Goal: Contribute content: Contribute content

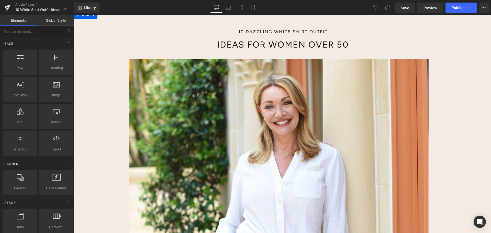
scroll to position [26, 0]
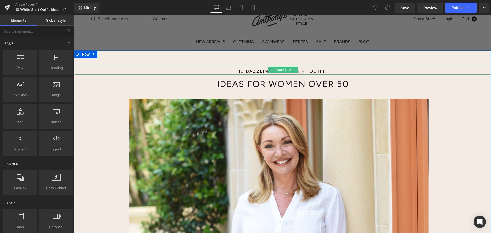
click at [237, 70] on h1 "10 Dazzling White Shirt Outfit" at bounding box center [282, 71] width 265 height 6
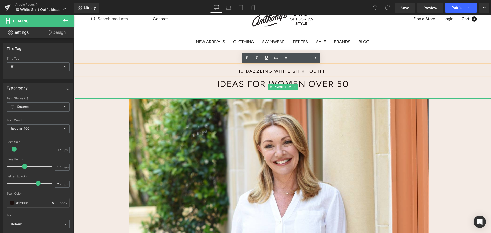
click at [227, 83] on h1 "Ideas for Women Over 50" at bounding box center [282, 84] width 265 height 12
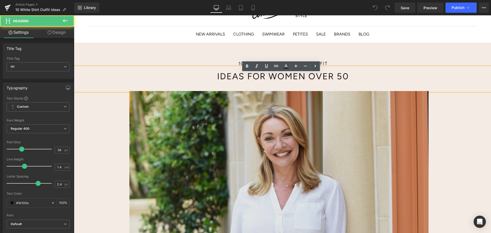
scroll to position [102, 0]
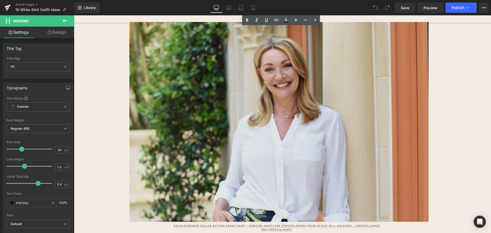
click at [217, 108] on img at bounding box center [279, 123] width 408 height 202
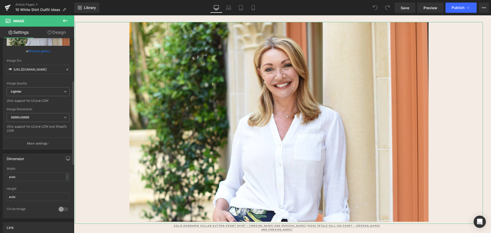
scroll to position [128, 0]
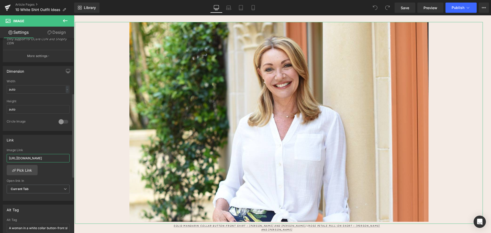
click at [48, 157] on input "[URL][DOMAIN_NAME]" at bounding box center [38, 158] width 63 height 8
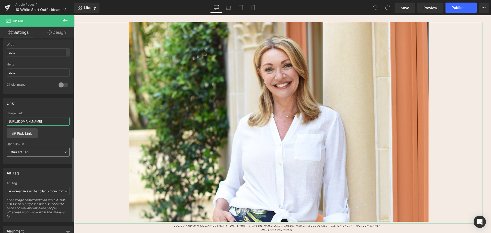
scroll to position [230, 0]
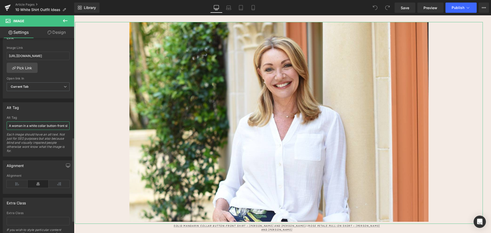
click at [49, 128] on input "A woman in a white collar button-front shirt and a rose petal pull-on skort lea…" at bounding box center [38, 125] width 63 height 8
click at [32, 55] on input "[URL][DOMAIN_NAME]" at bounding box center [38, 56] width 63 height 8
click at [29, 66] on link "Pick Link" at bounding box center [22, 68] width 31 height 10
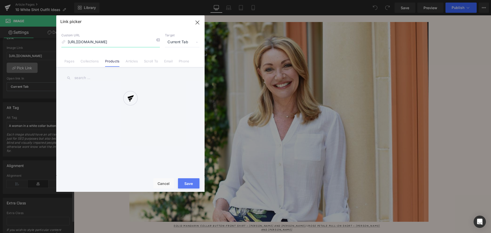
scroll to position [0, 39]
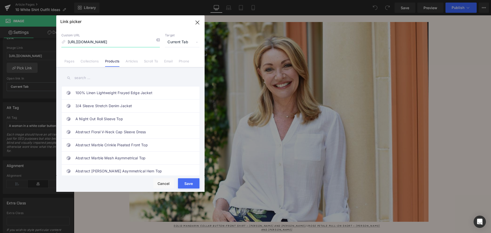
click at [201, 23] on icon "button" at bounding box center [197, 22] width 8 height 8
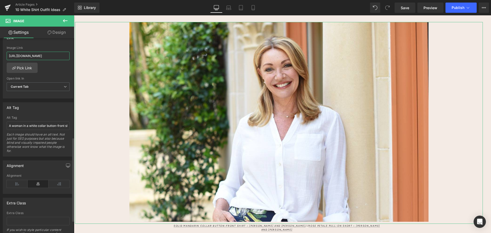
click at [54, 54] on input "[URL][DOMAIN_NAME]" at bounding box center [38, 56] width 63 height 8
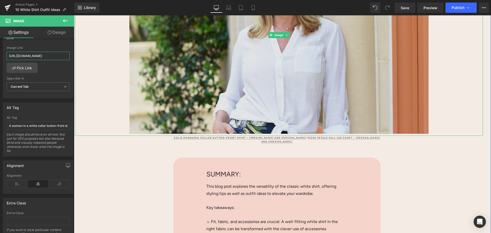
scroll to position [205, 0]
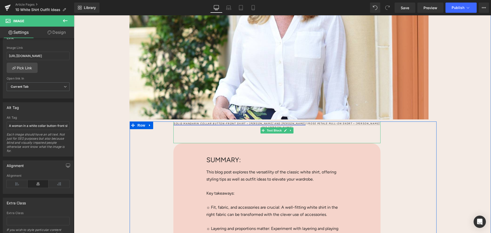
click at [226, 124] on link "Solid Mandarin Collar Button-Front Shirt – [PERSON_NAME] and [PERSON_NAME]" at bounding box center [240, 123] width 132 height 3
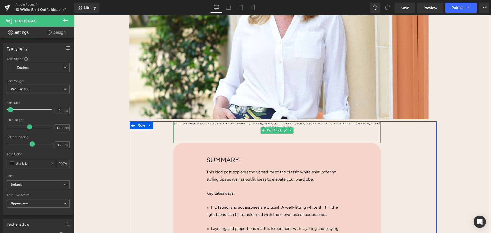
click at [201, 129] on div "Solid Mandarin Collar Button-Front Shirt – [PERSON_NAME] and [PERSON_NAME] // […" at bounding box center [276, 132] width 207 height 22
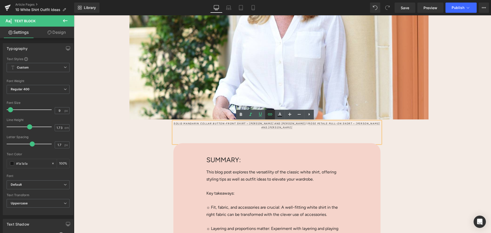
click at [269, 115] on icon at bounding box center [270, 114] width 6 height 6
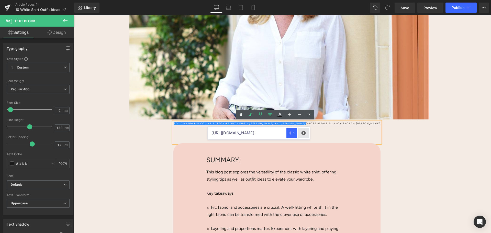
click at [303, 0] on div "Text Color Highlight Color #333333 Edit or remove link: Edit - Unlink - Cancel …" at bounding box center [245, 0] width 491 height 0
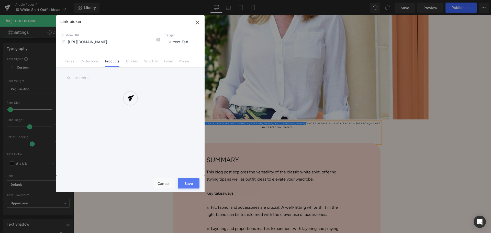
scroll to position [0, 39]
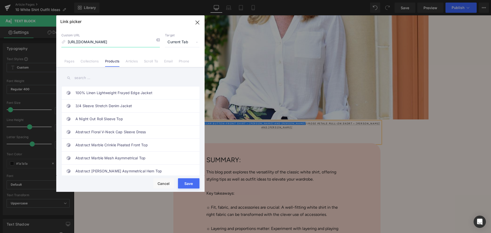
click at [139, 42] on input "[URL][DOMAIN_NAME]" at bounding box center [110, 42] width 98 height 10
click at [195, 25] on icon "button" at bounding box center [197, 22] width 8 height 8
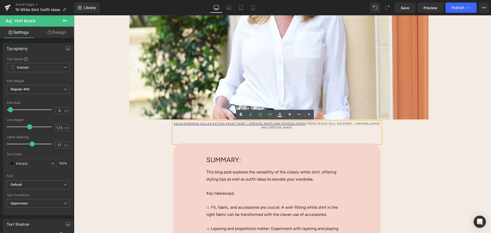
click at [278, 124] on link "Solid Mandarin Collar Button-Front Shirt – [PERSON_NAME] and [PERSON_NAME]" at bounding box center [240, 123] width 132 height 3
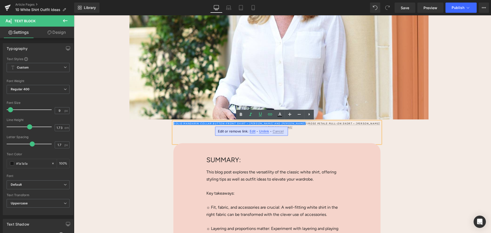
drag, startPoint x: 252, startPoint y: 131, endPoint x: 178, endPoint y: 116, distance: 75.4
click at [252, 131] on span "Edit" at bounding box center [253, 131] width 6 height 4
click at [263, 132] on input "[URL][DOMAIN_NAME]" at bounding box center [247, 133] width 79 height 13
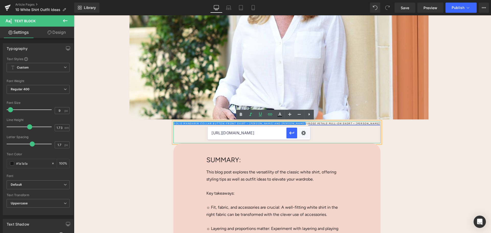
click at [306, 123] on link "Rose Petals Pull-On Skort – [PERSON_NAME] and [PERSON_NAME]" at bounding box center [320, 125] width 119 height 7
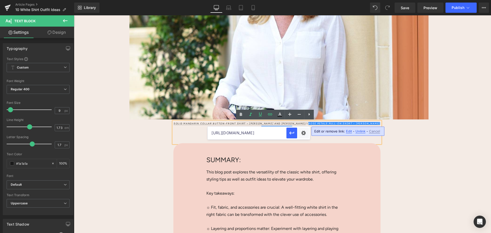
click at [347, 131] on span "Edit" at bounding box center [349, 131] width 6 height 4
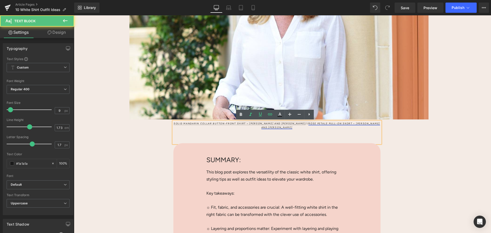
click at [336, 124] on link "Rose Petals Pull-On Skort – [PERSON_NAME] and [PERSON_NAME]" at bounding box center [320, 125] width 119 height 7
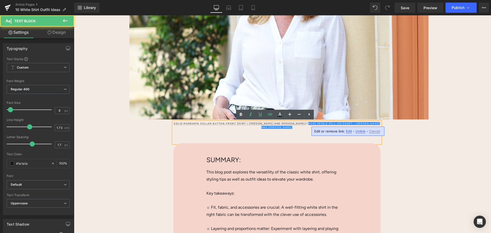
click at [347, 130] on span "Edit" at bounding box center [349, 131] width 6 height 4
type input "[URL][DOMAIN_NAME]"
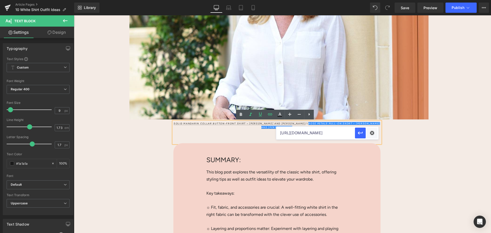
click at [337, 131] on input "[URL][DOMAIN_NAME]" at bounding box center [315, 133] width 79 height 13
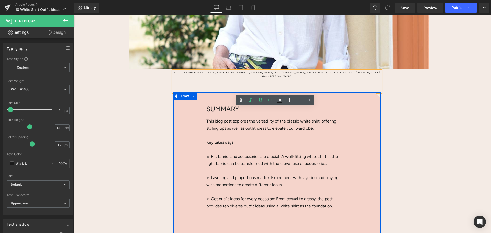
scroll to position [256, 0]
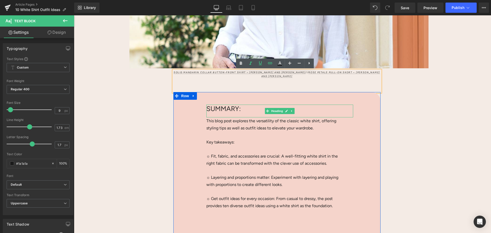
click at [208, 106] on span "SUMMARY:" at bounding box center [223, 109] width 35 height 8
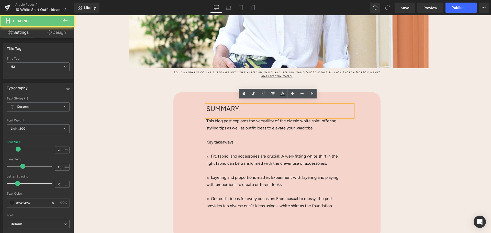
click at [206, 105] on span "SUMMARY:" at bounding box center [223, 109] width 35 height 8
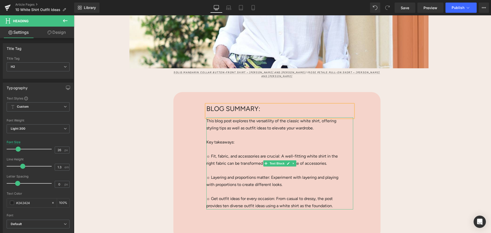
click at [264, 121] on p "This blog post explores the versatility of the classic white shirt, offering st…" at bounding box center [275, 124] width 139 height 14
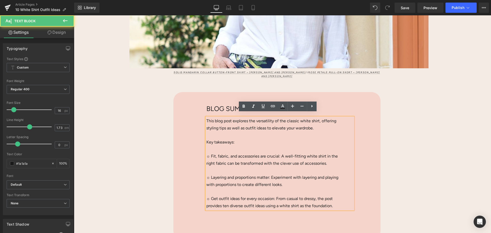
click at [255, 126] on p "This blog post explores the versatility of the classic white shirt, offering st…" at bounding box center [275, 124] width 139 height 14
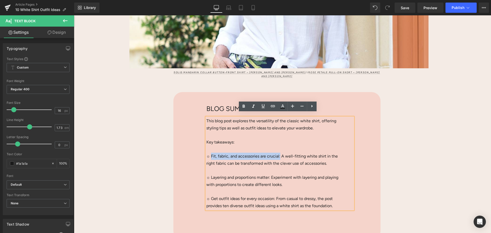
drag, startPoint x: 209, startPoint y: 153, endPoint x: 279, endPoint y: 153, distance: 69.3
click at [279, 153] on p "☼ Fit, fabric, and accessories are crucial: A well-fitting white shirt in the r…" at bounding box center [275, 160] width 139 height 14
click at [245, 108] on icon at bounding box center [244, 106] width 6 height 6
drag, startPoint x: 210, startPoint y: 173, endPoint x: 268, endPoint y: 173, distance: 58.3
click at [268, 174] on p "☼ Layering and proportions matter: Experiment with layering and playing with pr…" at bounding box center [275, 181] width 139 height 14
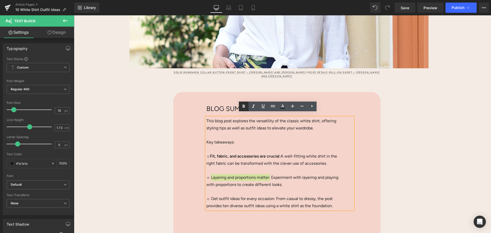
click at [243, 107] on icon at bounding box center [244, 106] width 2 height 3
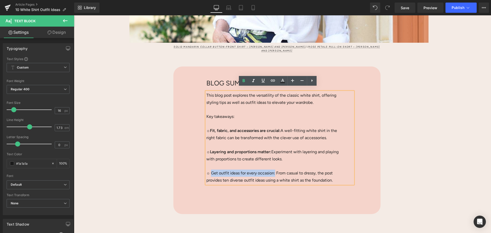
drag, startPoint x: 209, startPoint y: 168, endPoint x: 272, endPoint y: 168, distance: 63.4
click at [272, 170] on p "☼ Get outfit ideas for every occasion: From casual to dressy, the post provides…" at bounding box center [275, 177] width 139 height 14
click at [243, 80] on icon at bounding box center [244, 80] width 2 height 3
click at [370, 198] on div "BLOG SUMMARY: Heading This blog post explores the versatility of the classic wh…" at bounding box center [276, 140] width 207 height 148
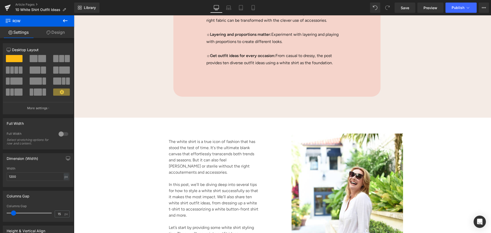
scroll to position [460, 0]
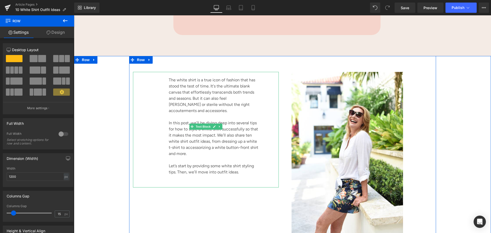
click at [207, 103] on p "The white shirt is a true icon of fashion that has stood the test of time. It's…" at bounding box center [214, 95] width 91 height 37
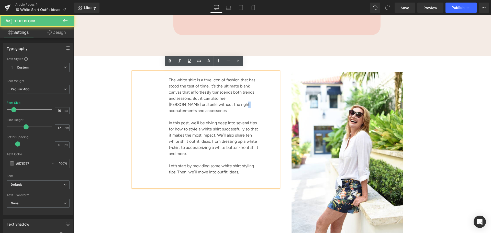
drag, startPoint x: 209, startPoint y: 101, endPoint x: 212, endPoint y: 101, distance: 2.8
click at [212, 101] on p "The white shirt is a true icon of fashion that has stood the test of time. It's…" at bounding box center [214, 95] width 91 height 37
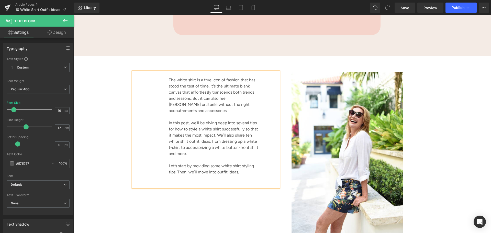
click at [200, 121] on p "In this post, we’ll be diving deep into several tips for how to style a white s…" at bounding box center [214, 138] width 91 height 37
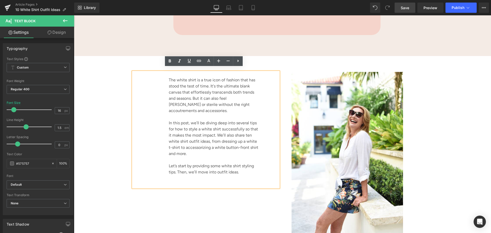
click at [407, 8] on span "Save" at bounding box center [405, 7] width 8 height 5
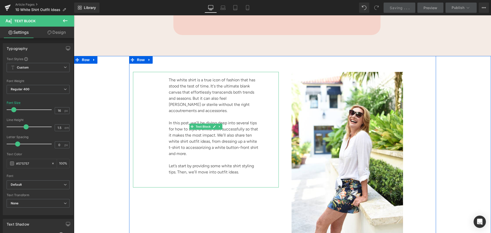
click at [163, 128] on div "The white shirt is a true icon of fashion that has stood the test of time. It's…" at bounding box center [206, 130] width 146 height 116
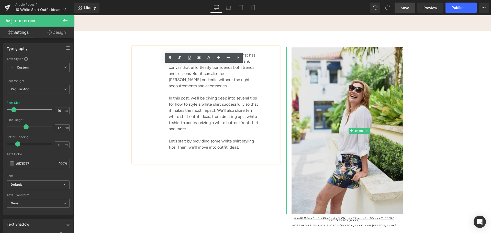
scroll to position [537, 0]
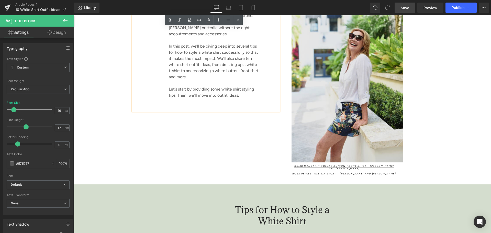
click at [348, 117] on img at bounding box center [359, 78] width 135 height 167
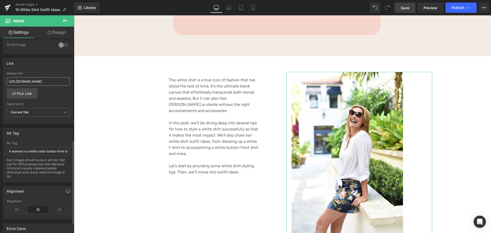
scroll to position [256, 0]
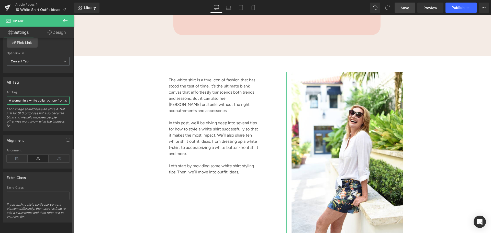
click at [50, 102] on input "A woman in a white collar button-front shirt and a rose petal pull-on skort sit…" at bounding box center [38, 100] width 63 height 8
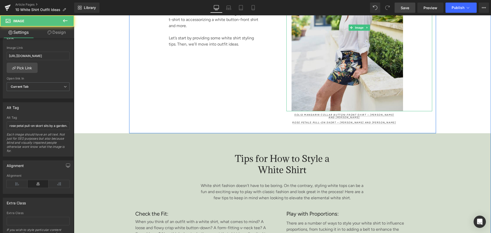
scroll to position [0, 0]
click at [321, 83] on img at bounding box center [359, 27] width 135 height 167
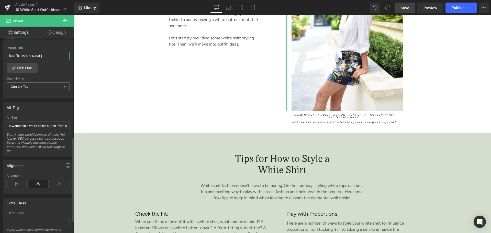
click at [35, 54] on input "[URL][DOMAIN_NAME]" at bounding box center [38, 56] width 63 height 8
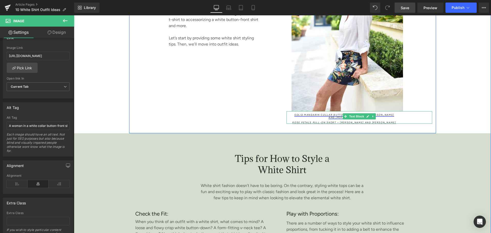
click at [333, 113] on link "Solid Mandarin Collar Button-Front Shirt – [PERSON_NAME] and [PERSON_NAME]" at bounding box center [344, 115] width 100 height 5
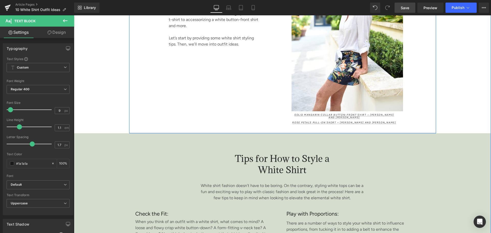
click at [301, 124] on div "The white shirt is a true icon of fashion that has stood the test of time. It's…" at bounding box center [282, 30] width 307 height 205
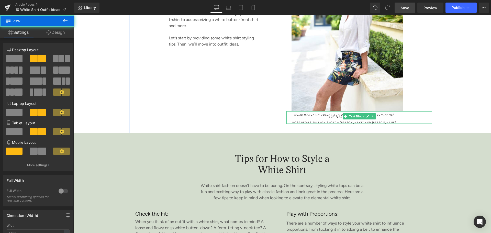
click at [297, 121] on p "Rose Petals Pull-On Skort – [PERSON_NAME] and [PERSON_NAME]" at bounding box center [344, 122] width 106 height 3
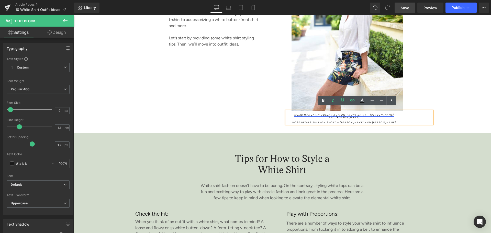
click at [349, 113] on link "Solid Mandarin Collar Button-Front Shirt – [PERSON_NAME] and [PERSON_NAME]" at bounding box center [344, 115] width 100 height 5
click at [362, 117] on span "Edit" at bounding box center [362, 119] width 6 height 4
type input "[URL][DOMAIN_NAME]"
click at [352, 121] on input "[URL][DOMAIN_NAME]" at bounding box center [327, 120] width 79 height 13
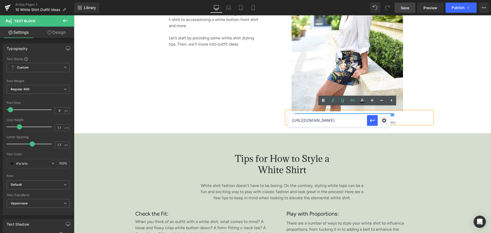
click at [352, 121] on input "[URL][DOMAIN_NAME]" at bounding box center [327, 120] width 79 height 13
click at [74, 15] on div "37px" at bounding box center [74, 15] width 0 height 0
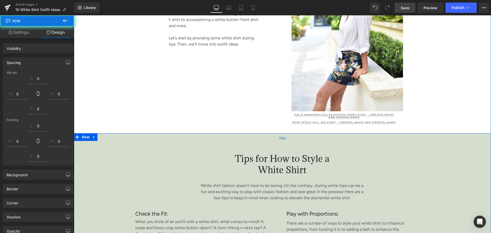
click at [378, 136] on div "37px" at bounding box center [282, 137] width 417 height 9
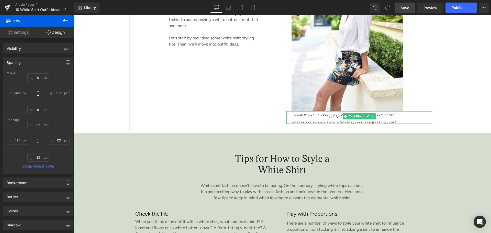
click at [376, 121] on link "Rose Petals Pull-On Skort – [PERSON_NAME] and [PERSON_NAME]" at bounding box center [344, 122] width 104 height 3
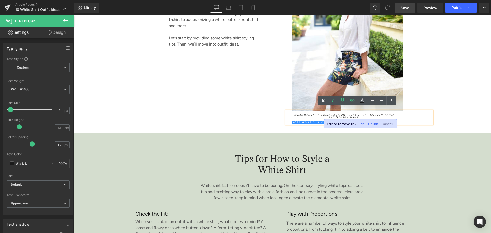
click at [360, 124] on span "Edit" at bounding box center [362, 124] width 6 height 4
click at [352, 126] on input "[URL][DOMAIN_NAME]" at bounding box center [327, 125] width 79 height 13
click at [74, 15] on div "37px" at bounding box center [74, 15] width 0 height 0
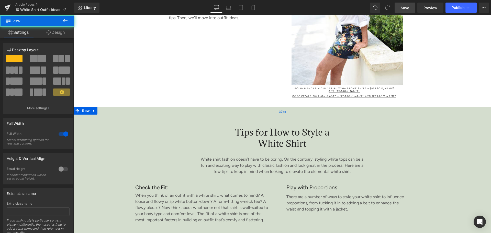
scroll to position [639, 0]
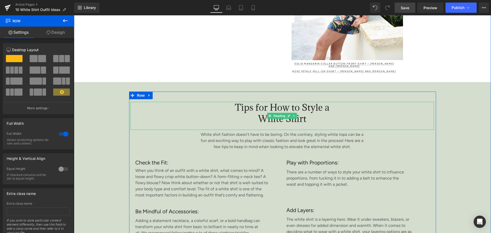
click at [254, 102] on span "Tips for How to Style a White Shirt" at bounding box center [282, 113] width 95 height 23
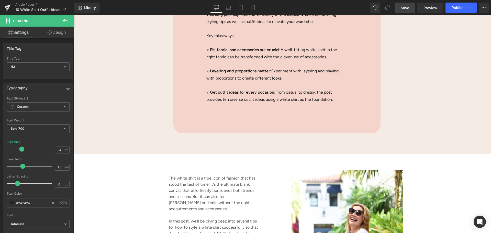
scroll to position [307, 0]
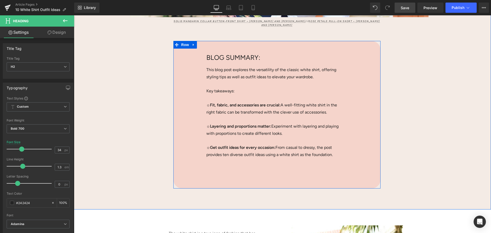
click at [212, 55] on span "BLOG SUMMARY:" at bounding box center [233, 57] width 54 height 8
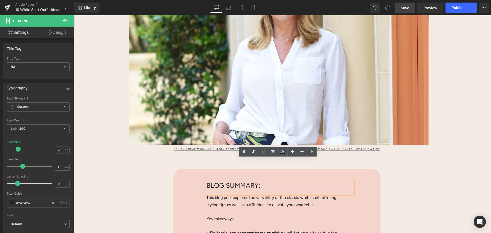
scroll to position [281, 0]
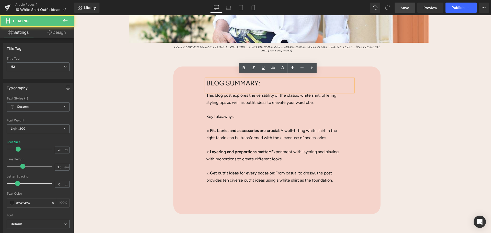
click at [225, 79] on span "BLOG SUMMARY:" at bounding box center [233, 83] width 54 height 8
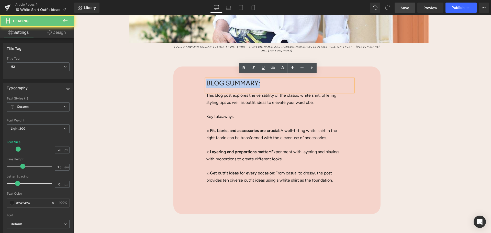
click at [225, 79] on span "BLOG SUMMARY:" at bounding box center [233, 83] width 54 height 8
copy span "BLOG SUMMARY:"
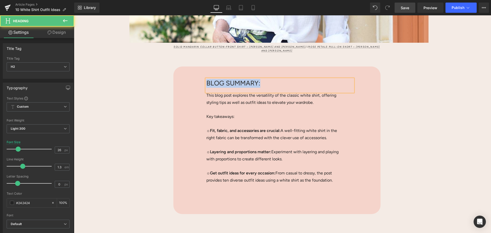
click at [297, 80] on h2 "BLOG SUMMARY:" at bounding box center [273, 83] width 135 height 9
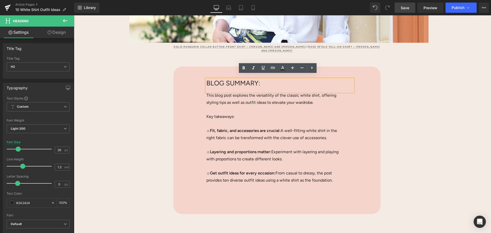
click at [186, 88] on div "BLOG SUMMARY: Heading This blog post explores the versatility of the classic wh…" at bounding box center [276, 140] width 207 height 148
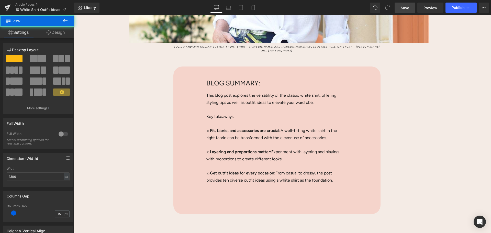
click at [208, 79] on span "BLOG SUMMARY:" at bounding box center [233, 83] width 54 height 8
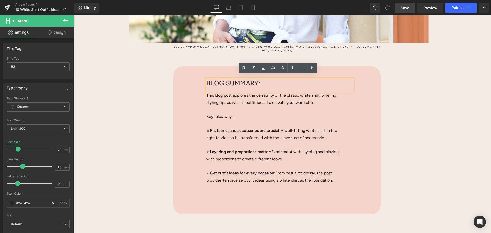
click at [196, 88] on div "BLOG SUMMARY: Heading This blog post explores the versatility of the classic wh…" at bounding box center [276, 140] width 207 height 148
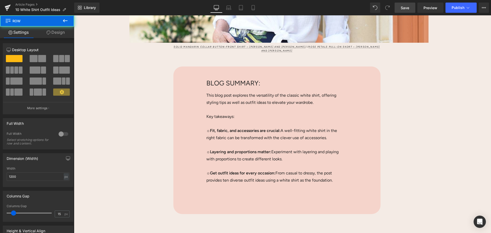
click at [217, 79] on span "BLOG SUMMARY:" at bounding box center [233, 83] width 54 height 8
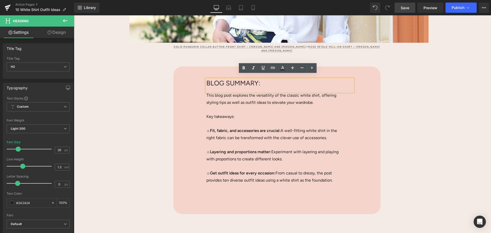
click at [198, 98] on div "BLOG SUMMARY: Heading This blog post explores the versatility of the classic wh…" at bounding box center [276, 140] width 207 height 148
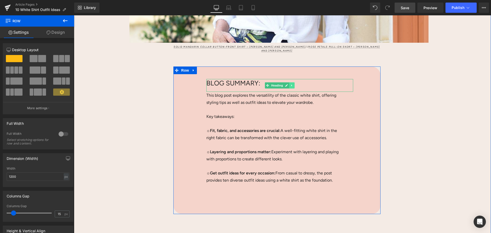
click at [291, 85] on icon at bounding box center [291, 86] width 1 height 2
click at [293, 84] on icon at bounding box center [294, 85] width 3 height 3
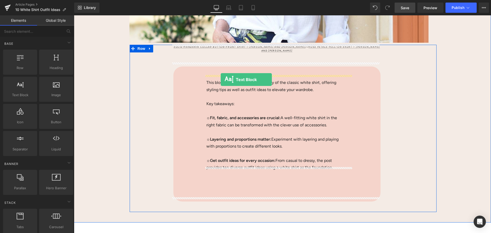
drag, startPoint x: 89, startPoint y: 105, endPoint x: 221, endPoint y: 80, distance: 134.1
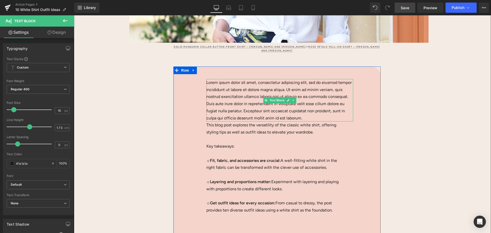
click at [220, 90] on p "Lorem ipsum dolor sit amet, consectetur adipiscing elit, sed do eiusmod tempor …" at bounding box center [279, 100] width 147 height 42
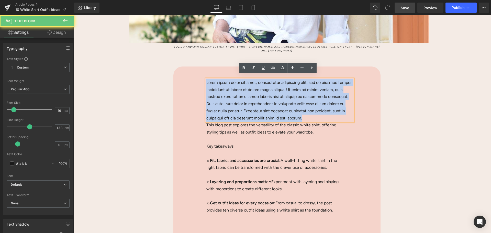
click at [220, 90] on p "Lorem ipsum dolor sit amet, consectetur adipiscing elit, sed do eiusmod tempor …" at bounding box center [279, 100] width 147 height 42
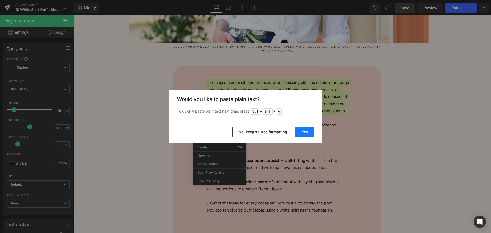
click at [298, 131] on button "Yes" at bounding box center [304, 132] width 19 height 10
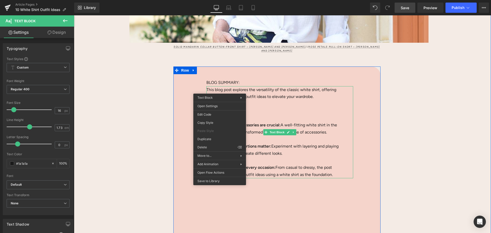
click at [253, 72] on div "BLOG SUMMARY: Text Block This blog post explores the versatility of the classic…" at bounding box center [276, 155] width 207 height 178
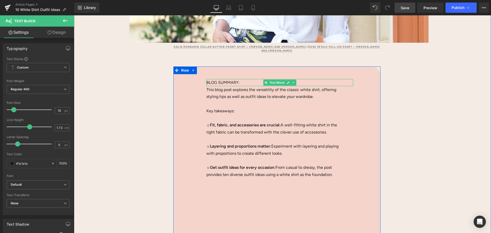
click at [238, 79] on p "BLOG SUMMARY:" at bounding box center [279, 82] width 147 height 7
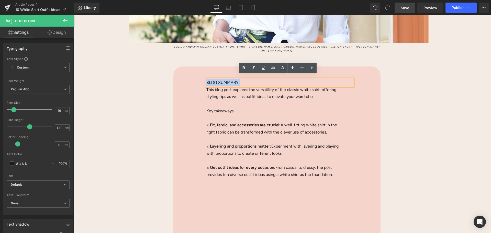
drag, startPoint x: 240, startPoint y: 79, endPoint x: 205, endPoint y: 78, distance: 34.8
click at [206, 79] on p "BLOG SUMMARY:" at bounding box center [279, 82] width 147 height 7
click at [245, 68] on icon at bounding box center [244, 67] width 2 height 3
drag, startPoint x: 240, startPoint y: 79, endPoint x: 205, endPoint y: 77, distance: 34.3
click at [206, 79] on p "BLOG SUMMARY:" at bounding box center [279, 82] width 147 height 7
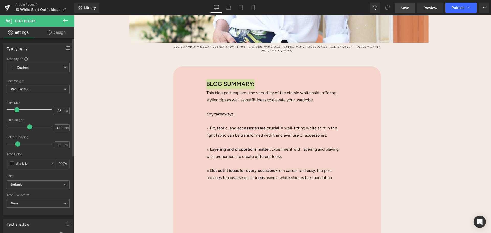
type input "22"
drag, startPoint x: 14, startPoint y: 110, endPoint x: 16, endPoint y: 111, distance: 2.6
click at [16, 111] on span at bounding box center [16, 109] width 5 height 5
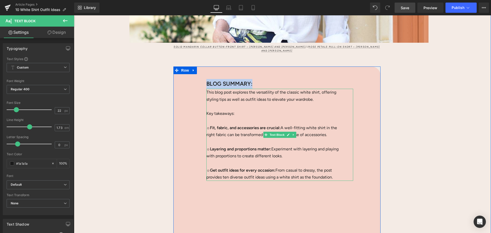
click at [254, 93] on p "This blog post explores the versatility of the classic white shirt, offering st…" at bounding box center [275, 96] width 139 height 14
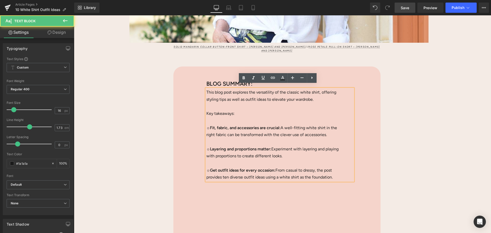
click at [266, 125] on strong "Fit, fabric, and accessories are crucial:" at bounding box center [245, 127] width 71 height 5
click at [207, 106] on p at bounding box center [275, 106] width 139 height 7
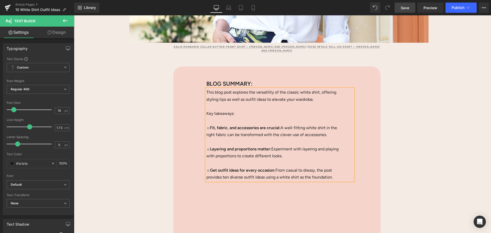
click at [188, 139] on div "BLOG SUMMARY: Text Block This blog post explores the versatility of the classic…" at bounding box center [276, 155] width 207 height 178
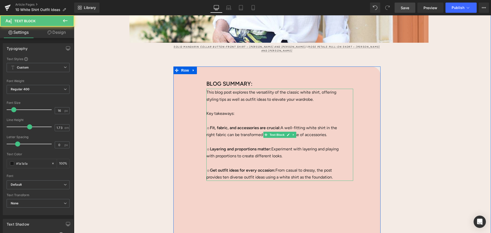
click at [209, 117] on p at bounding box center [275, 120] width 139 height 7
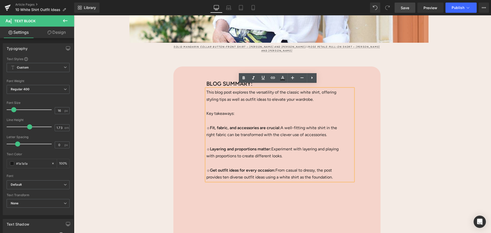
click at [206, 89] on p "This blog post explores the versatility of the classic white shirt, offering st…" at bounding box center [275, 96] width 139 height 14
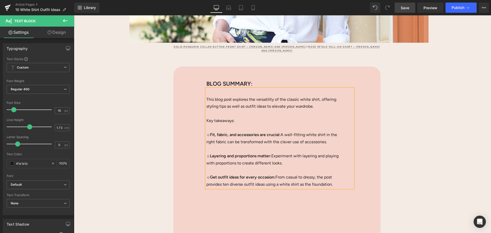
click at [187, 121] on div "BLOG SUMMARY: Text Block This blog post explores the versatility of the classic…" at bounding box center [276, 155] width 207 height 178
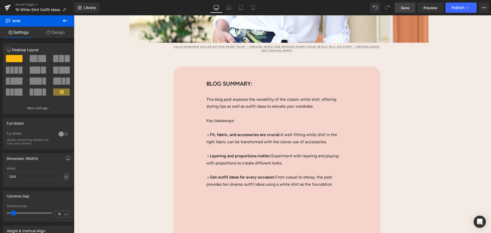
click at [405, 11] on link "Save" at bounding box center [405, 8] width 21 height 10
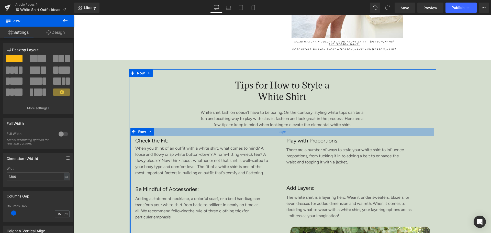
scroll to position [716, 0]
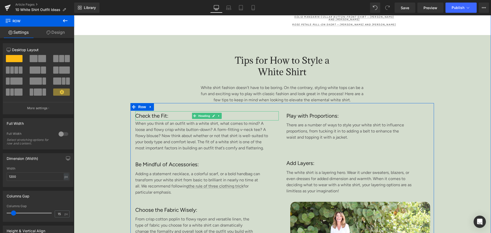
click at [142, 111] on h3 "Check the Fit:" at bounding box center [207, 115] width 144 height 9
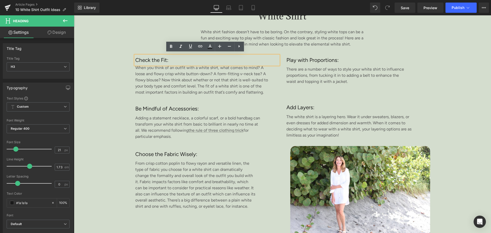
scroll to position [767, 0]
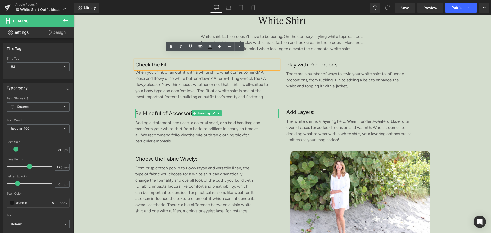
click at [176, 109] on h3 "Be Mindful of Accessories:" at bounding box center [207, 113] width 144 height 9
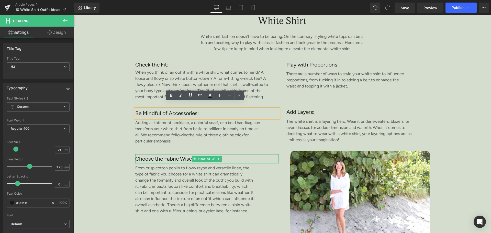
click at [177, 154] on h3 "Choose the Fabric Wisely:" at bounding box center [207, 158] width 144 height 9
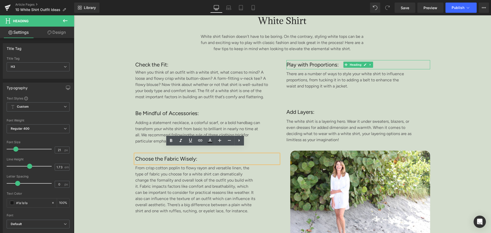
click at [298, 60] on h3 "Play with Proportions:" at bounding box center [358, 64] width 144 height 9
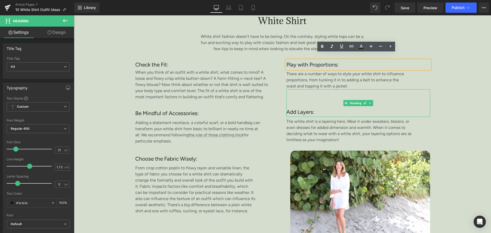
click at [292, 107] on h3 "Add Layers:" at bounding box center [358, 111] width 144 height 9
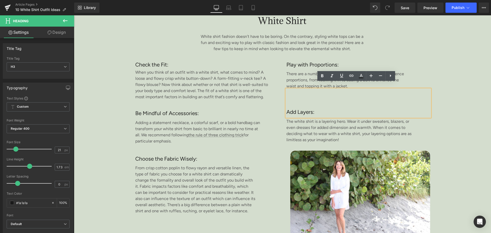
click at [300, 60] on h3 "Play with Proportions:" at bounding box center [358, 64] width 144 height 9
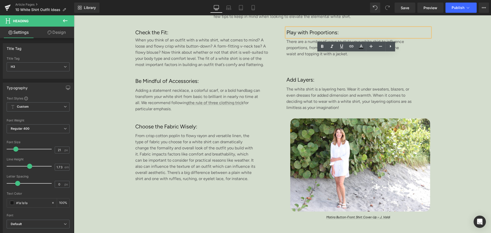
scroll to position [844, 0]
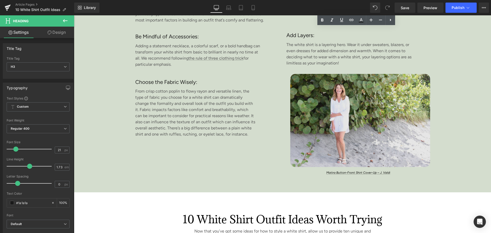
click at [326, 122] on img at bounding box center [360, 120] width 140 height 93
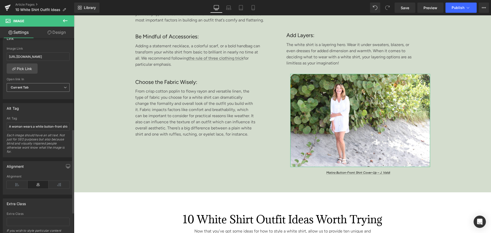
scroll to position [230, 0]
click at [43, 128] on input "A woman wears a white button-front shirt cover-up on a beach." at bounding box center [38, 125] width 63 height 8
click at [41, 57] on input "[URL][DOMAIN_NAME]" at bounding box center [38, 56] width 63 height 8
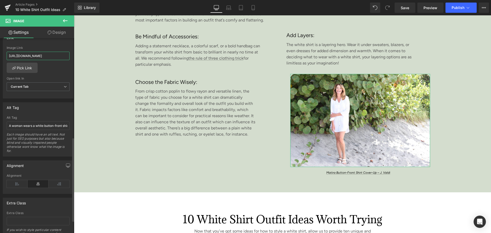
click at [41, 57] on input "[URL][DOMAIN_NAME]" at bounding box center [38, 56] width 63 height 8
click at [335, 171] on link "Matira Button-Front Shirt Cover-Up – J. Valdi" at bounding box center [358, 173] width 64 height 4
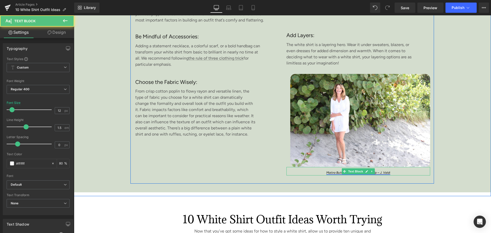
click at [334, 171] on link "Matira Button-Front Shirt Cover-Up – J. Valdi" at bounding box center [358, 173] width 64 height 4
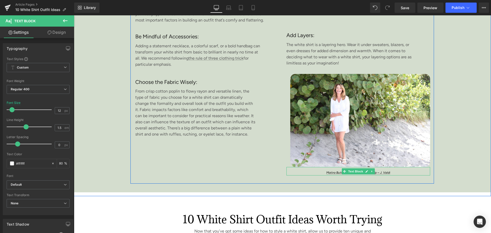
click at [319, 170] on p "Matira Button-Front Shirt Cover-Up – J. Valdi" at bounding box center [358, 172] width 144 height 5
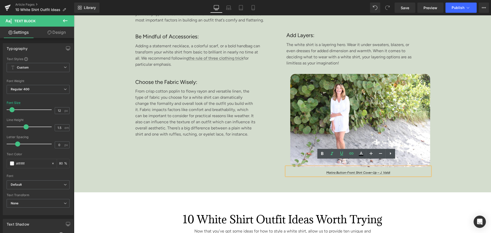
click at [400, 170] on p "Matira Button-Front Shirt Cover-Up – J. Valdi" at bounding box center [358, 172] width 144 height 5
click at [313, 170] on p "Matira Button-Front Shirt Cover-Up – J. Valdi" at bounding box center [358, 172] width 144 height 5
click at [376, 182] on div "Tips for How to Style a White Shirt Heading White shirt fashion doesn’t have to…" at bounding box center [282, 49] width 417 height 285
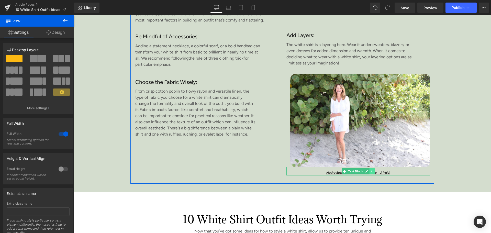
click at [371, 170] on icon at bounding box center [372, 171] width 3 height 3
click at [373, 170] on icon at bounding box center [374, 171] width 3 height 3
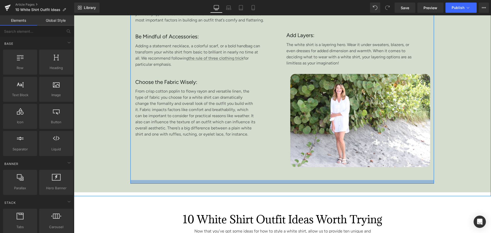
scroll to position [818, 0]
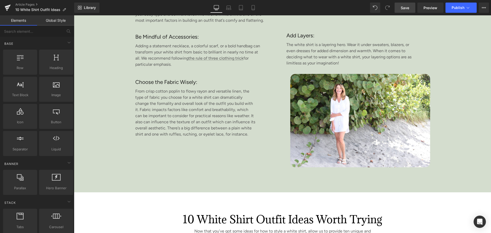
click at [404, 3] on link "Save" at bounding box center [405, 8] width 21 height 10
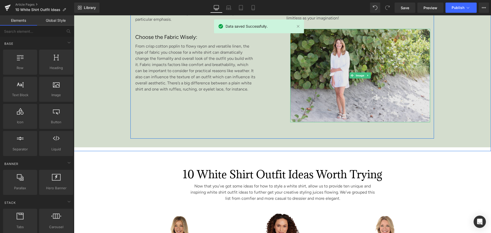
scroll to position [946, 0]
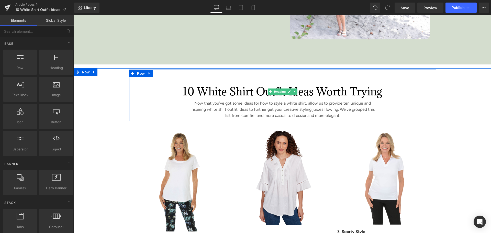
click at [290, 85] on h2 "10 White Shirt Outfit Ideas Worth Trying" at bounding box center [282, 91] width 299 height 13
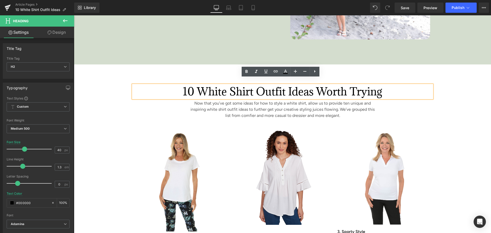
click at [215, 101] on font "Now that you’ve got some ideas for how to style a white shirt, allow us to prov…" at bounding box center [283, 109] width 184 height 17
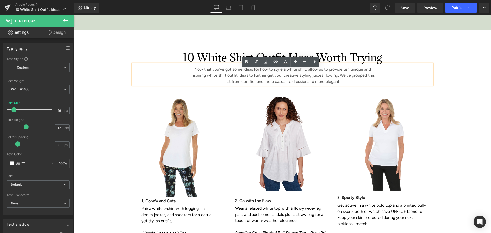
scroll to position [1023, 0]
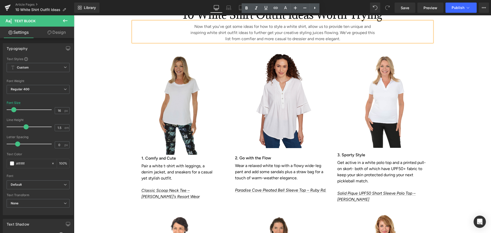
click at [171, 104] on img at bounding box center [180, 103] width 95 height 101
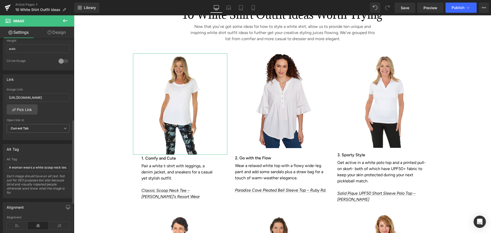
scroll to position [153, 0]
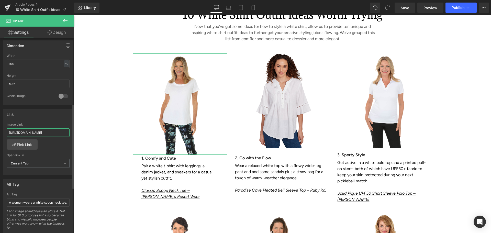
click at [47, 132] on input "[URL][DOMAIN_NAME]" at bounding box center [38, 132] width 63 height 8
click at [48, 132] on input "[URL][DOMAIN_NAME]" at bounding box center [38, 132] width 63 height 8
drag, startPoint x: 83, startPoint y: 147, endPoint x: 80, endPoint y: 137, distance: 10.9
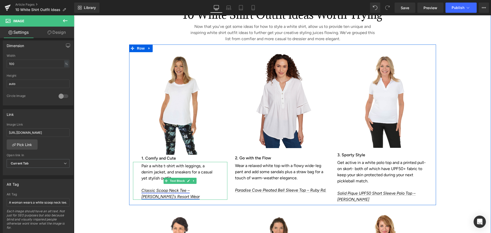
click at [182, 188] on link "Classic Scoop Neck Tee – [PERSON_NAME]'s Resort Wear" at bounding box center [170, 193] width 58 height 11
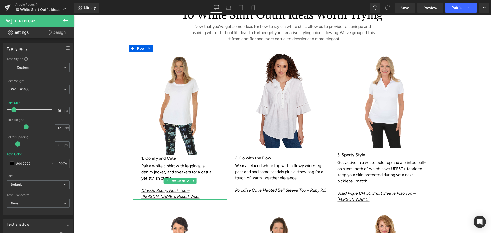
click at [182, 188] on link "Classic Scoop Neck Tee – [PERSON_NAME]'s Resort Wear" at bounding box center [170, 193] width 58 height 11
click at [157, 190] on link "Classic Scoop Neck Tee – [PERSON_NAME]'s Resort Wear" at bounding box center [170, 193] width 58 height 11
click at [157, 188] on link "Classic Scoop Neck Tee – [PERSON_NAME]'s Resort Wear" at bounding box center [170, 193] width 58 height 11
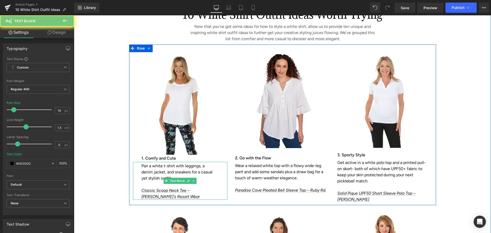
click at [192, 190] on p "Classic Scoop Neck Tee – [PERSON_NAME]'s Resort Wear" at bounding box center [177, 193] width 72 height 12
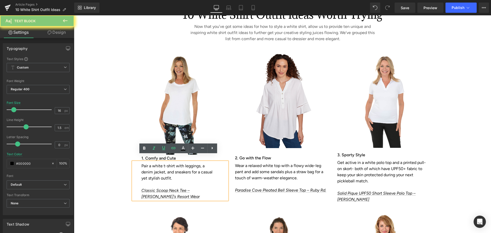
click at [242, 196] on div "Image 1. Comfy and Cute Heading Pair a white t-shirt with leggings, a denim jac…" at bounding box center [282, 125] width 307 height 160
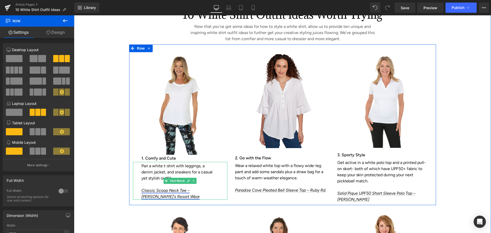
click at [189, 188] on link "Classic Scoop Neck Tee – [PERSON_NAME]'s Resort Wear" at bounding box center [170, 193] width 58 height 11
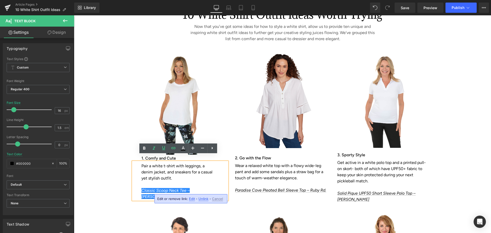
click at [193, 199] on span "Edit" at bounding box center [192, 199] width 6 height 4
type input "[URL][DOMAIN_NAME]"
click at [166, 198] on input "[URL][DOMAIN_NAME]" at bounding box center [140, 200] width 79 height 13
click at [167, 198] on input "[URL][DOMAIN_NAME]" at bounding box center [140, 200] width 79 height 13
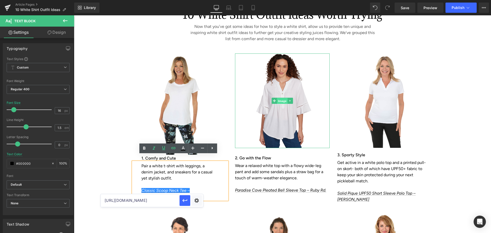
click at [281, 98] on span "Image" at bounding box center [282, 101] width 11 height 6
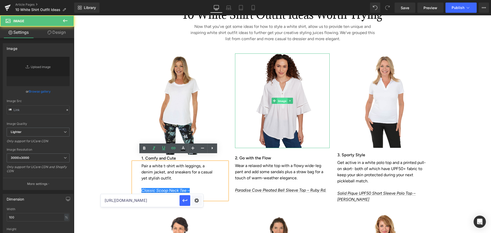
type input "[URL][DOMAIN_NAME]"
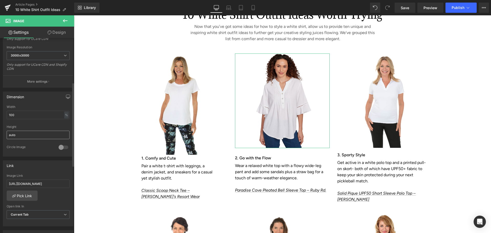
scroll to position [205, 0]
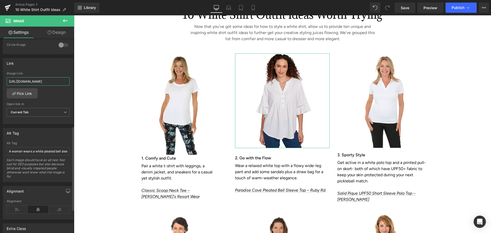
click at [30, 81] on input "[URL][DOMAIN_NAME]" at bounding box center [38, 81] width 63 height 8
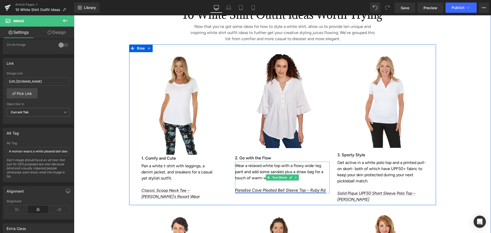
click at [265, 188] on link "Paradise Cove Pleated Bell Sleeve Top – Ruby Rd." at bounding box center [280, 190] width 91 height 5
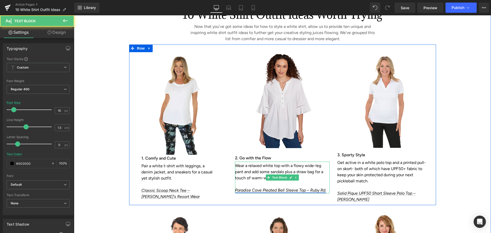
click at [242, 188] on link "Paradise Cove Pleated Bell Sleeve Top – Ruby Rd." at bounding box center [280, 190] width 91 height 5
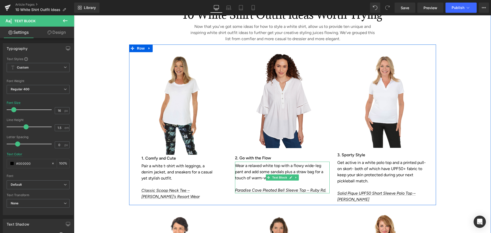
click at [237, 154] on h3 "2. Go with the Flow" at bounding box center [282, 157] width 95 height 7
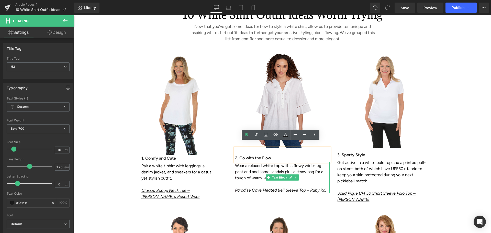
click at [237, 168] on p "Wear a relaxed white top with a flowy wide-leg pant and add some sandals plus a…" at bounding box center [282, 172] width 95 height 18
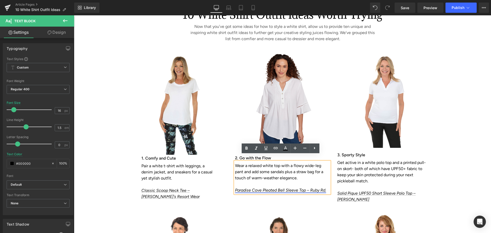
click at [243, 188] on link "Paradise Cove Pleated Bell Sleeve Top – Ruby Rd." at bounding box center [280, 190] width 91 height 5
click at [299, 194] on span "Edit" at bounding box center [300, 193] width 6 height 4
click at [253, 194] on input "[URL][DOMAIN_NAME]" at bounding box center [265, 194] width 79 height 13
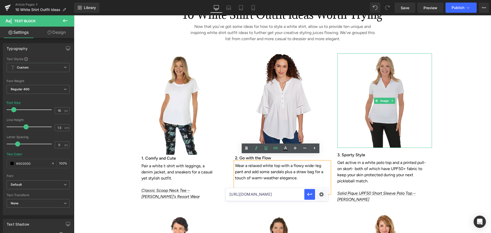
click at [384, 106] on img at bounding box center [384, 100] width 95 height 94
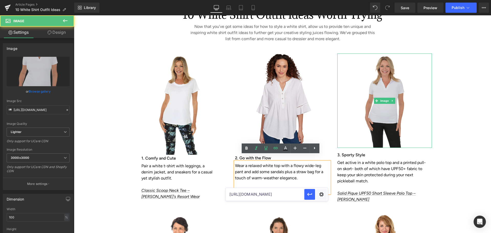
click at [370, 122] on img at bounding box center [384, 100] width 95 height 94
click at [410, 85] on img at bounding box center [384, 100] width 95 height 94
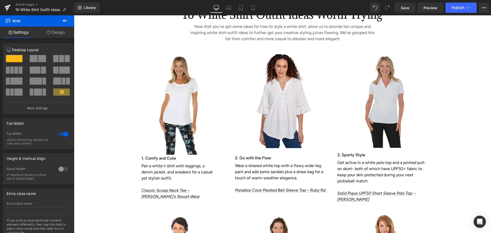
click at [378, 116] on img at bounding box center [384, 100] width 95 height 94
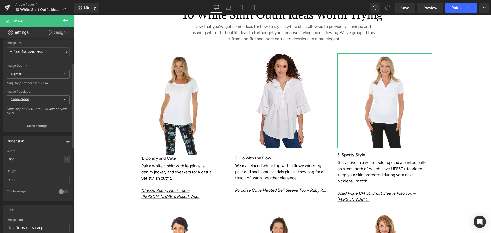
scroll to position [128, 0]
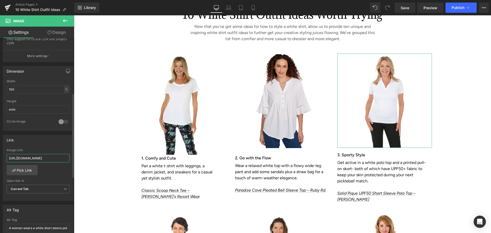
click at [26, 162] on input "[URL][DOMAIN_NAME]" at bounding box center [38, 158] width 63 height 8
click at [27, 160] on input "[URL][DOMAIN_NAME]" at bounding box center [38, 158] width 63 height 8
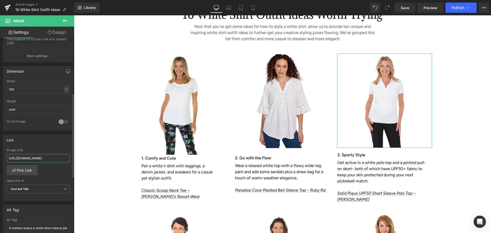
scroll to position [0, 0]
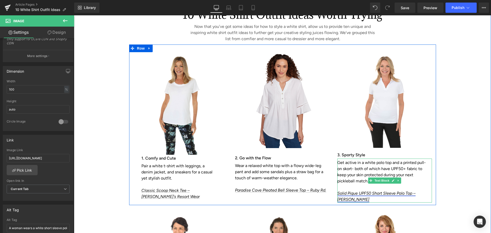
click at [352, 191] on link "Solid Pique UPF50 Short Sleeve Polo Top – [PERSON_NAME]" at bounding box center [376, 196] width 78 height 11
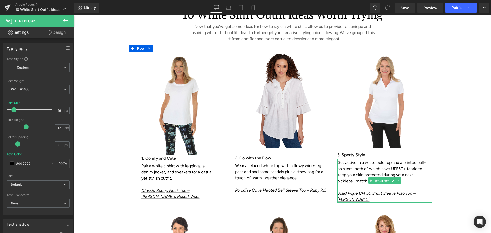
click at [382, 191] on icon "Solid Pique UPF50 Short Sleeve Polo Top – [PERSON_NAME]" at bounding box center [376, 196] width 78 height 11
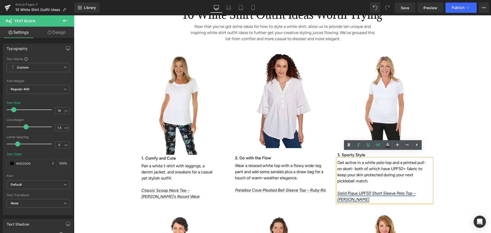
click at [375, 191] on link "Solid Pique UPF50 Short Sleeve Polo Top – [PERSON_NAME]" at bounding box center [376, 196] width 78 height 11
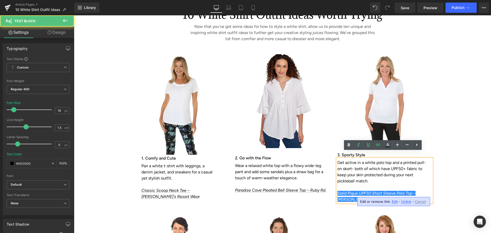
click at [395, 202] on span "Edit" at bounding box center [395, 201] width 6 height 4
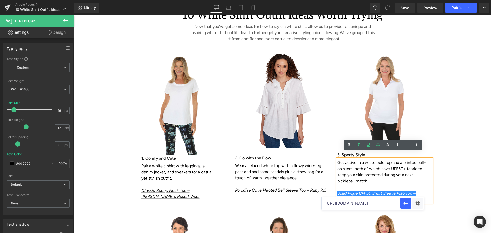
click at [386, 205] on input "[URL][DOMAIN_NAME]" at bounding box center [361, 203] width 79 height 13
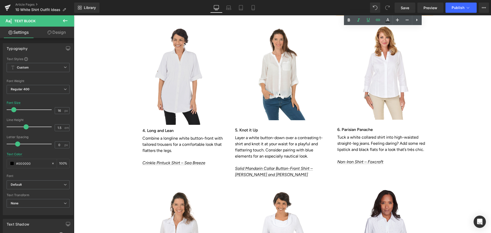
scroll to position [1176, 0]
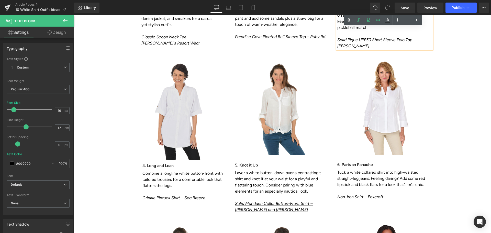
click at [166, 105] on img at bounding box center [180, 110] width 95 height 99
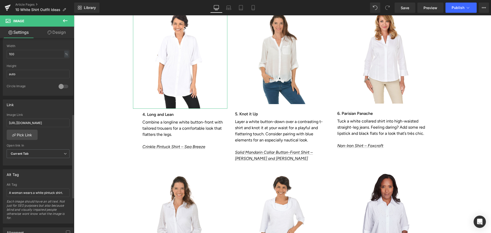
scroll to position [128, 0]
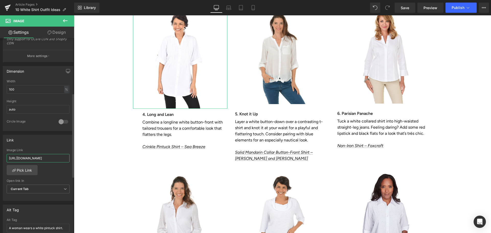
click at [41, 158] on input "[URL][DOMAIN_NAME]" at bounding box center [38, 158] width 63 height 8
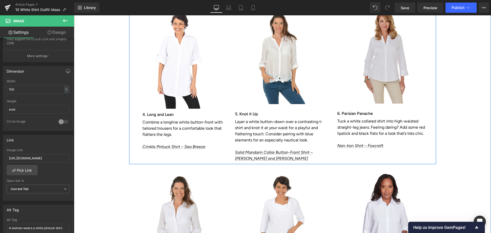
click at [373, 64] on img at bounding box center [384, 56] width 95 height 94
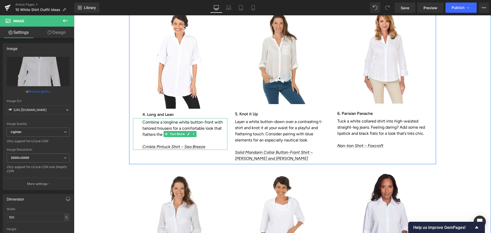
click at [206, 144] on p "Crinkle Pintuck Shirt – Sea Breeze" at bounding box center [184, 147] width 85 height 6
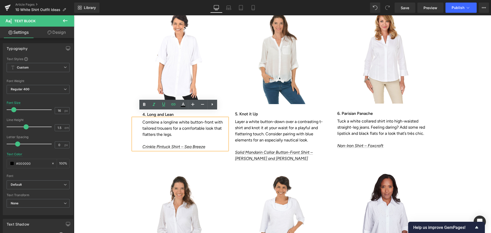
click at [206, 144] on p "Crinkle Pintuck Shirt – Sea Breeze" at bounding box center [184, 147] width 85 height 6
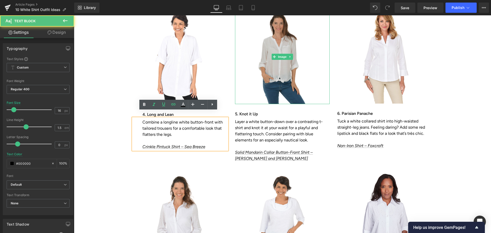
click at [295, 64] on img at bounding box center [282, 56] width 95 height 95
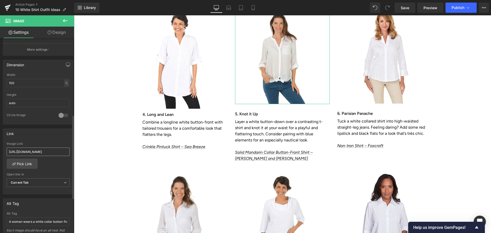
scroll to position [179, 0]
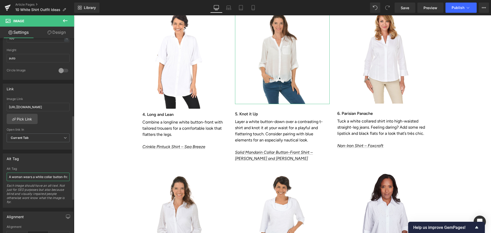
click at [48, 173] on input "A woman wears a white collar button-front shirt." at bounding box center [38, 177] width 63 height 8
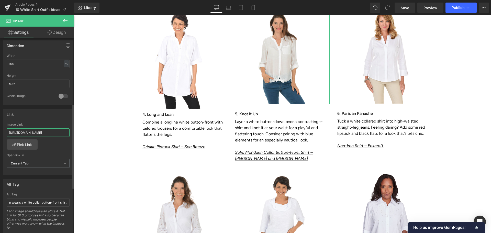
scroll to position [0, 0]
click at [45, 132] on input "[URL][DOMAIN_NAME]" at bounding box center [38, 132] width 63 height 8
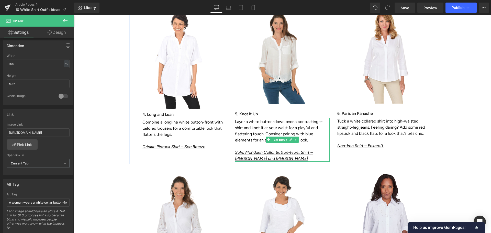
click at [285, 150] on link "Solid Mandarin Collar Button-Front Shirt – [PERSON_NAME] and [PERSON_NAME]" at bounding box center [274, 155] width 78 height 11
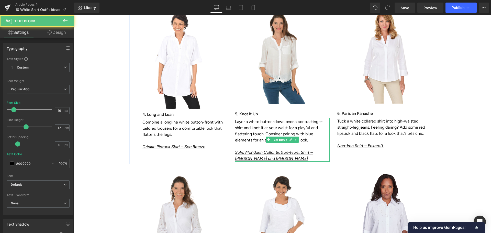
click at [259, 150] on p "Solid Mandarin Collar Button-Front Shirt – [PERSON_NAME] and [PERSON_NAME]" at bounding box center [282, 155] width 95 height 12
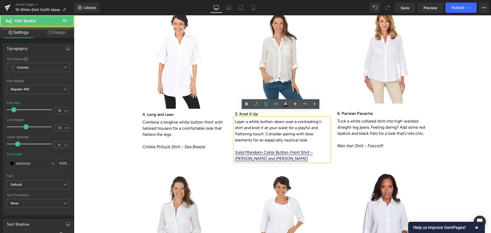
click at [257, 150] on link "Solid Mandarin Collar Button-Front Shirt – [PERSON_NAME] and [PERSON_NAME]" at bounding box center [274, 155] width 78 height 11
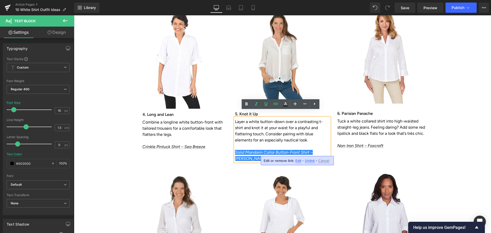
drag, startPoint x: 296, startPoint y: 160, endPoint x: 222, endPoint y: 145, distance: 75.4
click at [296, 160] on span "Edit" at bounding box center [298, 161] width 6 height 4
click at [243, 164] on input "[URL][DOMAIN_NAME]" at bounding box center [265, 162] width 79 height 13
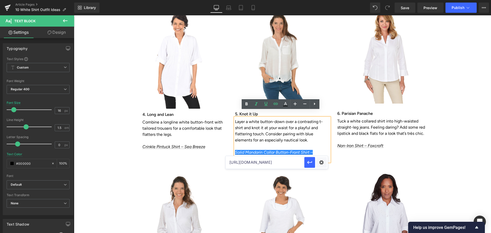
click at [435, 159] on div "10 White Shirt Outfit Ideas Worth Trying Heading Now that you’ve got some ideas…" at bounding box center [282, 159] width 417 height 742
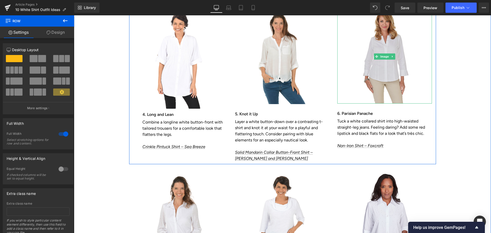
click at [384, 70] on img at bounding box center [384, 56] width 95 height 94
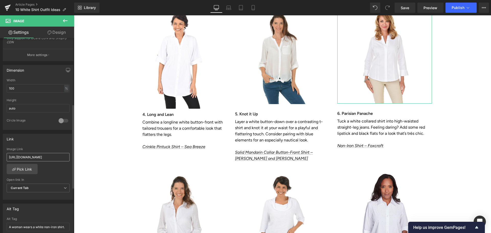
scroll to position [153, 0]
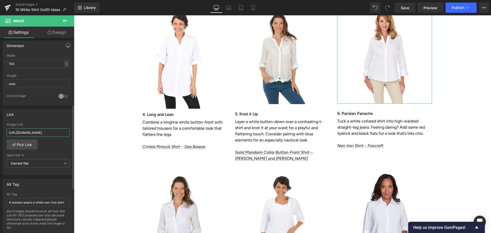
click at [52, 132] on input "[URL][DOMAIN_NAME]" at bounding box center [38, 132] width 63 height 8
click at [52, 131] on input "[URL][DOMAIN_NAME]" at bounding box center [38, 132] width 63 height 8
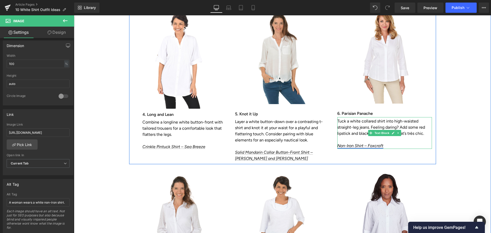
click at [348, 143] on link "Non-Iron Shirt – Foxcroft" at bounding box center [360, 145] width 46 height 5
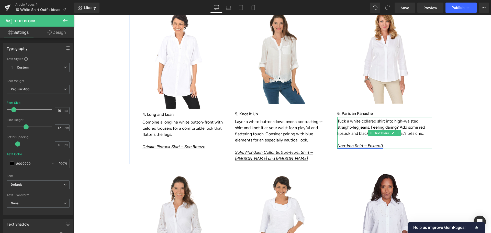
click at [373, 143] on link "Non-Iron Shirt – Foxcroft" at bounding box center [360, 145] width 46 height 5
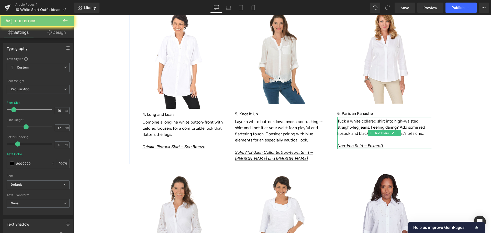
click at [371, 145] on div "Image 4. Long and Lean Heading Combine a longline white button-front with tailo…" at bounding box center [282, 83] width 307 height 164
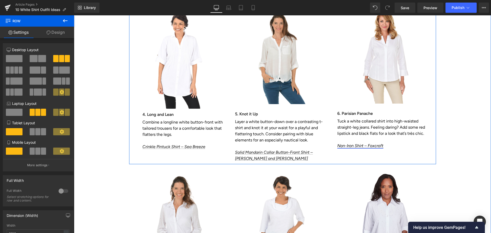
click at [372, 143] on link "Non-Iron Shirt – Foxcroft" at bounding box center [360, 145] width 46 height 5
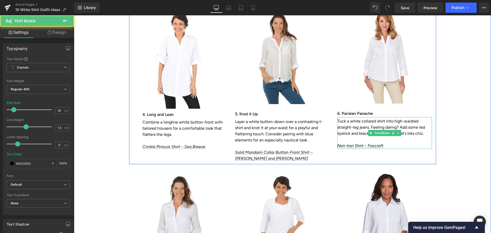
click at [397, 143] on p "Non-Iron Shirt – Foxcroft" at bounding box center [383, 146] width 92 height 6
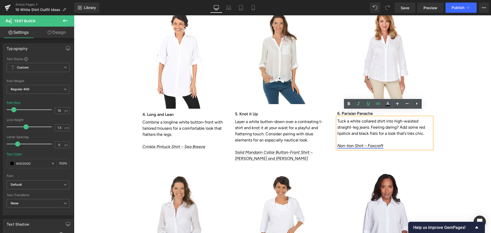
click at [374, 143] on link "Non-Iron Shirt – Foxcroft" at bounding box center [360, 145] width 46 height 5
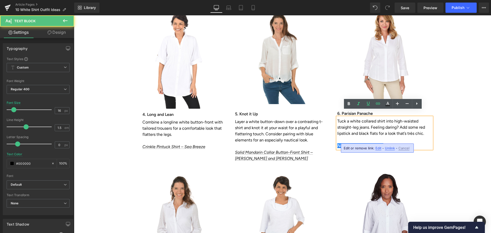
click at [376, 148] on span "Edit" at bounding box center [378, 148] width 6 height 4
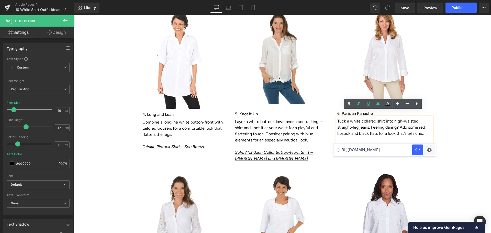
click at [361, 150] on input "[URL][DOMAIN_NAME]" at bounding box center [373, 149] width 79 height 13
click at [446, 127] on div "10 White Shirt Outfit Ideas Worth Trying Heading Now that you’ve got some ideas…" at bounding box center [282, 159] width 417 height 742
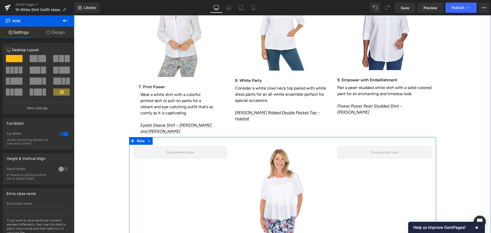
scroll to position [1355, 0]
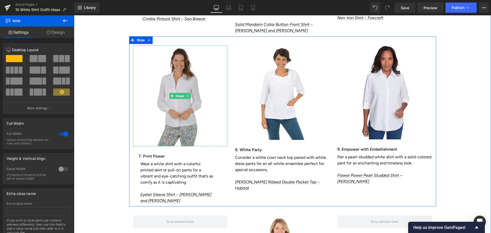
click at [175, 98] on img at bounding box center [180, 95] width 95 height 101
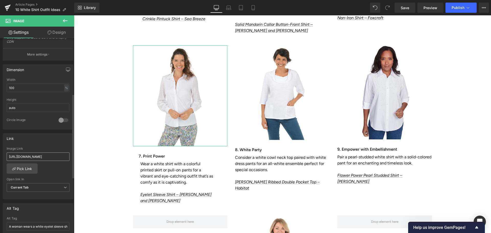
scroll to position [153, 0]
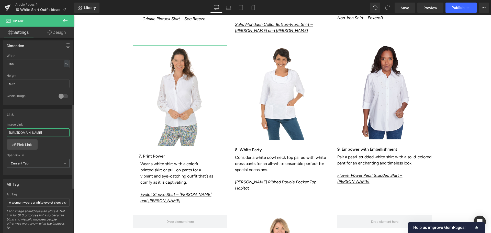
click at [38, 130] on input "[URL][DOMAIN_NAME]" at bounding box center [38, 132] width 63 height 8
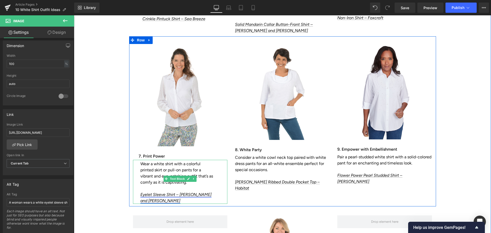
click at [167, 192] on link "Eyelet Sleeve Shirt – [PERSON_NAME] and [PERSON_NAME]" at bounding box center [175, 197] width 71 height 11
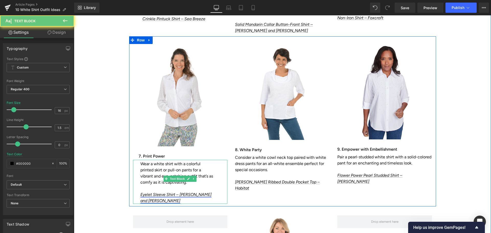
click at [161, 192] on link "Eyelet Sleeve Shirt – [PERSON_NAME] and [PERSON_NAME]" at bounding box center [175, 197] width 71 height 11
click at [140, 162] on p "Wear a white shirt with a colorful printed skirt or pull-on pants for a vibrant…" at bounding box center [176, 173] width 73 height 25
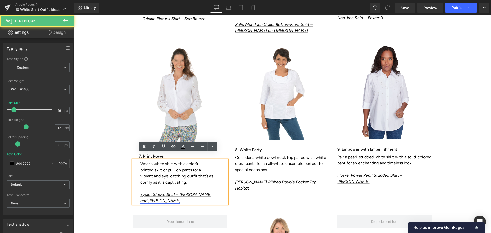
click at [178, 192] on link "Eyelet Sleeve Shirt – [PERSON_NAME] and [PERSON_NAME]" at bounding box center [175, 197] width 71 height 11
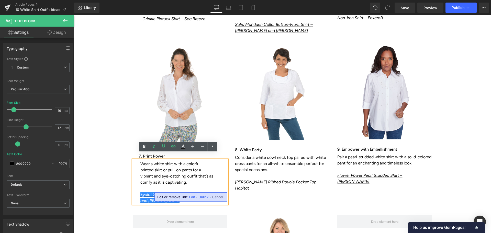
click at [190, 197] on span "Edit" at bounding box center [192, 197] width 6 height 4
type input "[URL][DOMAIN_NAME]"
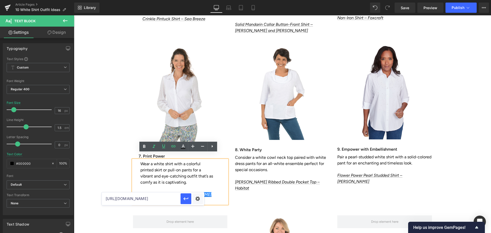
click at [161, 199] on input "[URL][DOMAIN_NAME]" at bounding box center [141, 198] width 79 height 13
click at [161, 198] on input "[URL][DOMAIN_NAME]" at bounding box center [141, 198] width 79 height 13
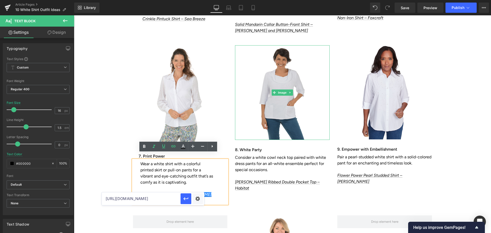
click at [275, 103] on img at bounding box center [282, 92] width 95 height 95
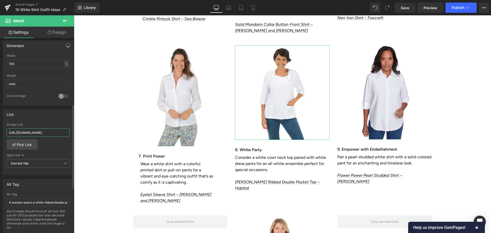
click at [46, 135] on input "[URL][DOMAIN_NAME]" at bounding box center [38, 132] width 63 height 8
click at [44, 134] on input "[URL][DOMAIN_NAME]" at bounding box center [38, 132] width 63 height 8
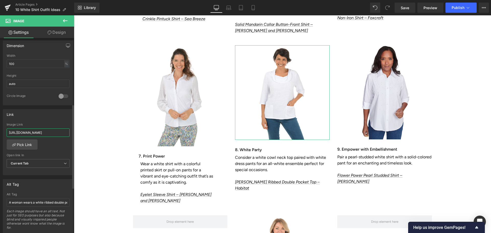
click at [44, 134] on input "[URL][DOMAIN_NAME]" at bounding box center [38, 132] width 63 height 8
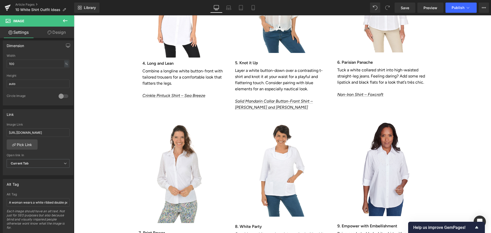
scroll to position [1202, 0]
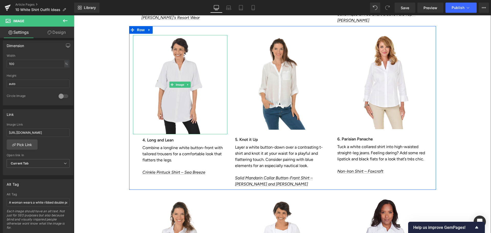
click at [175, 95] on img at bounding box center [180, 84] width 95 height 99
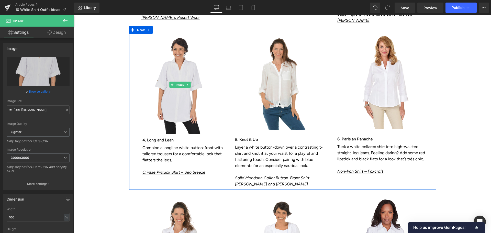
click at [155, 69] on img at bounding box center [180, 84] width 95 height 99
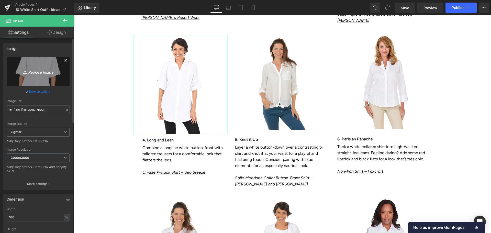
click at [36, 73] on icon "Replace Image" at bounding box center [38, 71] width 41 height 6
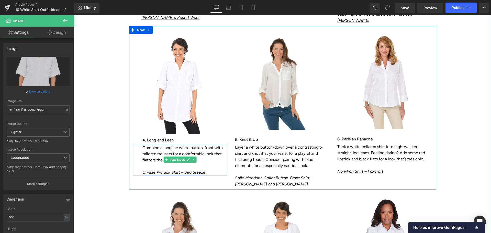
click at [156, 169] on p "Crinkle Pintuck Shirt – Sea Breeze" at bounding box center [184, 172] width 85 height 6
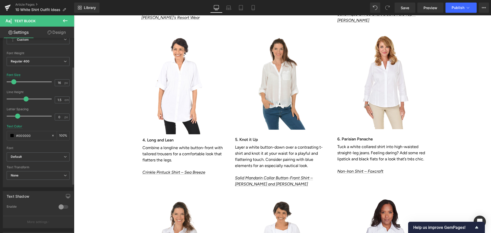
scroll to position [0, 0]
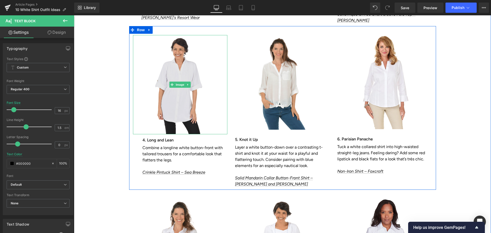
click at [180, 100] on img at bounding box center [180, 84] width 95 height 99
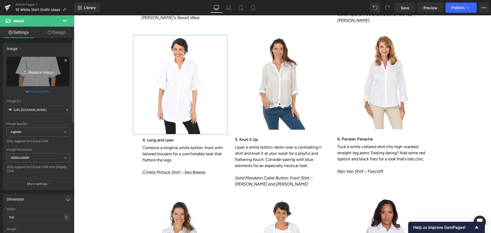
click at [49, 71] on icon "Replace Image" at bounding box center [38, 71] width 41 height 6
type input "C:\fakepath\Habitat_15019White_White_Blouses_331040_KQ-0267.JPG"
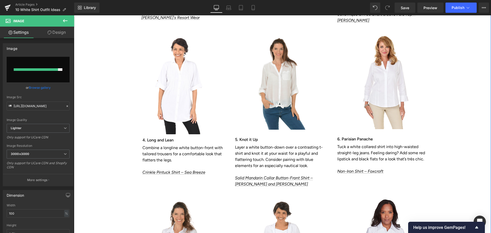
type input "[URL][DOMAIN_NAME]"
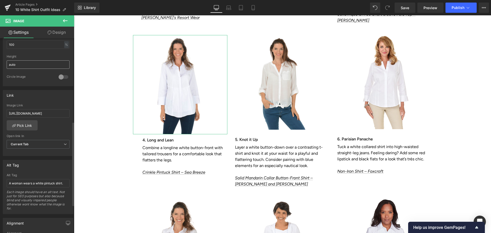
scroll to position [205, 0]
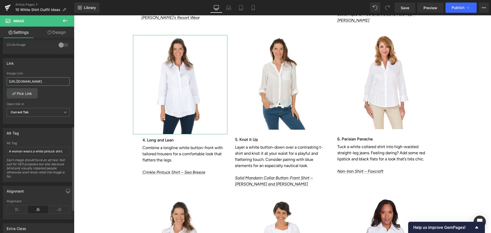
click at [31, 82] on input "[URL][DOMAIN_NAME]" at bounding box center [38, 81] width 63 height 8
paste input "15019"
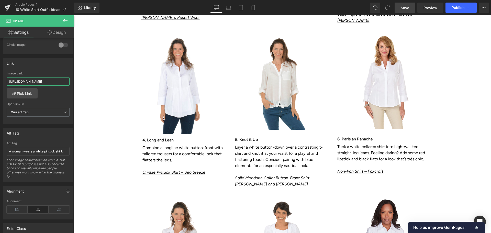
type input "[URL][DOMAIN_NAME]"
click at [402, 8] on span "Save" at bounding box center [405, 7] width 8 height 5
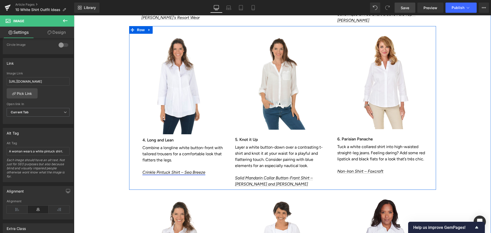
click at [164, 168] on div "Combine a longline white button-front with tailored trousers for a comfortable …" at bounding box center [180, 160] width 95 height 32
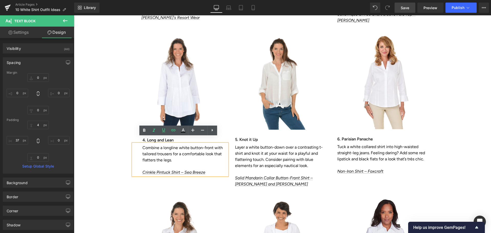
click at [182, 170] on icon "Crinkle Pintuck Shirt – Sea Breeze" at bounding box center [173, 172] width 63 height 5
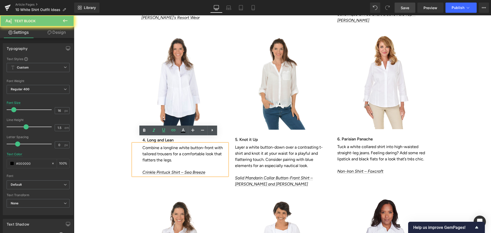
click at [182, 170] on icon "Crinkle Pintuck Shirt – Sea Breeze" at bounding box center [173, 172] width 63 height 5
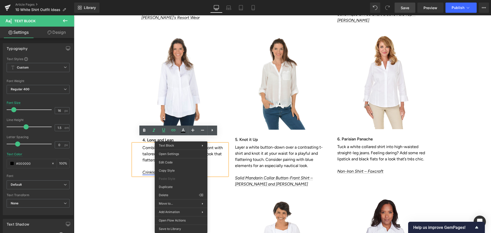
click at [145, 170] on link "Crinkle Pintuck Shirt – Sea Breeze" at bounding box center [173, 172] width 63 height 5
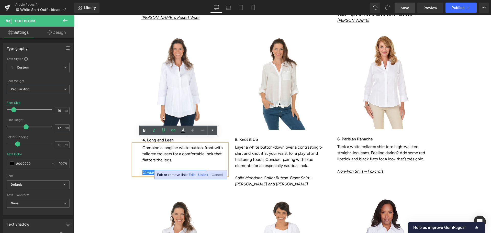
click at [202, 173] on span "Unlink" at bounding box center [203, 175] width 10 height 4
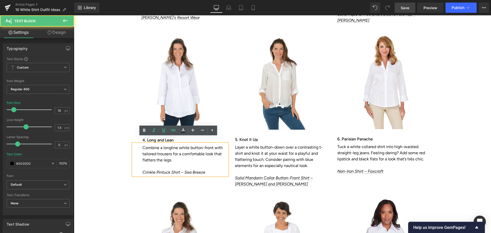
click at [173, 170] on icon "Crinkle Pintuck Shirt – Sea Breeze" at bounding box center [173, 172] width 63 height 5
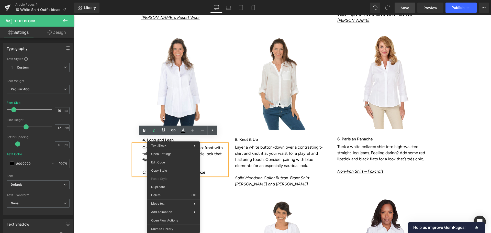
click at [142, 170] on icon "Crinkle Pintuck Shirt – Sea Breeze" at bounding box center [173, 172] width 63 height 5
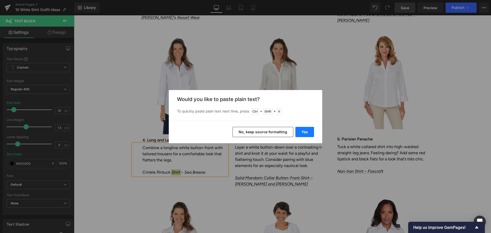
click at [306, 132] on button "Yes" at bounding box center [304, 132] width 19 height 10
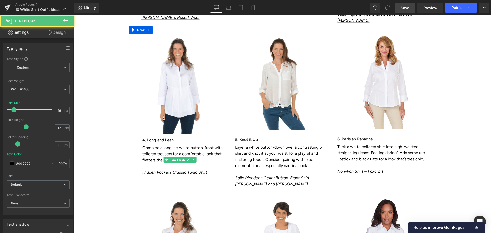
click at [208, 169] on p "Hidden Pockets Classic Tunic Shirt" at bounding box center [184, 172] width 85 height 6
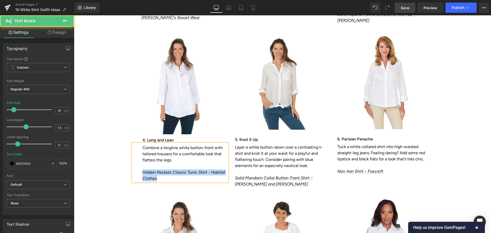
drag, startPoint x: 140, startPoint y: 164, endPoint x: 157, endPoint y: 169, distance: 17.9
click at [157, 169] on div "Combine a longline white button-front with tailored trousers for a comfortable …" at bounding box center [180, 163] width 95 height 38
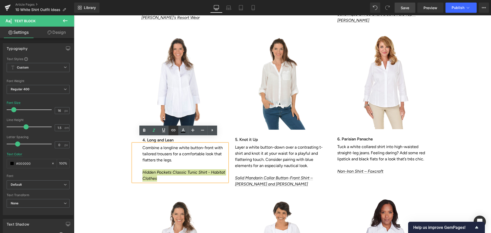
click at [173, 127] on icon at bounding box center [173, 130] width 6 height 6
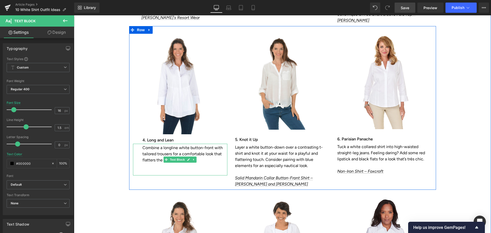
click at [144, 163] on p at bounding box center [184, 166] width 85 height 6
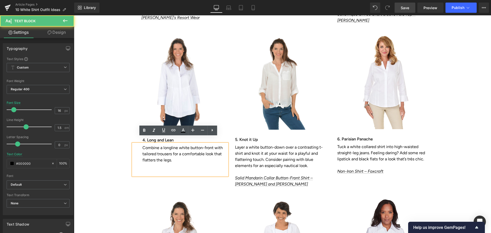
click at [144, 163] on p at bounding box center [184, 166] width 85 height 6
click at [142, 163] on p at bounding box center [184, 166] width 85 height 6
click at [148, 169] on p at bounding box center [184, 172] width 85 height 6
click at [145, 163] on p at bounding box center [184, 166] width 85 height 6
click at [146, 169] on p at bounding box center [184, 172] width 85 height 6
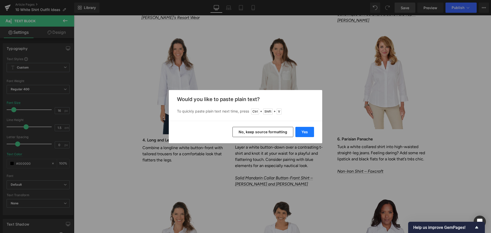
drag, startPoint x: 308, startPoint y: 130, endPoint x: 227, endPoint y: 121, distance: 81.6
click at [308, 130] on button "Yes" at bounding box center [304, 132] width 19 height 10
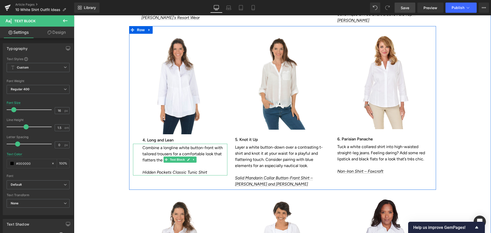
click at [211, 169] on p "Hidden Pockets Classic Tunic Shirt" at bounding box center [184, 172] width 85 height 6
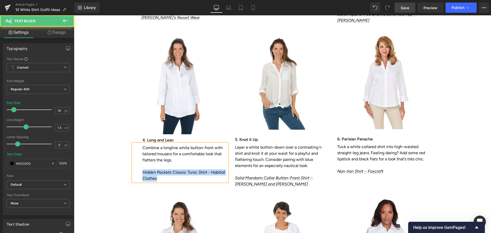
drag, startPoint x: 141, startPoint y: 167, endPoint x: 154, endPoint y: 173, distance: 15.2
click at [154, 173] on p "Hidden Pockets Classic Tunic Shirt - Habitat Clothes" at bounding box center [184, 175] width 85 height 12
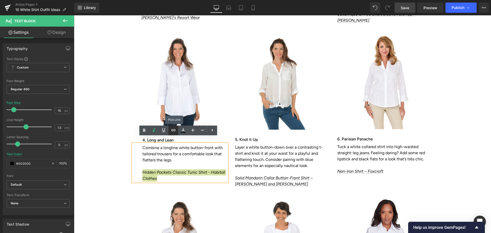
click at [173, 128] on icon at bounding box center [173, 130] width 6 height 6
click at [163, 171] on input "text" at bounding box center [168, 170] width 79 height 13
paste input "[URL][DOMAIN_NAME]"
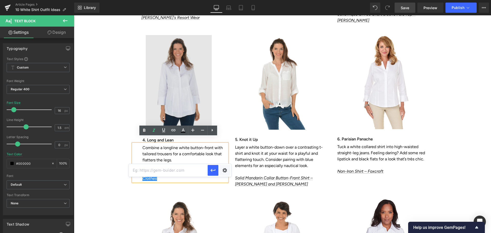
type input "[URL][DOMAIN_NAME]"
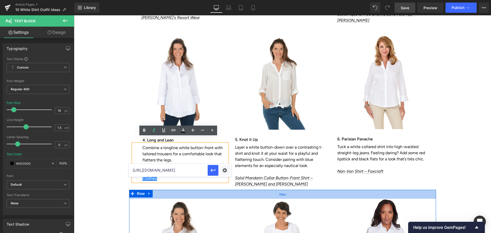
click at [198, 190] on div "35px" at bounding box center [282, 194] width 307 height 9
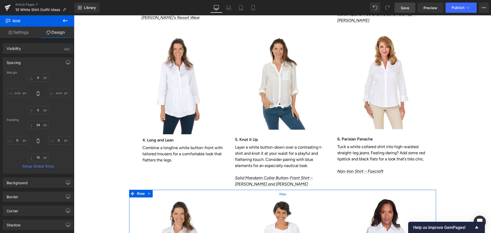
type input "0"
type input "34"
type input "0"
type input "10"
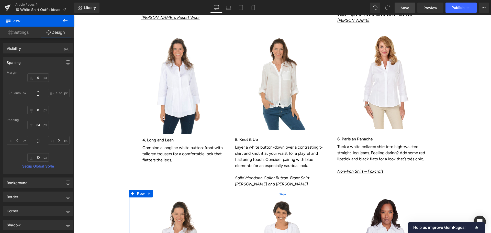
type input "0"
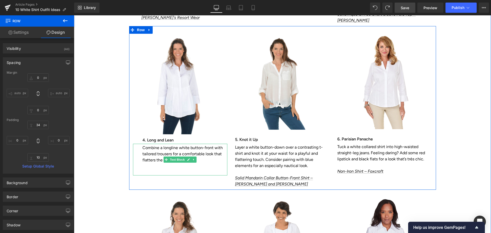
click at [147, 163] on p at bounding box center [184, 166] width 85 height 6
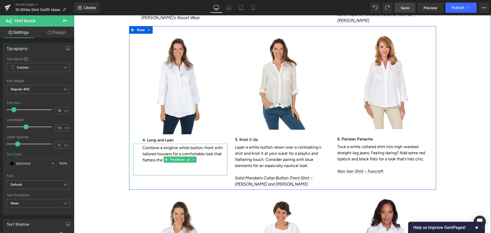
click at [144, 169] on p at bounding box center [184, 172] width 85 height 6
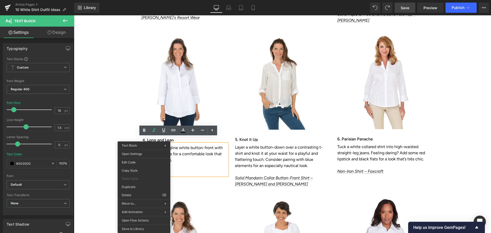
click at [180, 169] on p at bounding box center [184, 172] width 85 height 6
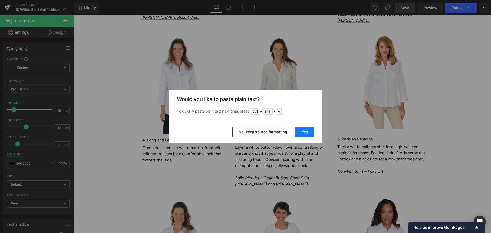
drag, startPoint x: 306, startPoint y: 132, endPoint x: 170, endPoint y: 138, distance: 136.7
click at [306, 132] on button "Yes" at bounding box center [304, 132] width 19 height 10
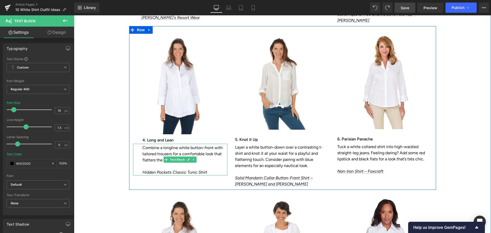
click at [205, 169] on p "Hidden Pockets Classic Tunic Shirt" at bounding box center [184, 172] width 85 height 6
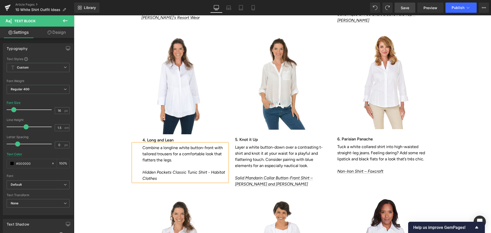
click at [74, 15] on div "34px" at bounding box center [74, 15] width 0 height 0
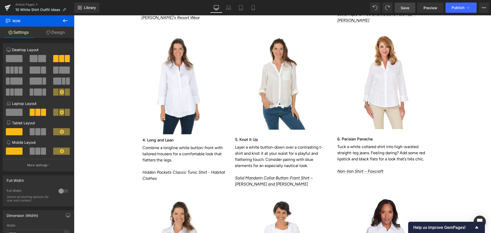
click at [407, 8] on span "Save" at bounding box center [405, 7] width 8 height 5
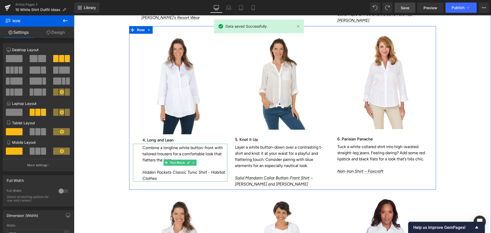
click at [143, 170] on icon "Hidden Pockets Classic Tunic Shirt - Habitat Clothes" at bounding box center [183, 175] width 83 height 11
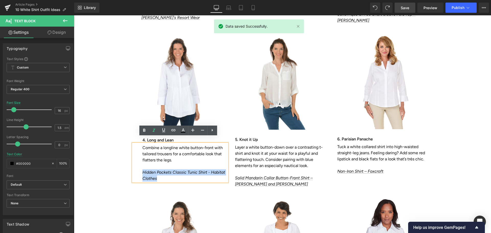
drag, startPoint x: 141, startPoint y: 166, endPoint x: 154, endPoint y: 171, distance: 14.0
click at [154, 171] on p "Hidden Pockets Classic Tunic Shirt - Habitat Clothes" at bounding box center [184, 175] width 85 height 12
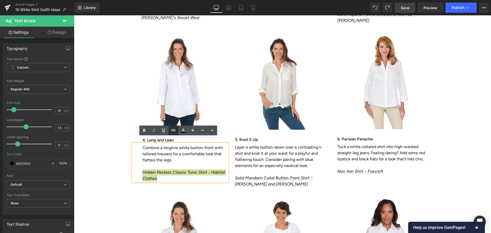
click at [172, 128] on icon at bounding box center [173, 130] width 6 height 6
click at [164, 172] on input "text" at bounding box center [168, 170] width 79 height 13
paste input "[URL][DOMAIN_NAME]"
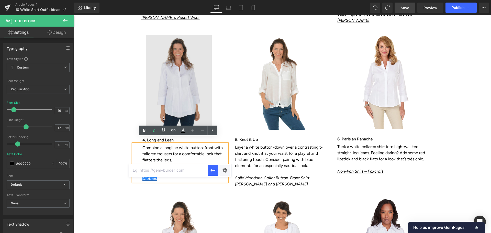
type input "[URL][DOMAIN_NAME]"
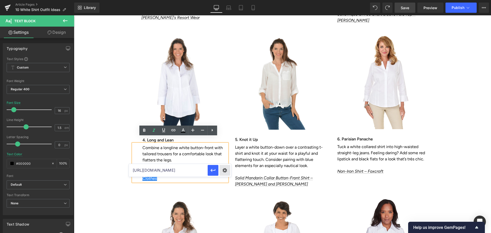
click at [226, 0] on div "Text Color Highlight Color #333333 Edit or remove link: Edit - Unlink - Cancel …" at bounding box center [245, 0] width 491 height 0
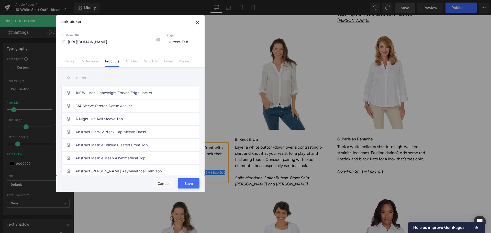
click at [188, 184] on button "Save" at bounding box center [188, 183] width 21 height 10
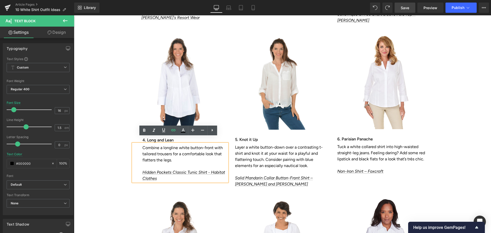
click at [442, 157] on div "10 White Shirt Outfit Ideas Worth Trying Heading Now that you’ve got some ideas…" at bounding box center [282, 185] width 417 height 742
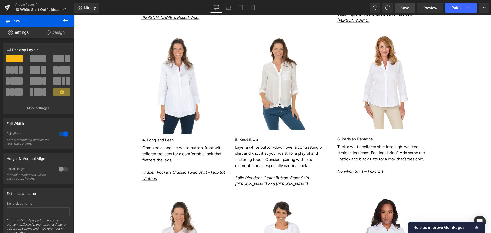
click at [408, 8] on span "Save" at bounding box center [405, 7] width 8 height 5
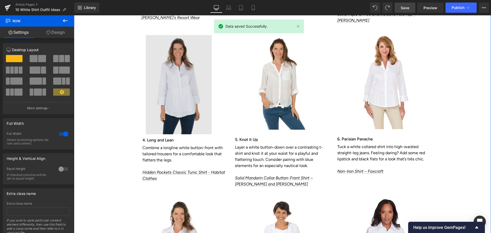
click at [181, 84] on img at bounding box center [180, 84] width 95 height 99
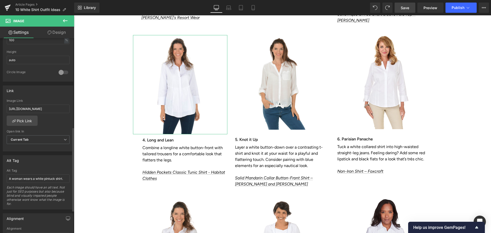
scroll to position [230, 0]
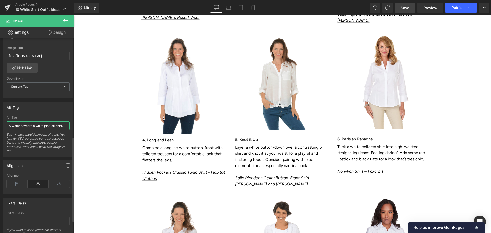
click at [38, 126] on input "A woman wears a white pintuck shirt." at bounding box center [38, 125] width 63 height 8
drag, startPoint x: 36, startPoint y: 126, endPoint x: 62, endPoint y: 127, distance: 26.4
click at [62, 127] on input "A woman wears a white pintuck shirt." at bounding box center [38, 125] width 63 height 8
type input "A woman wears a white tunic button-front shirt."
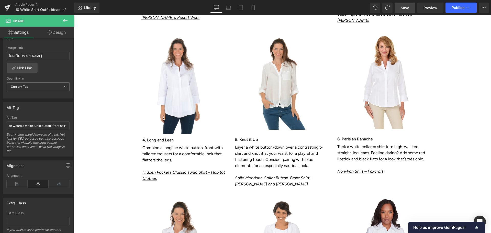
scroll to position [0, 0]
click at [400, 9] on link "Save" at bounding box center [405, 8] width 21 height 10
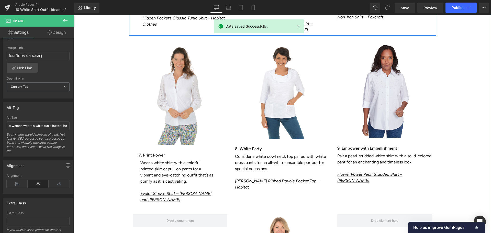
scroll to position [1381, 0]
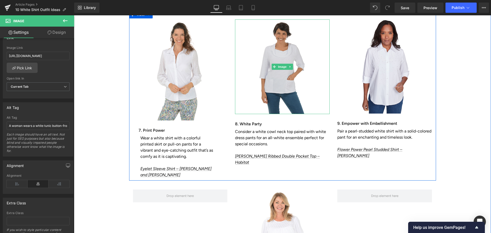
click at [282, 69] on img at bounding box center [282, 66] width 95 height 95
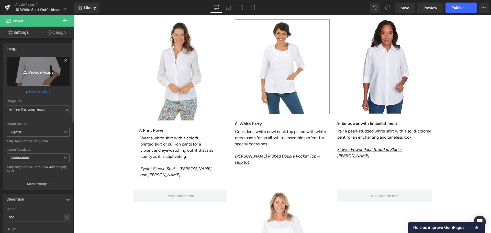
click at [40, 73] on icon "Replace Image" at bounding box center [38, 71] width 41 height 6
type input "C:\fakepath\Milano_16857701Eggshe_Eggshell_Knittops_332625_KR-0427.JPG"
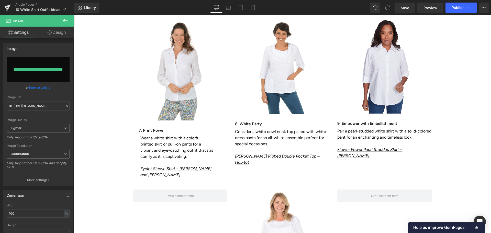
type input "[URL][DOMAIN_NAME]"
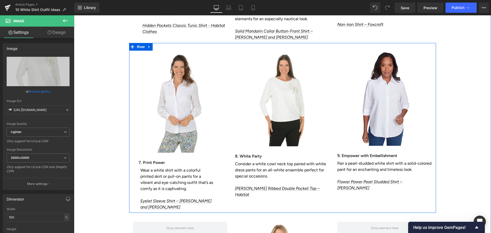
scroll to position [1304, 0]
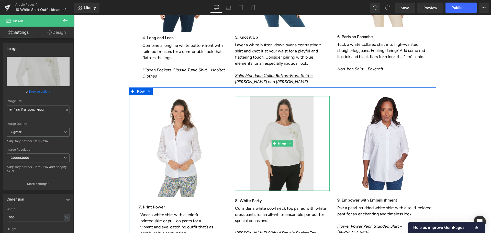
click at [257, 168] on img at bounding box center [282, 143] width 95 height 95
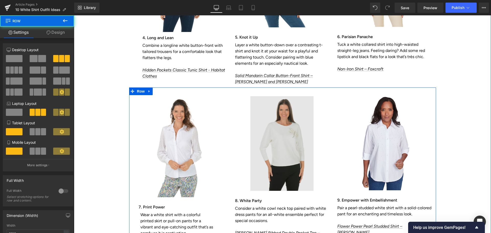
click at [239, 169] on div "Image 8. White Party Heading Consider a white cowl neck top paired with white d…" at bounding box center [282, 169] width 102 height 146
click at [243, 172] on img at bounding box center [282, 143] width 95 height 95
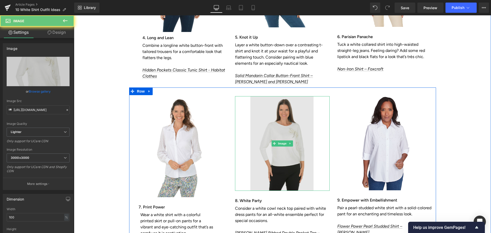
click at [312, 177] on img at bounding box center [282, 143] width 95 height 95
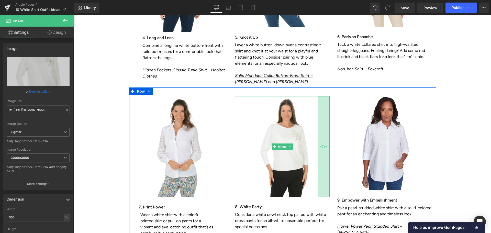
drag, startPoint x: 327, startPoint y: 184, endPoint x: 315, endPoint y: 168, distance: 19.9
click at [315, 168] on div "Image 47px" at bounding box center [282, 146] width 95 height 101
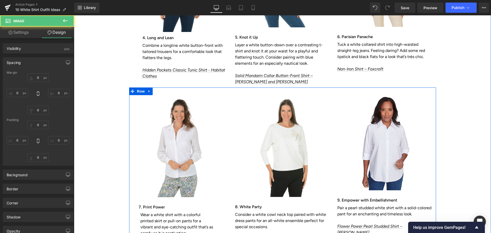
type input "0"
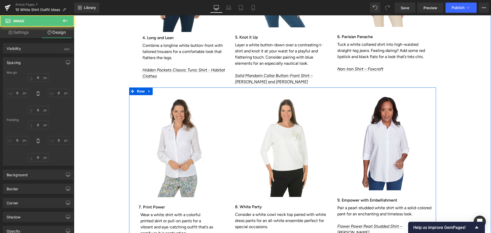
type input "47"
type input "0"
type input "60"
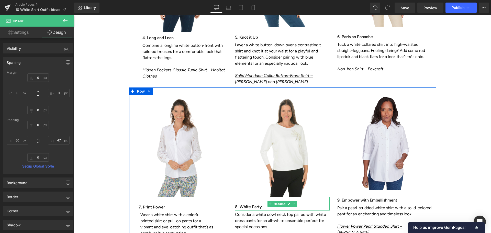
click at [236, 203] on h3 "8. White Party" at bounding box center [282, 206] width 95 height 7
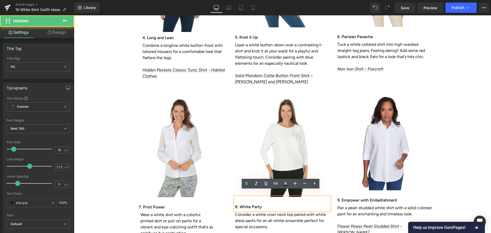
click at [235, 203] on h3 "8. White Party" at bounding box center [282, 206] width 95 height 7
click at [254, 197] on div "8. White Party" at bounding box center [282, 204] width 95 height 14
click at [145, 204] on h3 "7. Print Power" at bounding box center [183, 207] width 89 height 7
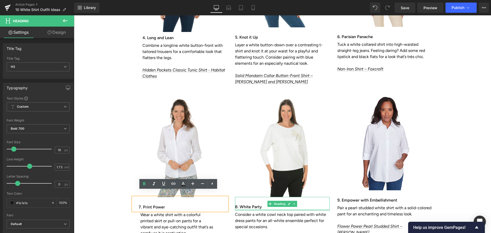
click at [262, 202] on div "8. White Party Heading" at bounding box center [282, 204] width 95 height 14
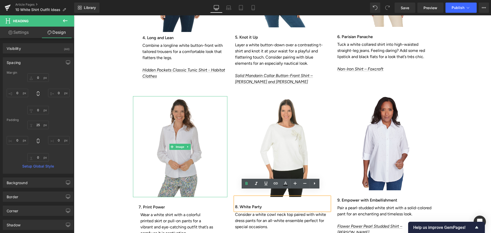
click at [208, 169] on img at bounding box center [180, 146] width 95 height 101
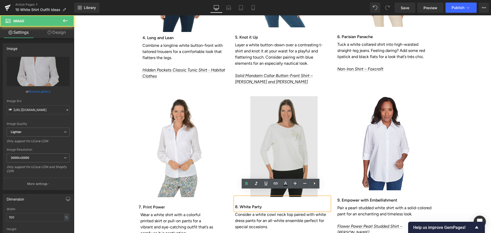
click at [284, 162] on img at bounding box center [282, 146] width 95 height 101
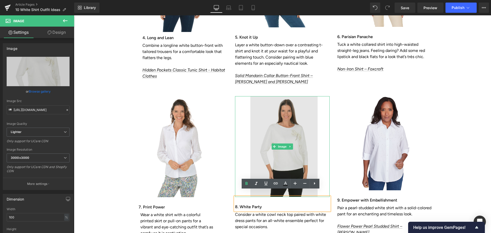
click at [284, 162] on img at bounding box center [282, 146] width 95 height 101
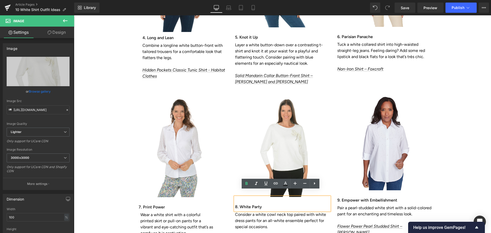
click at [441, 204] on div "10 White Shirt Outfit Ideas Worth Trying Heading Now that you’ve got some ideas…" at bounding box center [282, 82] width 417 height 742
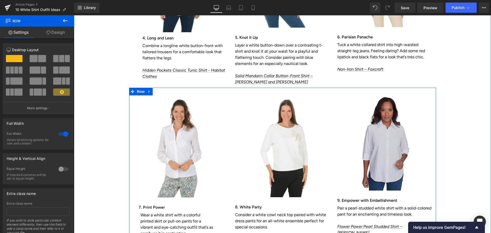
scroll to position [1355, 0]
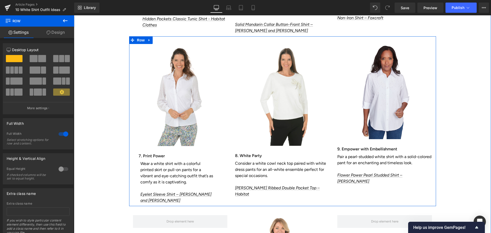
click at [231, 112] on div "Image 47px 8. White Party Heading Consider a white cowl neck top paired with wh…" at bounding box center [282, 121] width 102 height 152
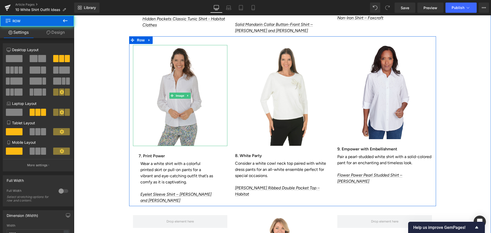
click at [196, 113] on img at bounding box center [180, 95] width 95 height 101
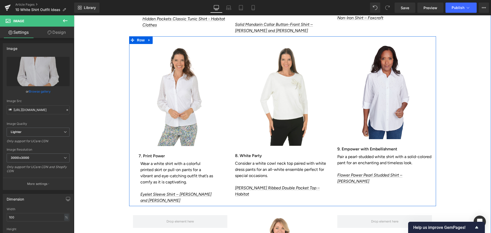
click at [196, 161] on p "Wear a white shirt with a colorful printed skirt or pull-on pants for a vibrant…" at bounding box center [176, 173] width 73 height 25
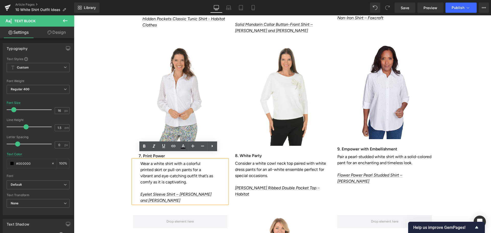
click at [255, 169] on p "Consider a white cowl neck top paired with white dress pants for an all-white e…" at bounding box center [282, 169] width 95 height 18
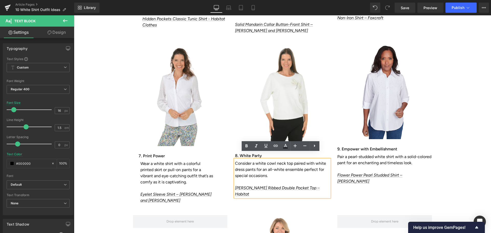
click at [74, 15] on div at bounding box center [74, 15] width 0 height 0
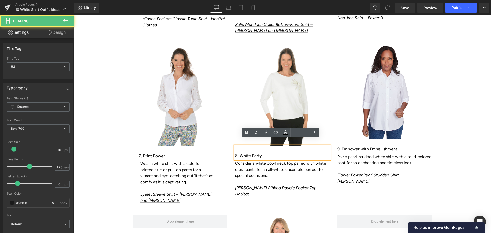
click at [204, 152] on h3 "7. Print Power" at bounding box center [183, 155] width 89 height 7
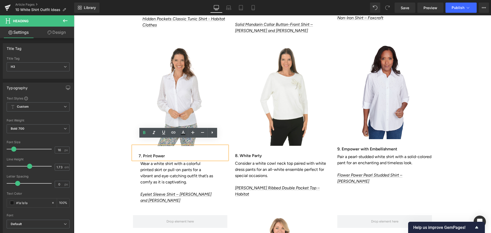
click at [237, 152] on h3 "8. White Party" at bounding box center [282, 155] width 95 height 7
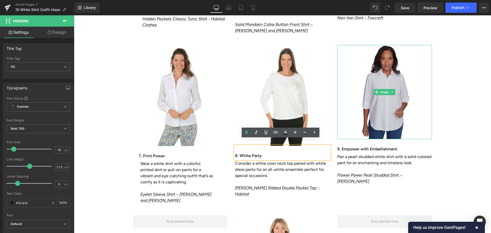
click at [371, 115] on img at bounding box center [384, 92] width 95 height 94
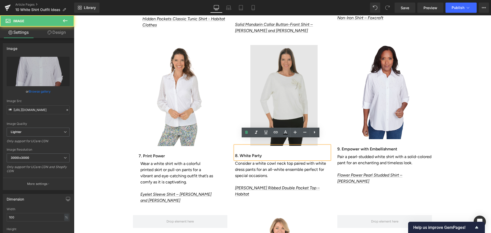
click at [303, 109] on img at bounding box center [282, 95] width 95 height 101
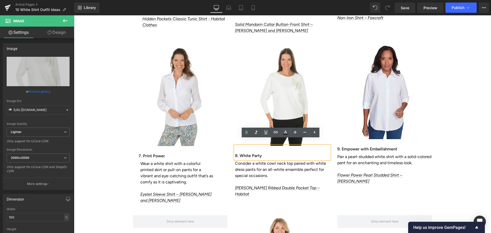
click at [456, 185] on div "10 White Shirt Outfit Ideas Worth Trying Heading Now that you’ve got some ideas…" at bounding box center [282, 31] width 417 height 742
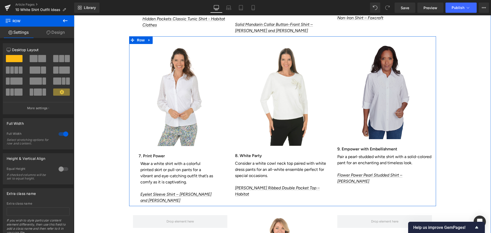
click at [375, 119] on img at bounding box center [384, 92] width 95 height 94
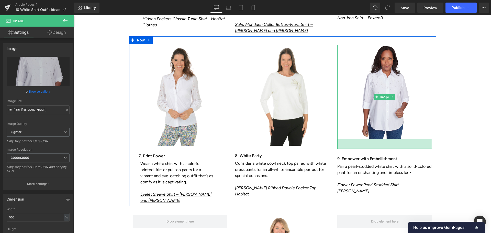
drag, startPoint x: 428, startPoint y: 131, endPoint x: 430, endPoint y: 141, distance: 9.9
click at [430, 141] on div "Image 38px 9. Empower with Embellishment Heading Pair a pearl-studded white shi…" at bounding box center [385, 119] width 102 height 149
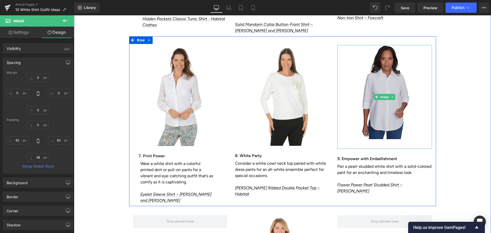
type input "0px"
click at [345, 137] on div "Image 38px" at bounding box center [384, 97] width 95 height 104
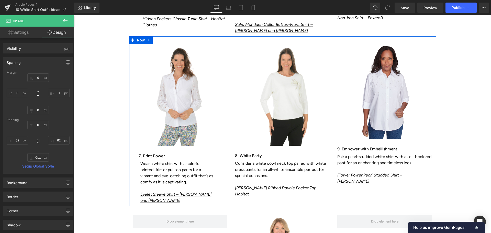
click at [334, 132] on div "Image 9. Empower with Embellishment Heading Pair a pearl-studded white shirt wi…" at bounding box center [385, 114] width 102 height 139
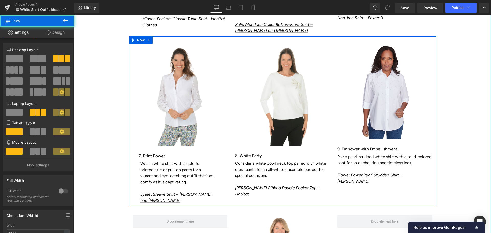
click at [74, 15] on div at bounding box center [74, 15] width 0 height 0
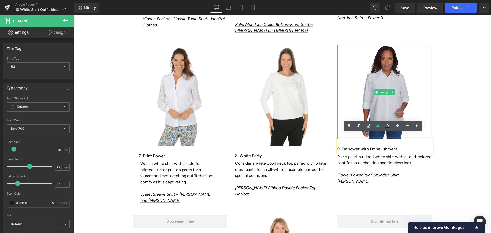
click at [339, 124] on img at bounding box center [384, 92] width 95 height 94
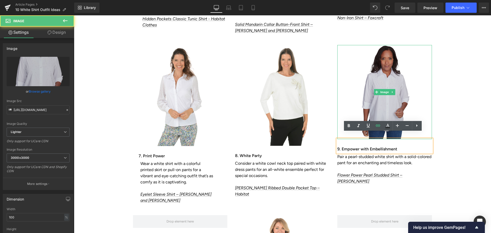
click at [340, 126] on img at bounding box center [384, 92] width 95 height 94
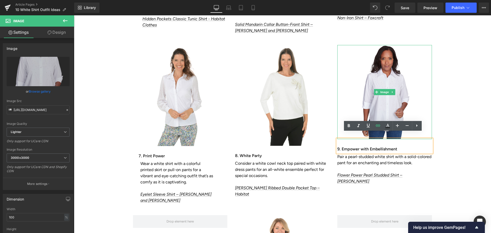
click at [431, 122] on div "Image 9. Empower with Embellishment Heading Pair a pearl-studded white shirt wi…" at bounding box center [385, 114] width 102 height 139
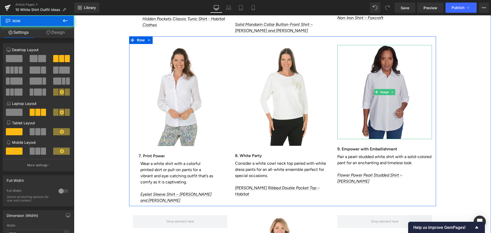
click at [416, 119] on img at bounding box center [384, 92] width 95 height 94
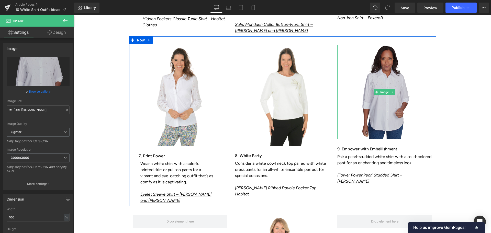
click at [417, 125] on img at bounding box center [384, 92] width 95 height 94
click at [372, 117] on img at bounding box center [384, 92] width 95 height 94
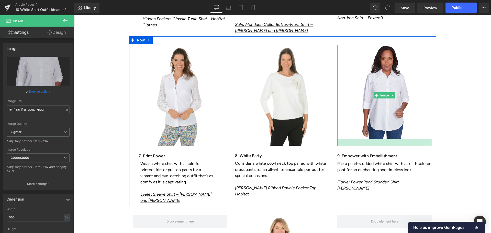
drag, startPoint x: 344, startPoint y: 132, endPoint x: 346, endPoint y: 139, distance: 7.1
click at [346, 139] on div at bounding box center [384, 142] width 95 height 7
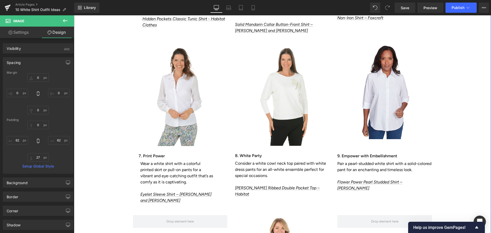
click at [400, 14] on div "Library Desktop Desktop Laptop Tablet Mobile Save Preview Publish Scheduled Vie…" at bounding box center [282, 7] width 417 height 15
click at [401, 9] on span "Save" at bounding box center [405, 7] width 8 height 5
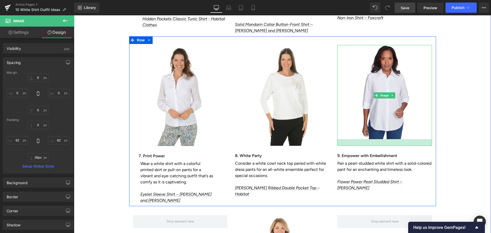
type input "25px"
drag, startPoint x: 354, startPoint y: 137, endPoint x: 354, endPoint y: 143, distance: 6.4
click at [354, 143] on div "Image 9. Empower with Embellishment Heading Pair a pearl-studded white shirt wi…" at bounding box center [385, 118] width 102 height 146
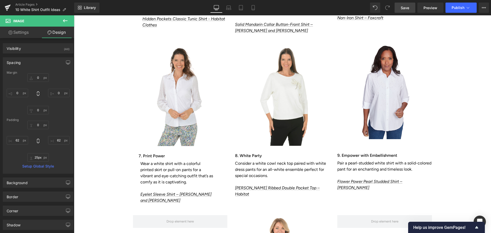
click at [411, 13] on link "Save" at bounding box center [405, 8] width 21 height 10
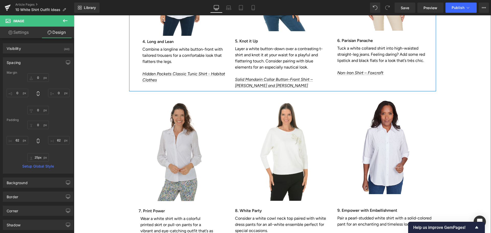
scroll to position [1381, 0]
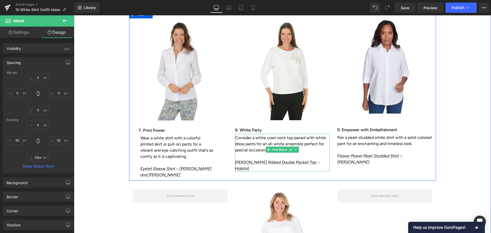
click at [242, 135] on p "Consider a white cowl neck top paired with white dress pants for an all-white e…" at bounding box center [282, 144] width 95 height 18
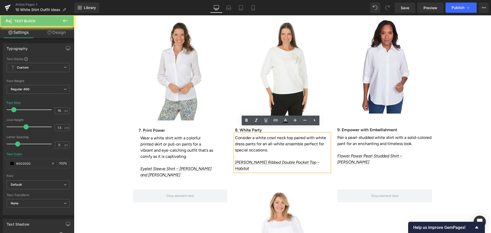
click at [256, 135] on p "Consider a white cowl neck top paired with white dress pants for an all-white e…" at bounding box center [282, 144] width 95 height 18
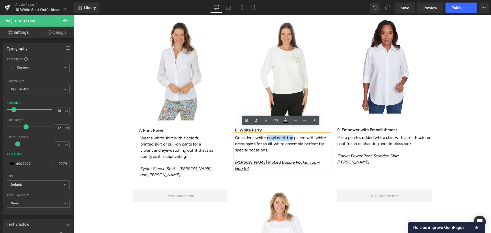
drag, startPoint x: 266, startPoint y: 131, endPoint x: 289, endPoint y: 130, distance: 23.5
click at [289, 135] on p "Consider a white cowl neck top paired with white dress pants for an all-white e…" at bounding box center [282, 144] width 95 height 18
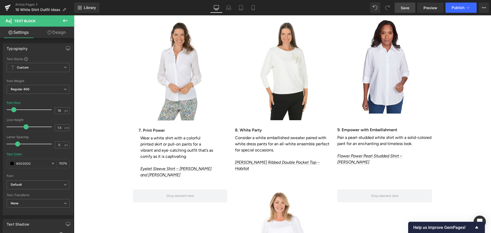
click at [404, 9] on span "Save" at bounding box center [405, 7] width 8 height 5
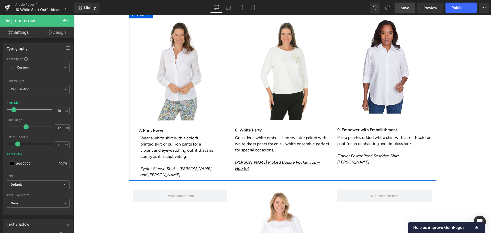
click at [239, 160] on link "[PERSON_NAME] Ribbed Double Pocket Top – Habitat" at bounding box center [277, 165] width 85 height 11
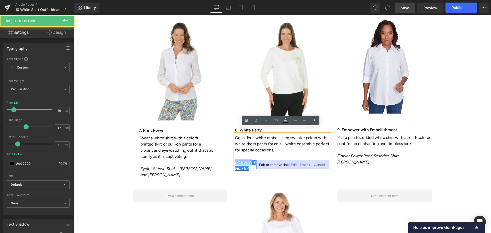
click at [239, 160] on link "[PERSON_NAME] Ribbed Double Pocket Top – Habitat" at bounding box center [277, 165] width 85 height 11
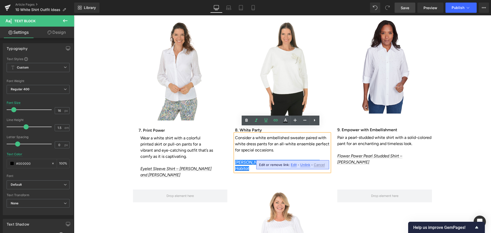
click at [305, 165] on span "Unlink" at bounding box center [305, 165] width 10 height 4
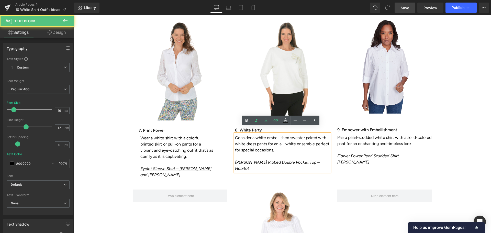
click at [265, 160] on icon "[PERSON_NAME] Ribbed Double Pocket Top – Habitat" at bounding box center [277, 165] width 85 height 11
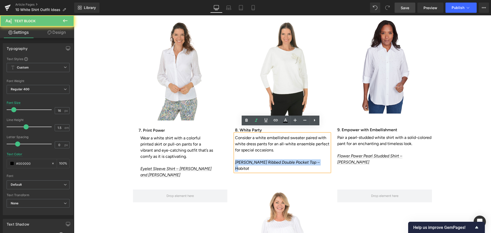
click at [265, 160] on icon "[PERSON_NAME] Ribbed Double Pocket Top – Habitat" at bounding box center [277, 165] width 85 height 11
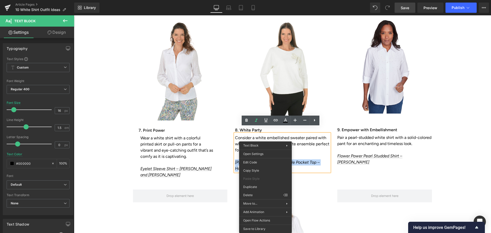
click at [308, 160] on icon "[PERSON_NAME] Ribbed Double Pocket Top – Habitat" at bounding box center [277, 165] width 85 height 11
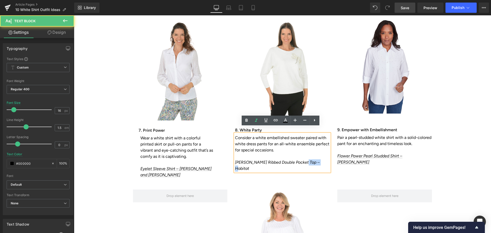
click at [308, 160] on icon "[PERSON_NAME] Ribbed Double Pocket Top – Habitat" at bounding box center [277, 165] width 85 height 11
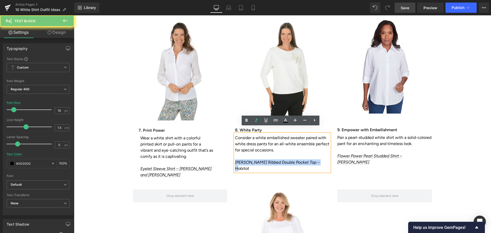
click at [308, 160] on icon "[PERSON_NAME] Ribbed Double Pocket Top – Habitat" at bounding box center [277, 165] width 85 height 11
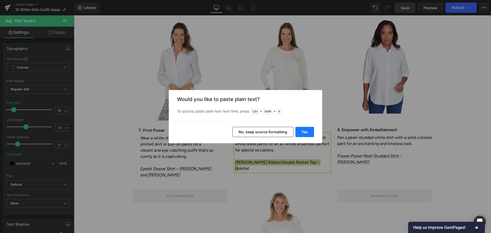
click at [308, 128] on button "Yes" at bounding box center [304, 132] width 19 height 10
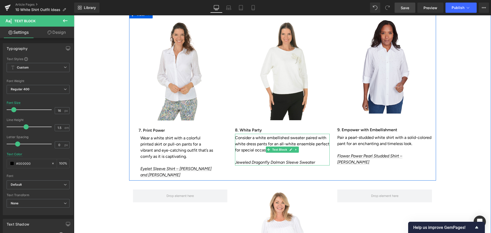
click at [314, 159] on p "Jeweled Dragonfly Dolman Sleeve Sweater" at bounding box center [282, 162] width 95 height 6
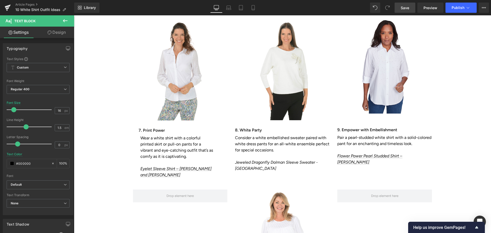
drag, startPoint x: 409, startPoint y: 9, endPoint x: 316, endPoint y: 32, distance: 95.8
click at [409, 9] on span "Save" at bounding box center [405, 7] width 8 height 5
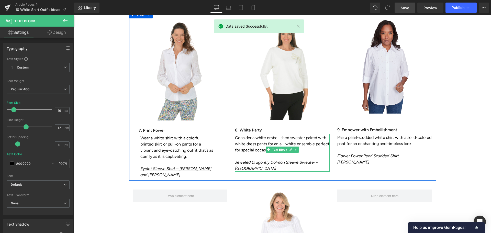
click at [235, 160] on icon "Jeweled Dragonfly Dolman Sleeve Sweater - [GEOGRAPHIC_DATA]" at bounding box center [276, 165] width 83 height 11
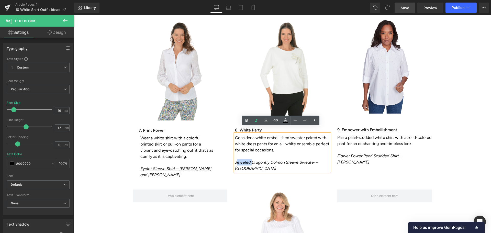
drag, startPoint x: 235, startPoint y: 156, endPoint x: 250, endPoint y: 156, distance: 14.8
click at [250, 160] on icon "Jeweled Dragonfly Dolman Sleeve Sweater - [GEOGRAPHIC_DATA]" at bounding box center [276, 165] width 83 height 11
click at [235, 160] on icon "Jeweled Dragonfly Dolman Sleeve Sweater - [GEOGRAPHIC_DATA]" at bounding box center [276, 165] width 83 height 11
drag, startPoint x: 234, startPoint y: 156, endPoint x: 327, endPoint y: 157, distance: 93.4
click at [318, 160] on icon "Jeweled Dragonfly Dolman Sleeve Sweater - [GEOGRAPHIC_DATA]" at bounding box center [276, 165] width 83 height 11
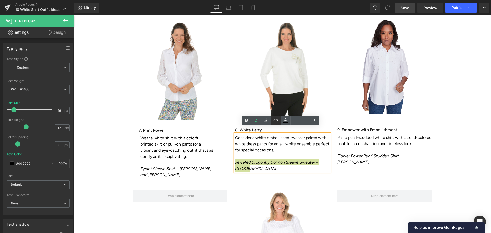
click at [277, 119] on icon at bounding box center [276, 120] width 6 height 6
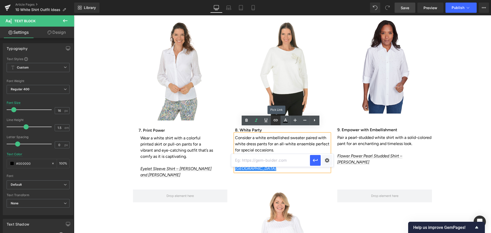
scroll to position [0, 0]
click at [249, 159] on input "text" at bounding box center [270, 160] width 79 height 13
paste input "[URL][DOMAIN_NAME]"
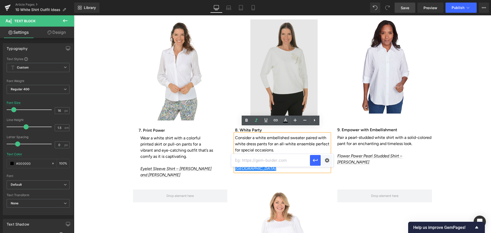
type input "[URL][DOMAIN_NAME]"
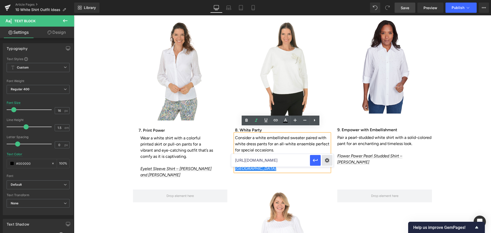
click at [325, 0] on div "Text Color Highlight Color #333333 Edit or remove link: Edit - Unlink - Cancel …" at bounding box center [245, 0] width 491 height 0
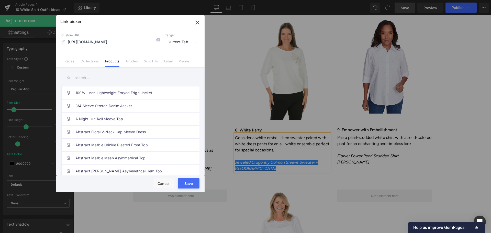
click at [187, 182] on button "Save" at bounding box center [188, 183] width 21 height 10
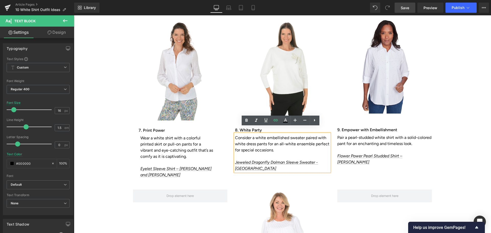
click at [431, 166] on div "Image 7. Print Power Heading Wear a white shirt with a colorful printed skirt o…" at bounding box center [282, 96] width 307 height 170
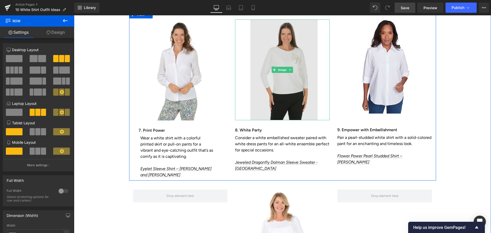
click at [301, 89] on img at bounding box center [282, 69] width 95 height 101
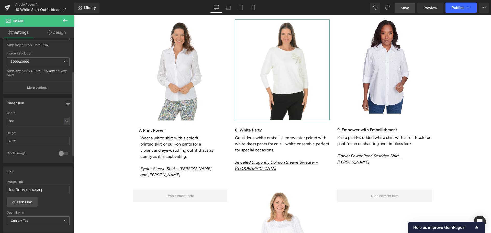
scroll to position [153, 0]
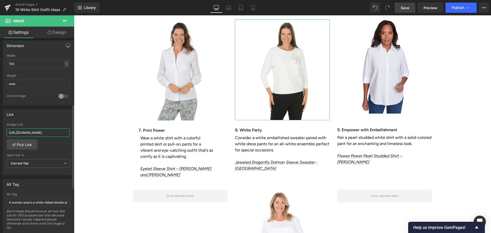
click at [18, 133] on input "[URL][DOMAIN_NAME]" at bounding box center [38, 132] width 63 height 8
drag, startPoint x: 18, startPoint y: 133, endPoint x: 15, endPoint y: 132, distance: 3.5
click at [15, 132] on input "[URL][DOMAIN_NAME]" at bounding box center [38, 132] width 63 height 8
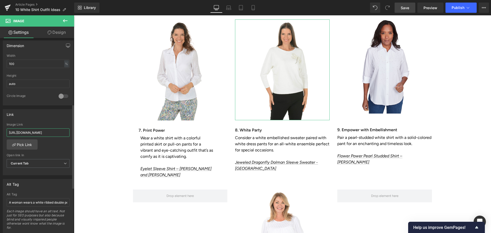
click at [15, 132] on input "[URL][DOMAIN_NAME]" at bounding box center [38, 132] width 63 height 8
paste input "857-701"
type input "[URL][DOMAIN_NAME]"
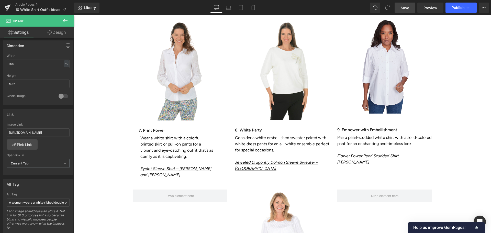
click at [402, 8] on span "Save" at bounding box center [405, 7] width 8 height 5
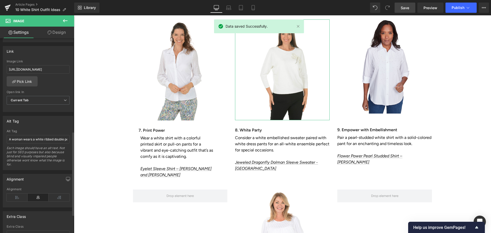
scroll to position [259, 0]
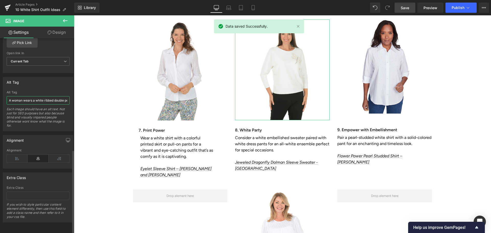
click at [41, 98] on input "A woman wears a white ribbed double pocket top." at bounding box center [38, 100] width 63 height 8
drag, startPoint x: 44, startPoint y: 97, endPoint x: 67, endPoint y: 100, distance: 23.0
click at [67, 99] on input "A woman wears a white ribbed double pocket top." at bounding box center [38, 100] width 63 height 8
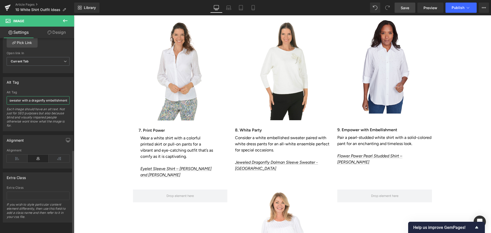
scroll to position [0, 37]
type input "A woman wears a white sweater with a dragonfly embellishment"
click at [401, 7] on link "Save" at bounding box center [405, 8] width 21 height 10
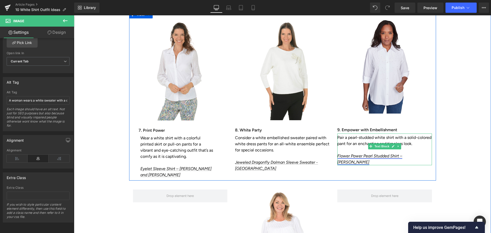
click at [382, 153] on link "Flower Power Pearl Studded Shirt – [PERSON_NAME]" at bounding box center [369, 158] width 65 height 11
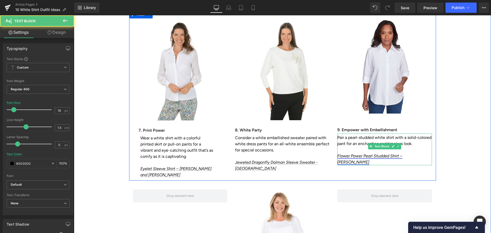
click at [382, 153] on link "Flower Power Pearl Studded Shirt – [PERSON_NAME]" at bounding box center [369, 158] width 65 height 11
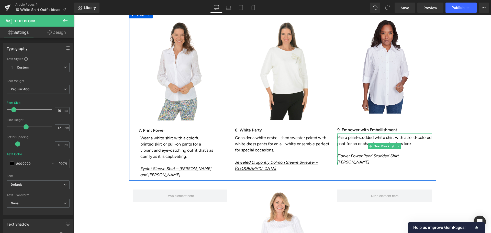
click at [415, 137] on p "Pair a pearl-studded white shirt with a solid-colored pant for an enchanting an…" at bounding box center [384, 141] width 95 height 12
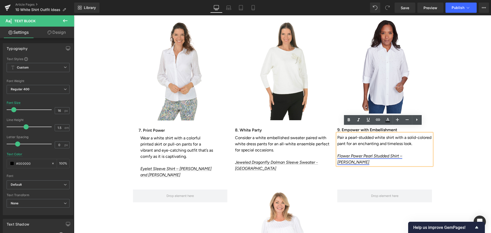
click at [397, 153] on link "Flower Power Pearl Studded Shirt – [PERSON_NAME]" at bounding box center [369, 158] width 65 height 11
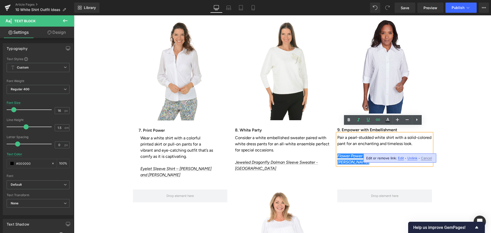
click at [400, 159] on span "Edit" at bounding box center [401, 158] width 6 height 4
type input "[URL][DOMAIN_NAME]"
click at [380, 161] on input "[URL][DOMAIN_NAME]" at bounding box center [367, 159] width 79 height 13
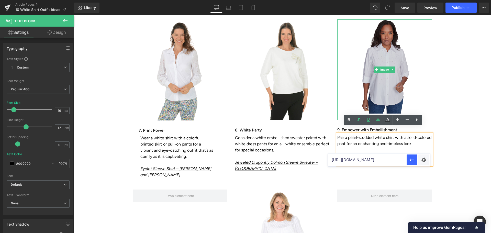
click at [416, 85] on img at bounding box center [384, 69] width 95 height 101
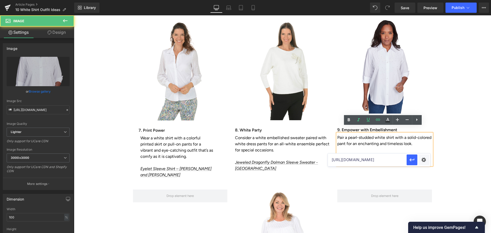
click at [438, 93] on div "10 White Shirt Outfit Ideas Worth Trying Heading Now that you’ve got some ideas…" at bounding box center [282, 6] width 417 height 742
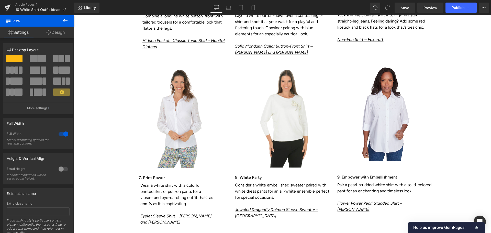
scroll to position [1355, 0]
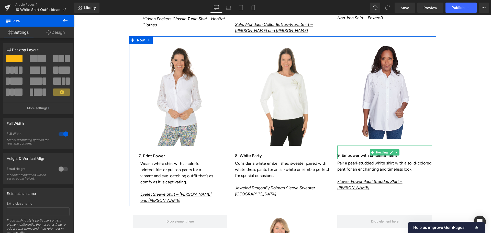
click at [342, 152] on h3 "9. Empower with Embellishment" at bounding box center [384, 155] width 95 height 7
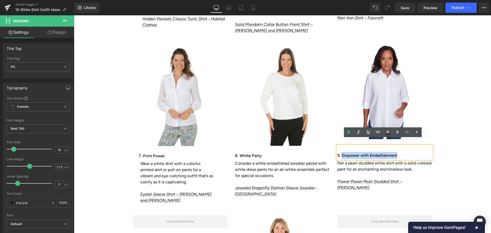
drag, startPoint x: 340, startPoint y: 149, endPoint x: 400, endPoint y: 149, distance: 59.8
click at [400, 152] on h3 "9. Empower with Embellishment" at bounding box center [384, 155] width 95 height 7
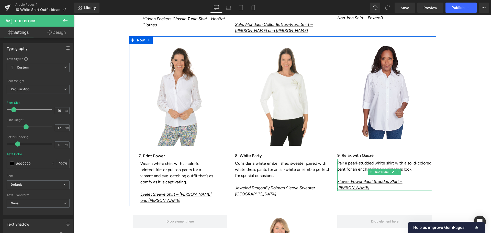
drag, startPoint x: 347, startPoint y: 156, endPoint x: 417, endPoint y: 163, distance: 70.7
click at [417, 163] on p "Pair a pearl-studded white shirt with a solid-colored pant for an enchanting an…" at bounding box center [384, 166] width 95 height 12
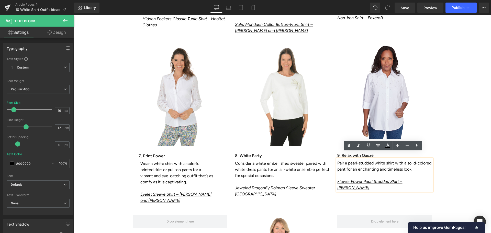
click at [355, 160] on p "Pair a pearl-studded white shirt with a solid-colored pant for an enchanting an…" at bounding box center [384, 166] width 95 height 12
drag, startPoint x: 348, startPoint y: 157, endPoint x: 372, endPoint y: 155, distance: 24.6
click at [372, 160] on p "Pair a pearl-studded white shirt with a solid-colored pant for an enchanting an…" at bounding box center [384, 166] width 95 height 12
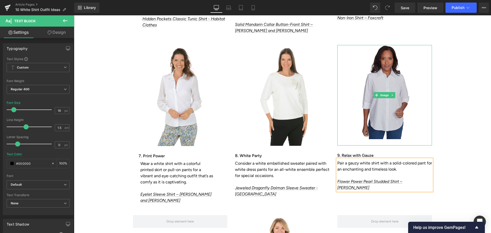
click at [381, 109] on img at bounding box center [384, 95] width 95 height 101
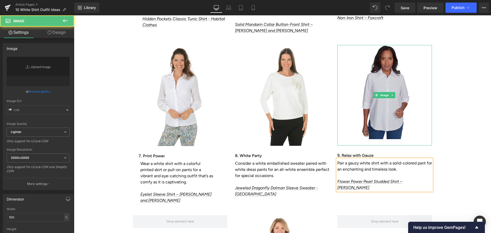
type input "[URL][DOMAIN_NAME]"
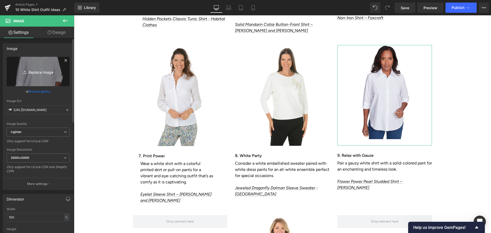
click at [38, 77] on link "Replace Image" at bounding box center [38, 71] width 63 height 29
type input "C:\fakepath\Nanettelepore_7L15Agwk738Wht_Brightwhite_Knittops_331613_KN-0670.jpg"
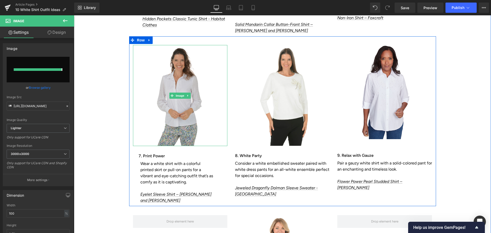
type input "[URL][DOMAIN_NAME]"
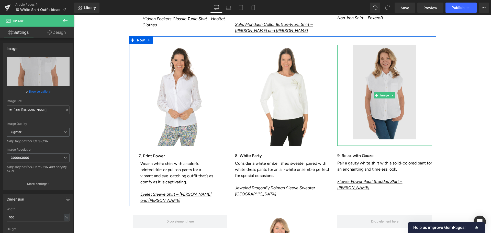
click at [370, 108] on img at bounding box center [384, 95] width 95 height 101
click at [411, 128] on img at bounding box center [384, 95] width 95 height 101
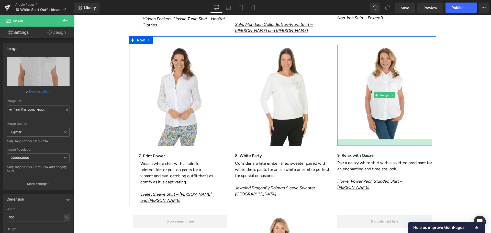
drag, startPoint x: 428, startPoint y: 137, endPoint x: 427, endPoint y: 143, distance: 6.2
click at [427, 143] on div "Image 9. Relax with Gauze Heading Pair a gauzy white shirt with a solid-colored…" at bounding box center [385, 118] width 102 height 146
click at [409, 178] on p "Flower Power Pearl Studded Shirt – [PERSON_NAME]" at bounding box center [384, 184] width 95 height 12
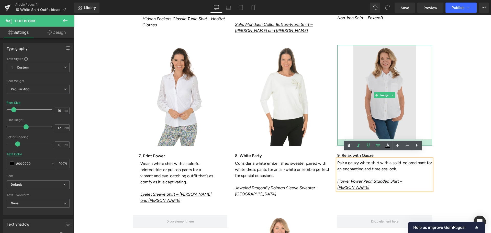
click at [394, 121] on img at bounding box center [384, 95] width 95 height 101
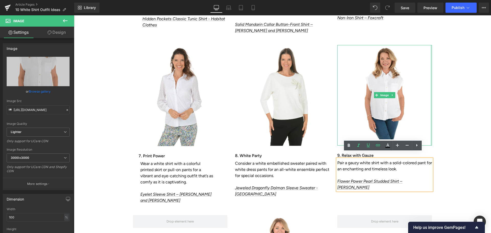
click at [431, 137] on div at bounding box center [431, 95] width 1 height 101
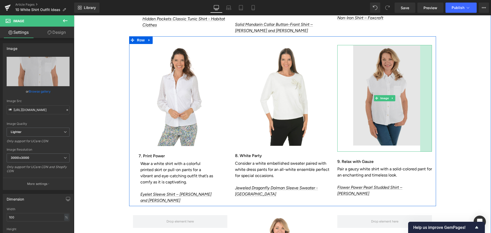
drag, startPoint x: 429, startPoint y: 133, endPoint x: 417, endPoint y: 115, distance: 21.9
click at [417, 115] on div "Image 46px" at bounding box center [384, 98] width 95 height 107
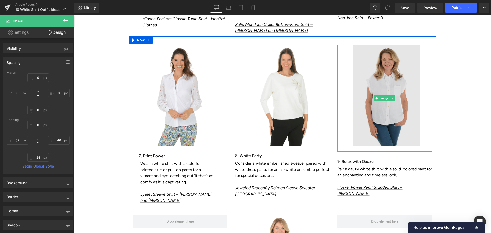
click at [412, 125] on img at bounding box center [384, 98] width 95 height 107
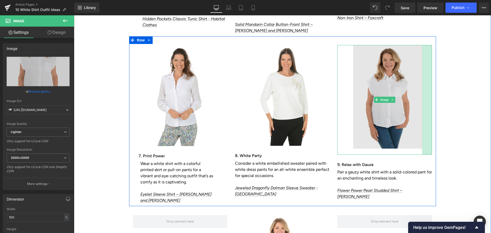
drag, startPoint x: 424, startPoint y: 137, endPoint x: 414, endPoint y: 126, distance: 14.7
click at [414, 126] on div "Image 38px" at bounding box center [384, 100] width 95 height 110
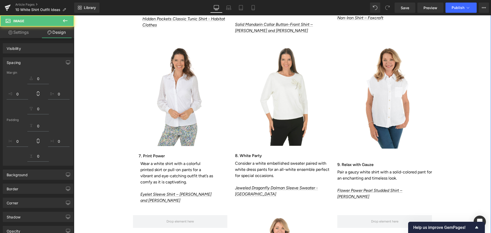
click at [444, 157] on div "10 White Shirt Outfit Ideas Worth Trying Heading Now that you’ve got some ideas…" at bounding box center [282, 31] width 417 height 742
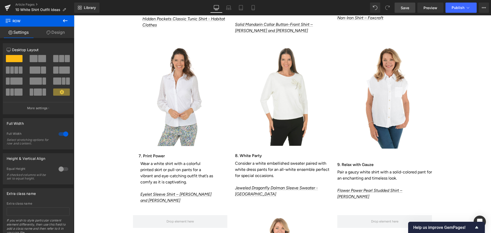
click at [411, 8] on link "Save" at bounding box center [405, 8] width 21 height 10
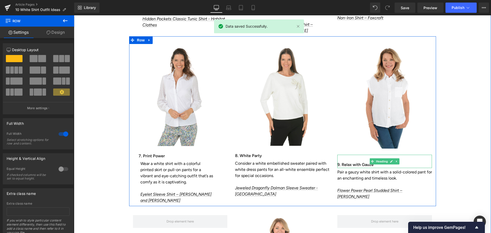
click at [350, 155] on div "9. Relax with Gauze" at bounding box center [384, 162] width 95 height 14
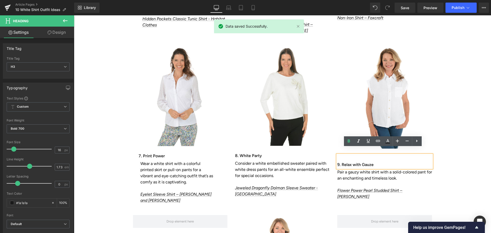
click at [337, 155] on div "9. Relax with Gauze" at bounding box center [384, 162] width 95 height 14
click at [334, 152] on div "Image 38px 9. Relax with Gauze Heading Pair a gauzy white shirt with a solid-co…" at bounding box center [385, 122] width 102 height 155
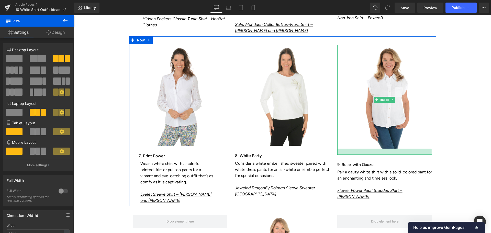
drag, startPoint x: 392, startPoint y: 154, endPoint x: 389, endPoint y: 147, distance: 7.1
click at [389, 147] on div "Image 38px 9. Relax with Gauze Heading Pair a gauzy white shirt with a solid-co…" at bounding box center [385, 122] width 102 height 155
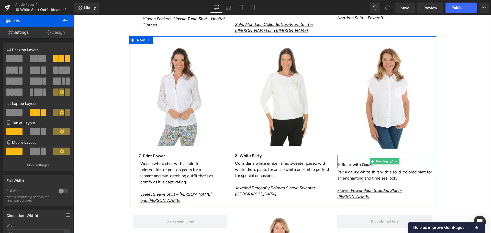
click at [403, 155] on div at bounding box center [384, 155] width 95 height 1
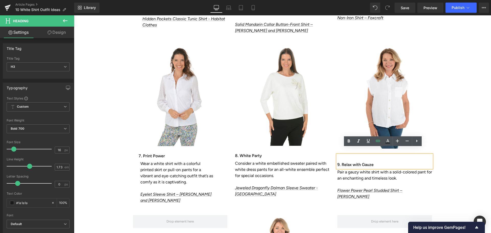
drag, startPoint x: 403, startPoint y: 149, endPoint x: 403, endPoint y: 146, distance: 3.1
click at [403, 146] on div "Image 38px 9. Relax with Gauze Heading Pair a gauzy white shirt with a solid-co…" at bounding box center [385, 122] width 102 height 155
click at [74, 15] on div "38px" at bounding box center [74, 15] width 0 height 0
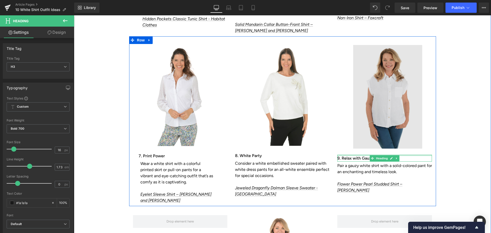
drag, startPoint x: 423, startPoint y: 149, endPoint x: 422, endPoint y: 140, distance: 8.7
click at [422, 140] on div "Image 38px 9. Relax with Gauze Heading Pair a gauzy white shirt with a solid-co…" at bounding box center [385, 119] width 102 height 149
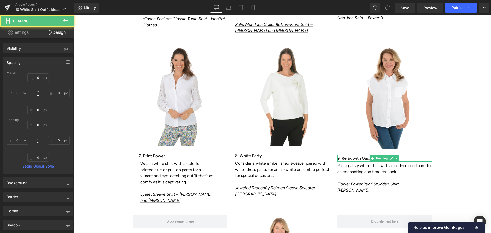
click at [436, 139] on div "10 White Shirt Outfit Ideas Worth Trying Heading Now that you’ve got some ideas…" at bounding box center [282, 31] width 417 height 742
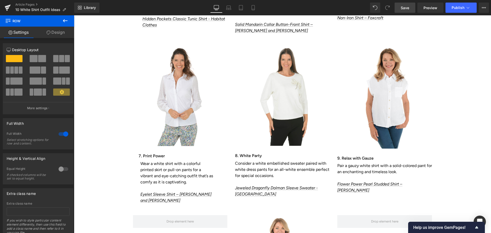
click at [403, 7] on span "Save" at bounding box center [405, 7] width 8 height 5
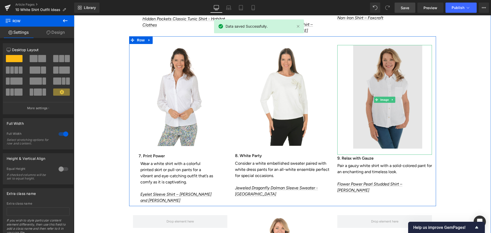
click at [376, 113] on img at bounding box center [384, 100] width 95 height 110
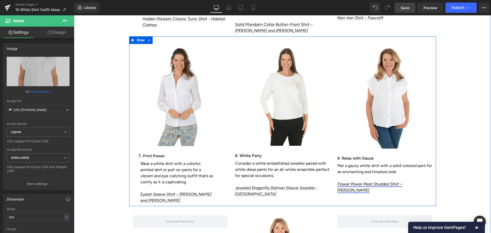
click at [341, 182] on link "Flower Power Pearl Studded Shirt – [PERSON_NAME]" at bounding box center [369, 187] width 65 height 11
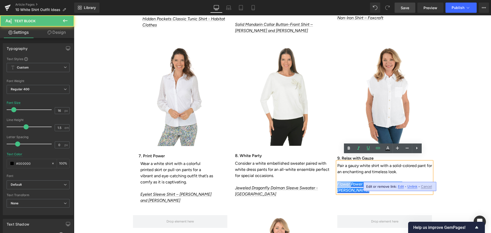
click at [341, 182] on link "Flower Power Pearl Studded Shirt – [PERSON_NAME]" at bounding box center [369, 187] width 65 height 11
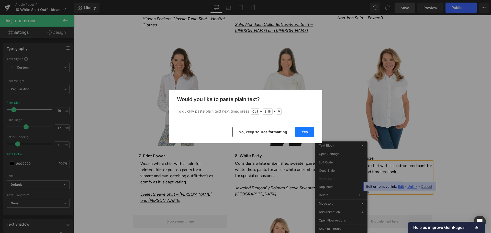
click at [302, 132] on button "Yes" at bounding box center [304, 132] width 19 height 10
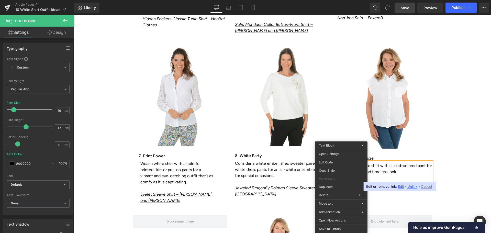
click at [460, 181] on div "10 White Shirt Outfit Ideas Worth Trying Heading Now that you’ve got some ideas…" at bounding box center [282, 31] width 417 height 742
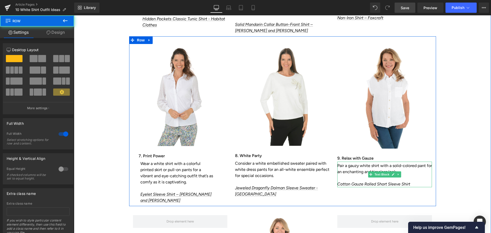
click at [382, 182] on icon "Cotton Gauze Rolled Short Sleeve Shirt" at bounding box center [373, 184] width 73 height 5
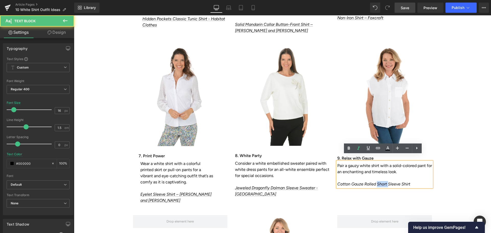
click at [382, 182] on icon "Cotton Gauze Rolled Short Sleeve Shirt" at bounding box center [373, 184] width 73 height 5
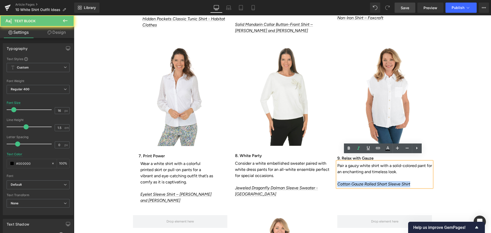
click at [382, 182] on icon "Cotton Gauze Rolled Short Sleeve Shirt" at bounding box center [373, 184] width 73 height 5
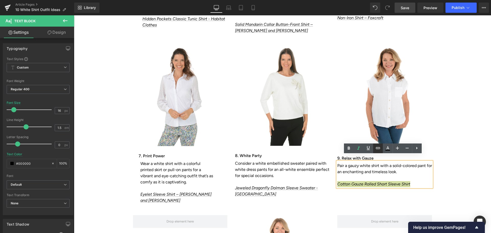
click at [377, 148] on icon at bounding box center [378, 148] width 6 height 6
click at [349, 178] on input "[URL][DOMAIN_NAME]" at bounding box center [373, 182] width 79 height 13
paste input "[URL][DOMAIN_NAME]"
type input "[URL][DOMAIN_NAME]"
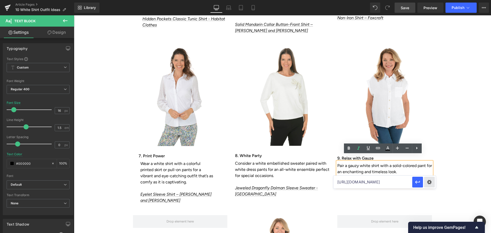
click at [429, 0] on div "Text Color Highlight Color #333333 Edit or remove link: Edit - Unlink - Cancel …" at bounding box center [245, 0] width 491 height 0
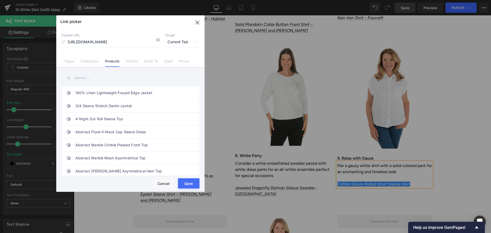
click at [191, 186] on button "Save" at bounding box center [188, 183] width 21 height 10
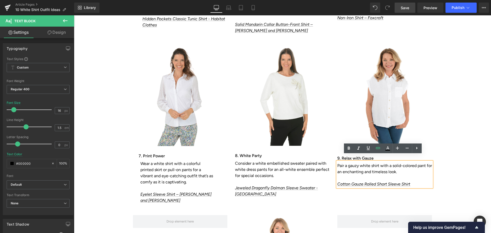
click at [445, 175] on div "10 White Shirt Outfit Ideas Worth Trying Heading Now that you’ve got some ideas…" at bounding box center [282, 31] width 417 height 742
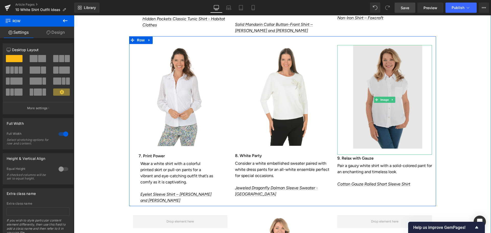
click at [376, 122] on img at bounding box center [384, 100] width 95 height 110
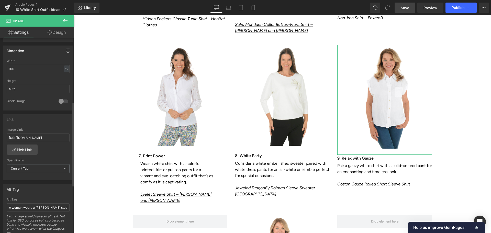
scroll to position [153, 0]
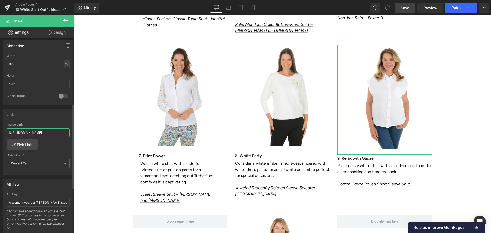
click at [45, 131] on input "[URL][DOMAIN_NAME]" at bounding box center [38, 132] width 63 height 8
paste input "7l15agwk73"
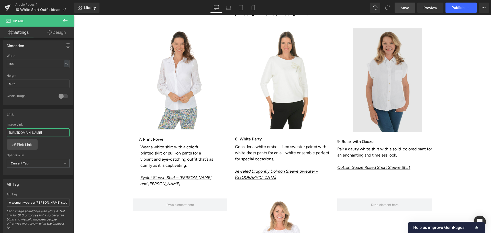
scroll to position [1381, 0]
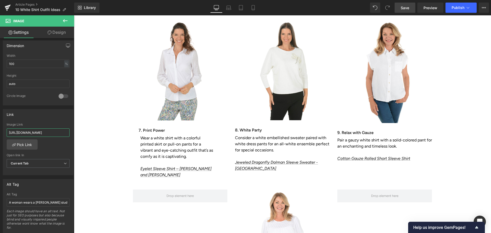
type input "[URL][DOMAIN_NAME]"
click at [412, 8] on link "Save" at bounding box center [405, 8] width 21 height 10
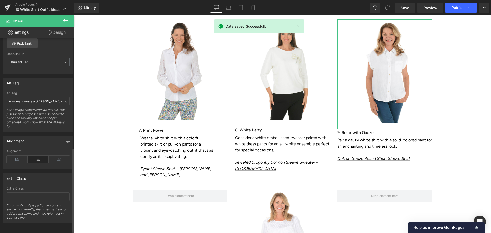
scroll to position [256, 0]
click at [39, 95] on div "Alt Tag A woman wears a [PERSON_NAME] studded shirt. Each image should have an …" at bounding box center [38, 111] width 63 height 40
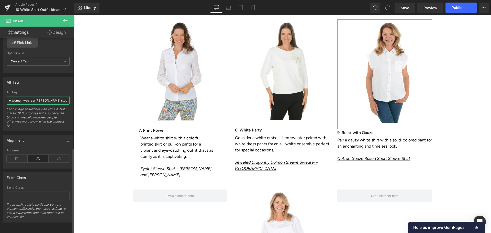
click at [37, 99] on input "A woman wears a [PERSON_NAME] studded shirt." at bounding box center [38, 100] width 63 height 8
drag, startPoint x: 44, startPoint y: 99, endPoint x: 57, endPoint y: 99, distance: 12.5
click at [57, 99] on input "A woman wears a [PERSON_NAME] studded shirt." at bounding box center [38, 100] width 63 height 8
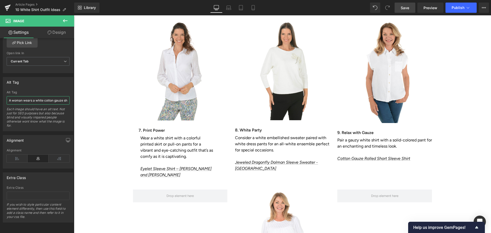
type input "A woman wears a white cotton gauze shirt."
click at [408, 9] on span "Save" at bounding box center [405, 7] width 8 height 5
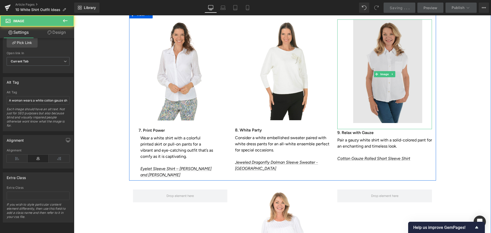
click at [370, 93] on img at bounding box center [384, 74] width 95 height 110
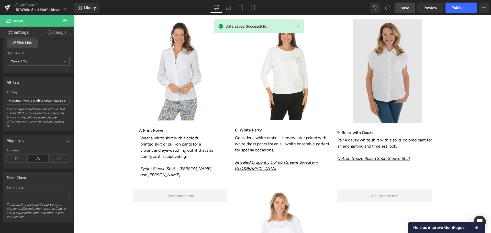
click at [388, 89] on img at bounding box center [384, 74] width 95 height 110
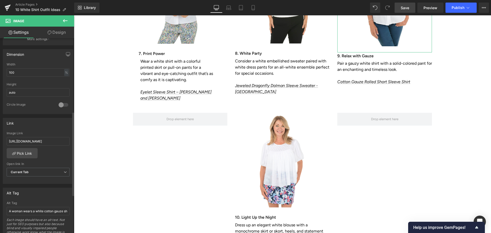
scroll to position [179, 0]
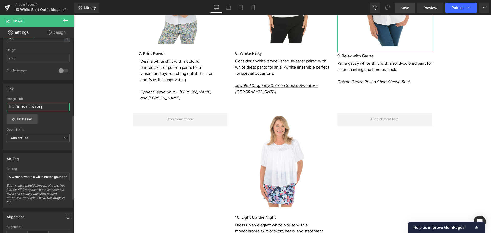
click at [50, 110] on input "[URL][DOMAIN_NAME]" at bounding box center [38, 107] width 63 height 8
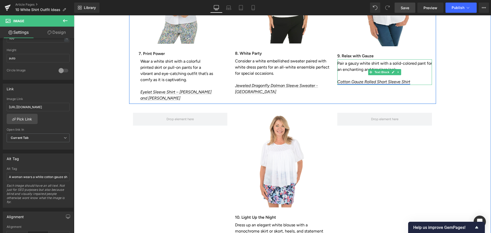
click at [379, 79] on link "Cotton Gauze Rolled Short Sleeve Shirt" at bounding box center [373, 81] width 73 height 5
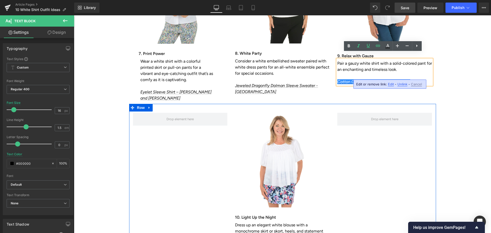
click at [392, 164] on div "Image 10. Light Up the Night Heading Dress up an elegant white blouse with a mo…" at bounding box center [282, 202] width 307 height 196
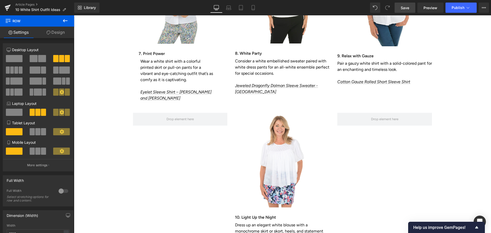
click at [407, 7] on span "Save" at bounding box center [405, 7] width 8 height 5
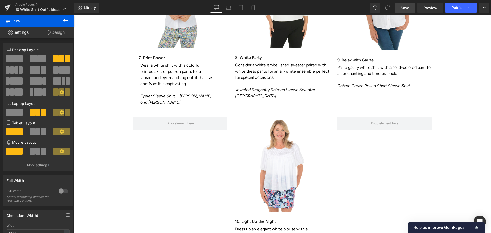
scroll to position [1509, 0]
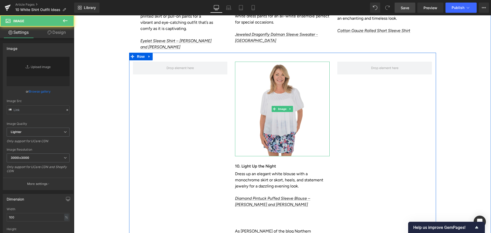
click at [267, 109] on img at bounding box center [282, 109] width 95 height 95
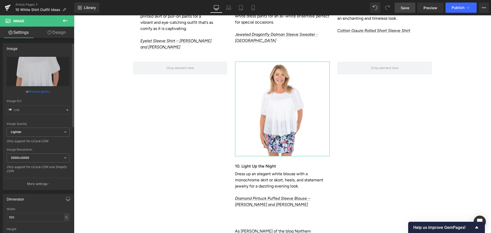
scroll to position [128, 0]
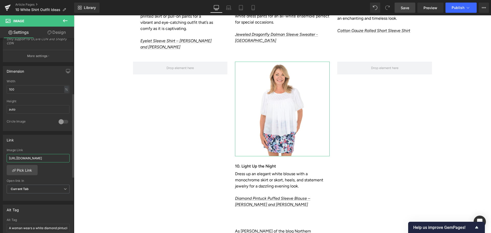
click at [39, 156] on input "[URL][DOMAIN_NAME]" at bounding box center [38, 158] width 63 height 8
click at [40, 157] on input "[URL][DOMAIN_NAME]" at bounding box center [38, 158] width 63 height 8
click at [40, 156] on input "[URL][DOMAIN_NAME]" at bounding box center [38, 158] width 63 height 8
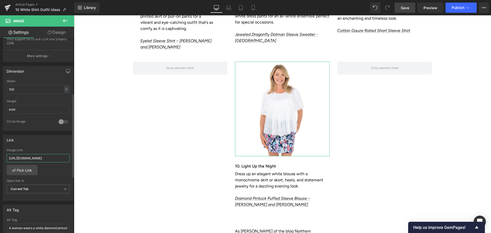
click at [40, 156] on input "[URL][DOMAIN_NAME]" at bounding box center [38, 158] width 63 height 8
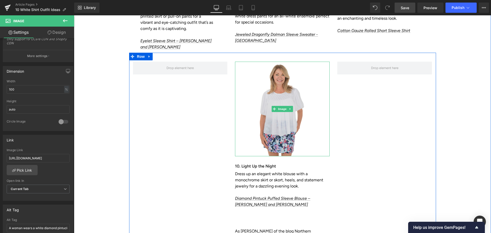
click at [270, 121] on img at bounding box center [282, 109] width 95 height 95
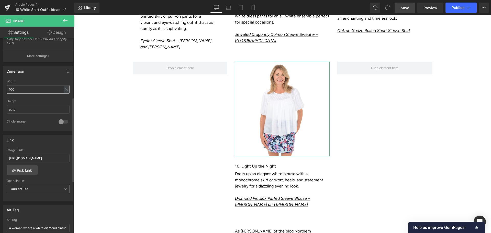
scroll to position [259, 0]
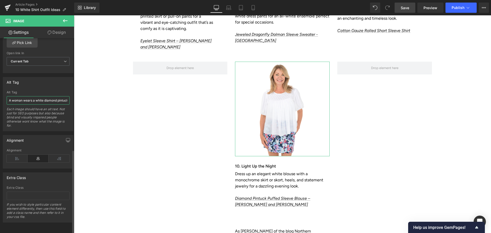
click at [29, 96] on input "A woman wears a white diamond pintuck puffed sleeve blouse." at bounding box center [38, 100] width 63 height 8
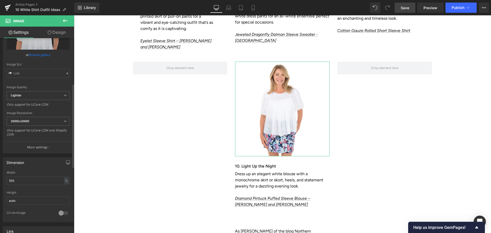
scroll to position [0, 0]
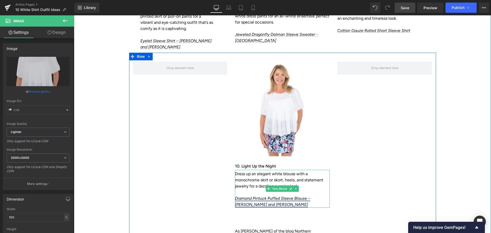
click at [260, 196] on link "Diamond Pintuck Puffed Sleeve Blouse – [PERSON_NAME] and [PERSON_NAME]" at bounding box center [272, 201] width 75 height 11
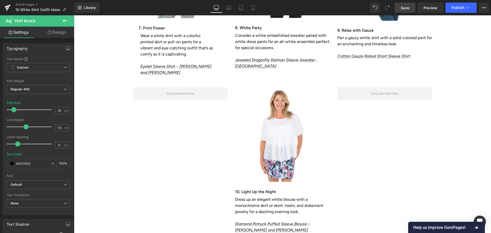
scroll to position [1585, 0]
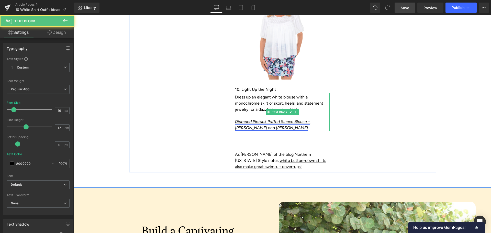
click at [258, 119] on link "Diamond Pintuck Puffed Sleeve Blouse – [PERSON_NAME] and [PERSON_NAME]" at bounding box center [272, 124] width 75 height 11
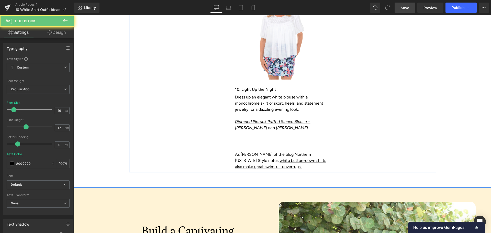
click at [384, 111] on div "Image 10. Light Up the Night Heading Dress up an elegant white blouse with a mo…" at bounding box center [282, 74] width 307 height 196
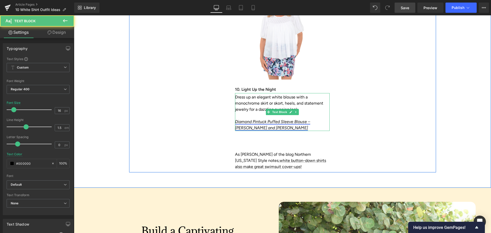
click at [310, 119] on link "Diamond Pintuck Puffed Sleeve Blouse – [PERSON_NAME] and [PERSON_NAME]" at bounding box center [272, 124] width 75 height 11
click at [319, 97] on p "Dress up an elegant white blouse with a monochrome skirt or skort, heels, and s…" at bounding box center [282, 103] width 95 height 18
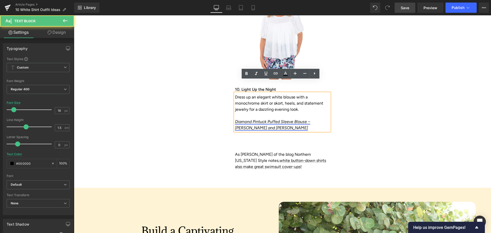
click at [310, 119] on link "Diamond Pintuck Puffed Sleeve Blouse – [PERSON_NAME] and [PERSON_NAME]" at bounding box center [272, 124] width 75 height 11
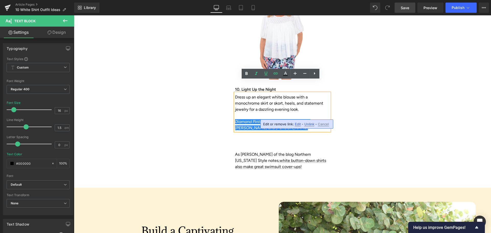
click at [299, 125] on span "Edit" at bounding box center [298, 124] width 6 height 4
click at [285, 128] on input "[URL][DOMAIN_NAME]" at bounding box center [265, 125] width 79 height 13
click at [285, 127] on input "[URL][DOMAIN_NAME]" at bounding box center [265, 125] width 79 height 13
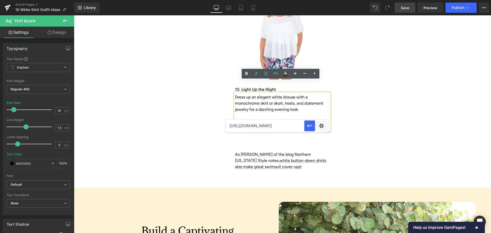
click at [383, 131] on div "Image 10. Light Up the Night Heading Dress up an elegant white blouse with a mo…" at bounding box center [282, 74] width 307 height 196
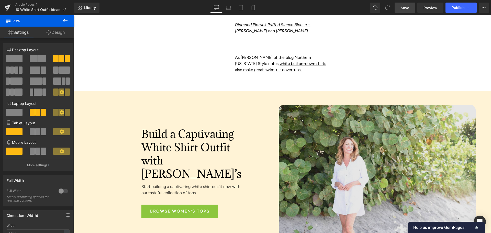
scroll to position [1739, 0]
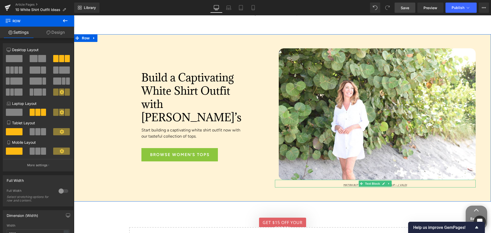
click at [425, 183] on p "Matira Button-Front Shirt Cover-Up – J. Valdi" at bounding box center [375, 185] width 201 height 4
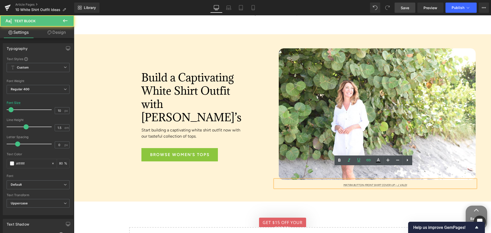
click at [409, 183] on p "Matira Button-Front Shirt Cover-Up – J. Valdi" at bounding box center [375, 185] width 201 height 4
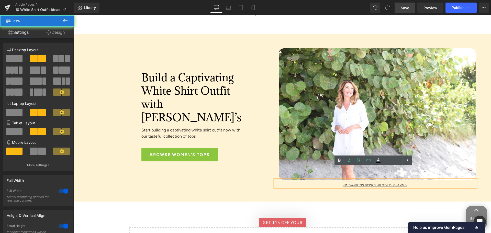
click at [408, 182] on div "Build a Captivating White Shirt Outfit with [PERSON_NAME]’s Heading Start build…" at bounding box center [282, 117] width 417 height 167
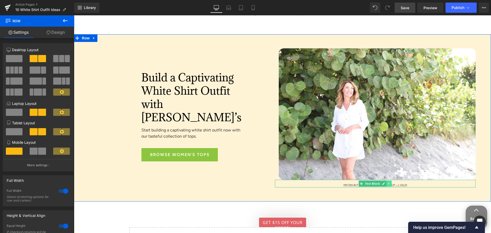
click at [388, 182] on icon at bounding box center [389, 183] width 3 height 3
click at [390, 182] on icon at bounding box center [391, 183] width 3 height 3
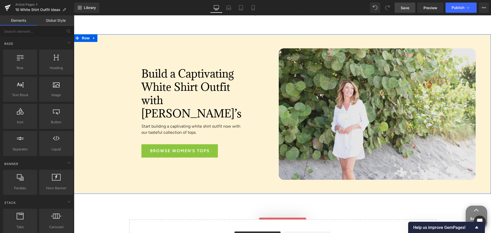
click at [346, 137] on img at bounding box center [377, 113] width 197 height 131
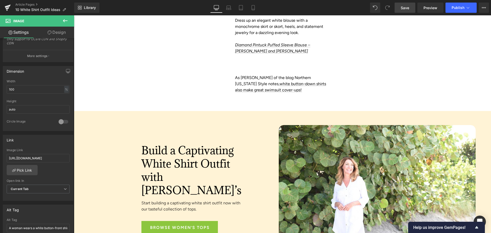
scroll to position [1585, 0]
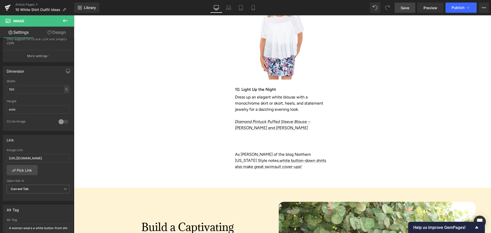
click at [403, 4] on link "Save" at bounding box center [405, 8] width 21 height 10
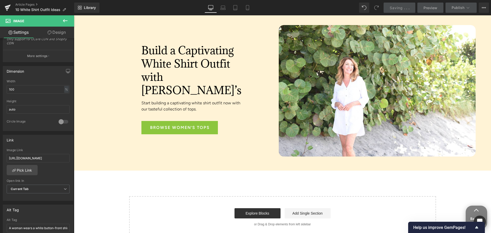
scroll to position [1765, 0]
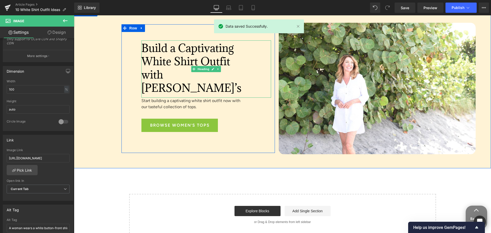
click at [208, 62] on font "Build a Captivating White Shirt Outfit with [PERSON_NAME]’s" at bounding box center [191, 68] width 100 height 54
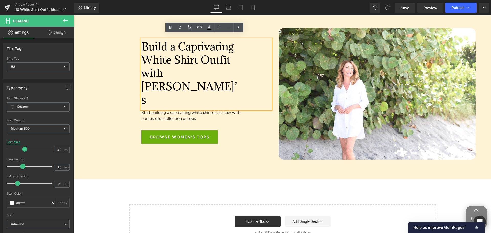
click at [206, 130] on span "Browse Women’s Tops" at bounding box center [180, 136] width 60 height 13
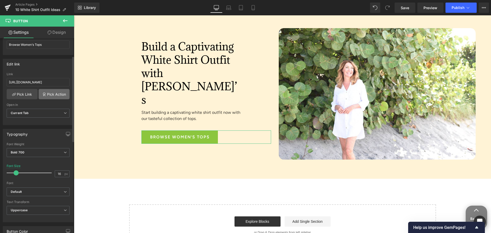
scroll to position [26, 0]
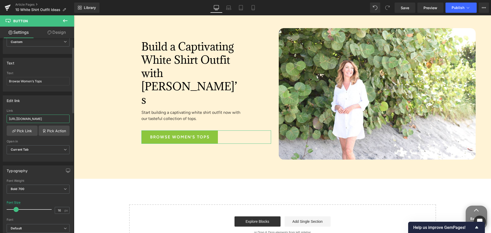
click at [51, 119] on input "[URL][DOMAIN_NAME]" at bounding box center [38, 119] width 63 height 8
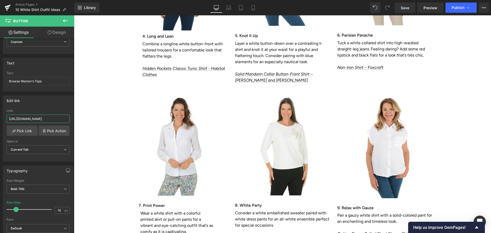
scroll to position [1227, 0]
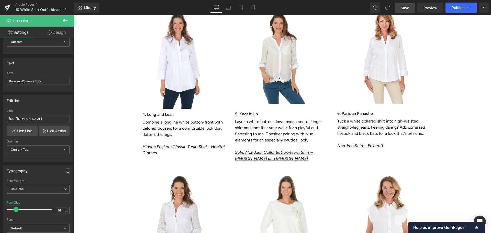
click at [409, 9] on span "Save" at bounding box center [405, 7] width 8 height 5
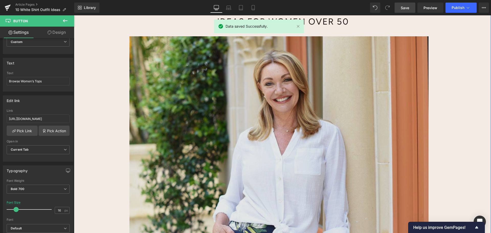
scroll to position [0, 0]
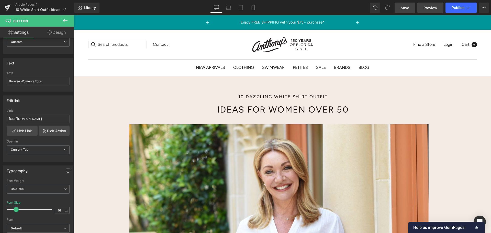
click at [435, 5] on span "Preview" at bounding box center [431, 7] width 14 height 5
click at [481, 4] on button "View Live Page View with current Template Save Template to Library Schedule Pub…" at bounding box center [484, 8] width 10 height 10
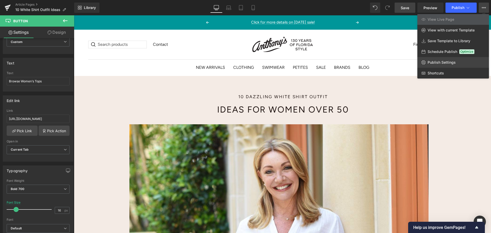
click at [447, 65] on link "Publish Settings" at bounding box center [453, 62] width 72 height 11
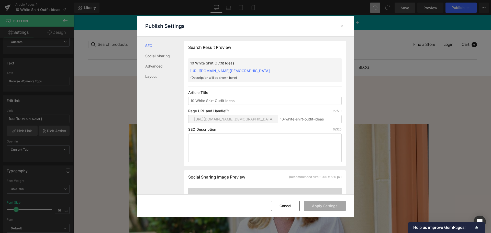
scroll to position [0, 0]
drag, startPoint x: 285, startPoint y: 124, endPoint x: 262, endPoint y: 124, distance: 22.5
click at [262, 124] on div "[URL][DOMAIN_NAME][DEMOGRAPHIC_DATA] 10-white-shirt-outfit-ideas" at bounding box center [264, 121] width 153 height 12
click at [321, 123] on input "white-shirt-outfit-ideas" at bounding box center [310, 119] width 64 height 8
click at [308, 123] on input "white-shirt-outfit-ideas" at bounding box center [310, 119] width 64 height 8
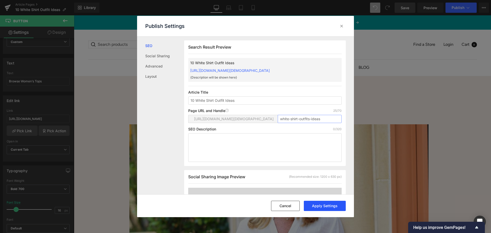
type input "white-shirt-outfits-ideas"
click at [318, 209] on button "Apply Settings" at bounding box center [325, 206] width 42 height 10
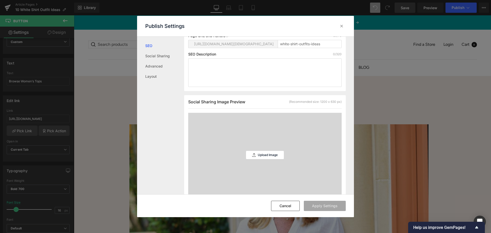
scroll to position [77, 0]
click at [222, 67] on textarea at bounding box center [264, 71] width 153 height 29
paste textarea "Learn tips for styling a white shirt and read about 10 white shirt outfit ideas…"
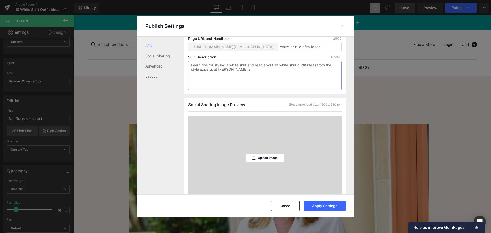
scroll to position [82, 0]
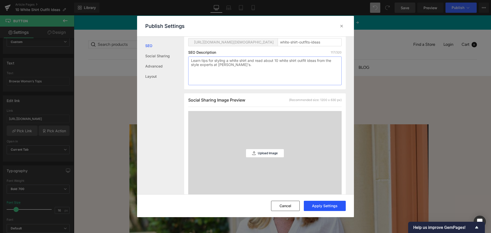
type textarea "Learn tips for styling a white shirt and read about 10 white shirt outfit ideas…"
click at [320, 206] on button "Apply Settings" at bounding box center [325, 206] width 42 height 10
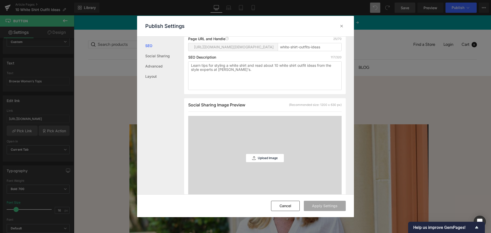
scroll to position [102, 0]
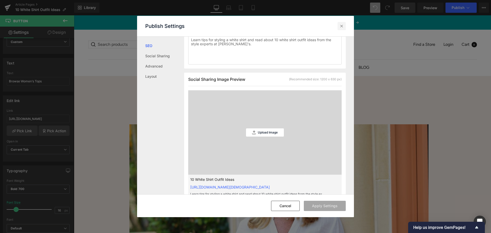
drag, startPoint x: 341, startPoint y: 27, endPoint x: 281, endPoint y: 50, distance: 64.3
click at [341, 27] on icon at bounding box center [341, 26] width 5 height 5
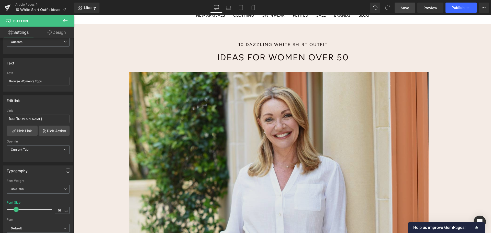
scroll to position [0, 0]
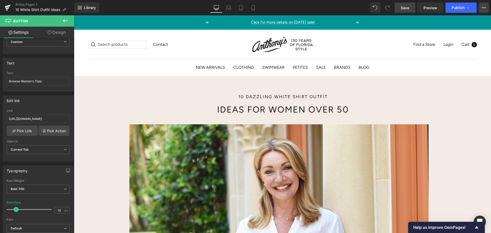
click at [483, 4] on button "View Live Page View with current Template Save Template to Library Schedule Pub…" at bounding box center [484, 8] width 10 height 10
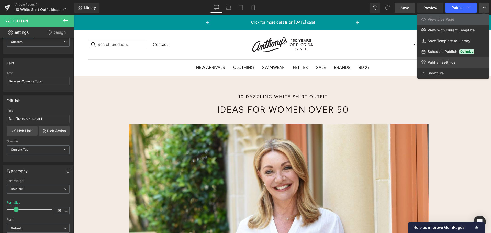
click at [456, 63] on link "Publish Settings" at bounding box center [453, 62] width 72 height 11
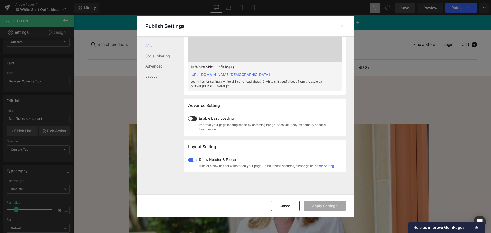
scroll to position [154, 0]
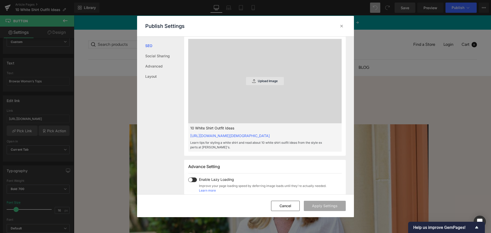
click at [261, 84] on div "Upload Image" at bounding box center [265, 81] width 38 height 8
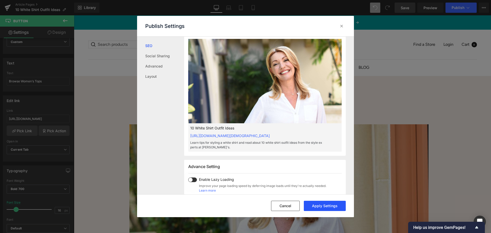
click at [309, 206] on button "Apply Settings" at bounding box center [325, 206] width 42 height 10
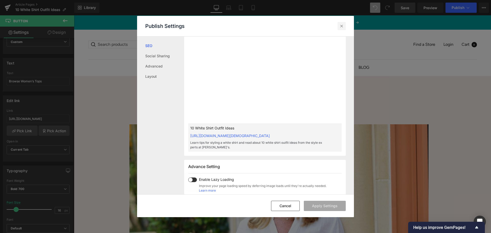
click at [341, 27] on icon at bounding box center [341, 26] width 5 height 5
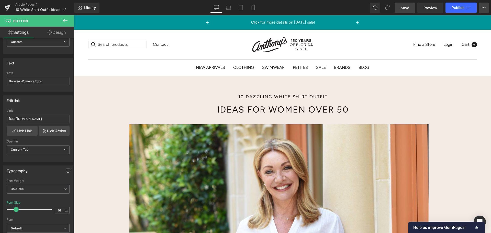
click at [481, 7] on button "View Live Page View with current Template Save Template to Library Schedule Pub…" at bounding box center [484, 8] width 10 height 10
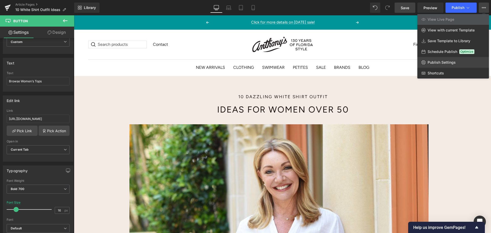
click at [438, 63] on span "Publish Settings" at bounding box center [442, 62] width 28 height 5
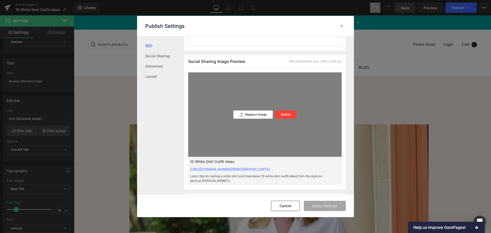
scroll to position [0, 0]
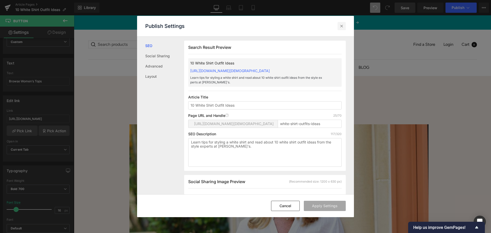
click at [340, 23] on div at bounding box center [342, 26] width 8 height 8
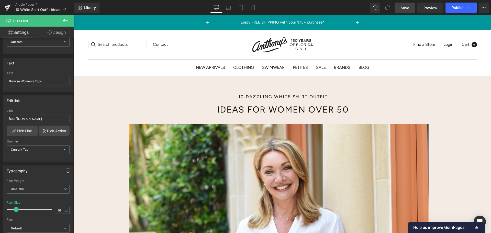
click at [409, 9] on span "Save" at bounding box center [405, 7] width 8 height 5
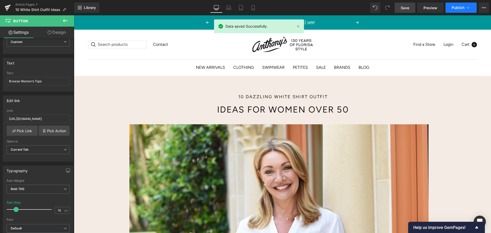
click at [462, 6] on span "Publish" at bounding box center [458, 8] width 13 height 4
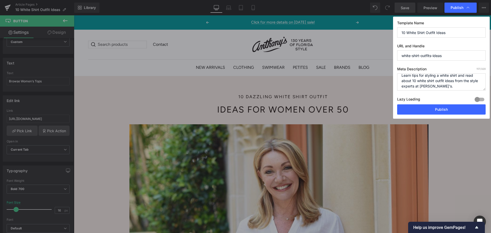
scroll to position [5, 0]
click at [445, 110] on button "Publish" at bounding box center [441, 109] width 88 height 10
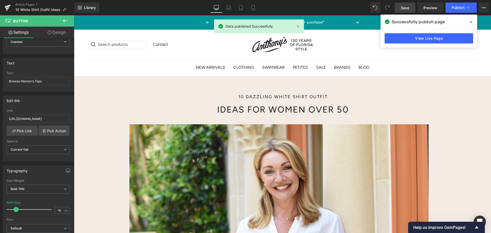
click at [469, 20] on span at bounding box center [471, 22] width 8 height 8
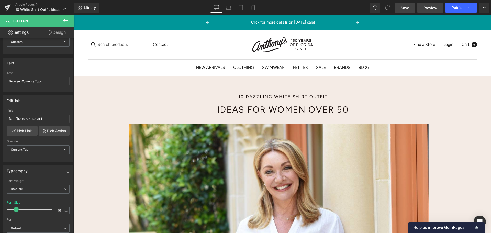
click at [429, 8] on span "Preview" at bounding box center [431, 7] width 14 height 5
